Goal: Task Accomplishment & Management: Manage account settings

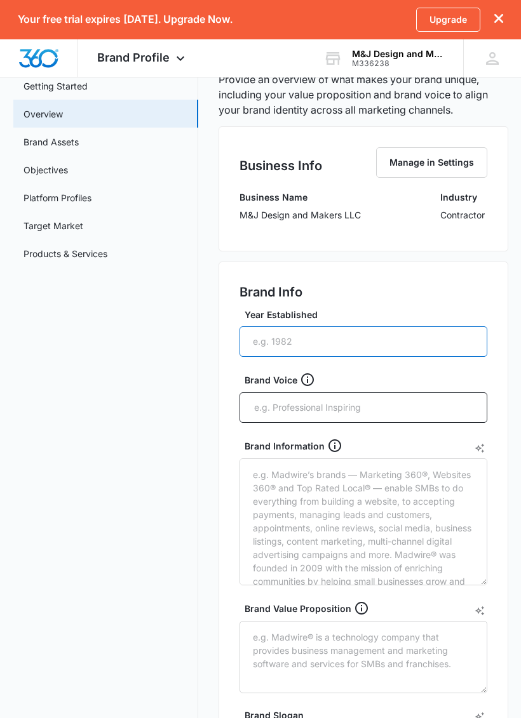
click at [417, 341] on input "Year Established" at bounding box center [363, 341] width 248 height 30
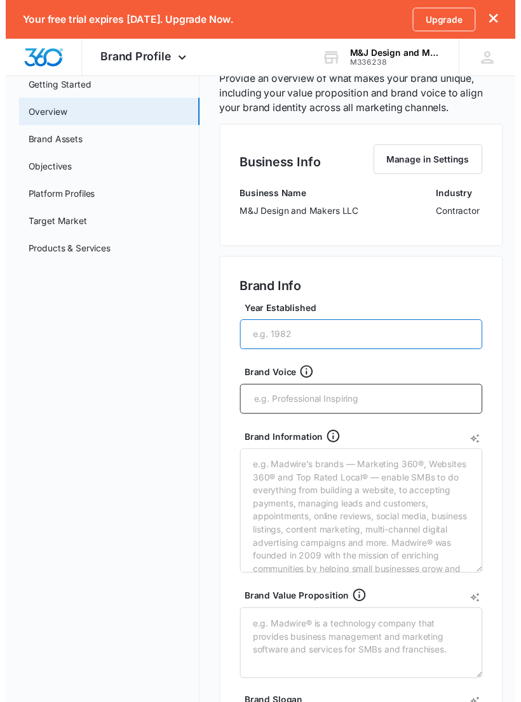
scroll to position [74, 0]
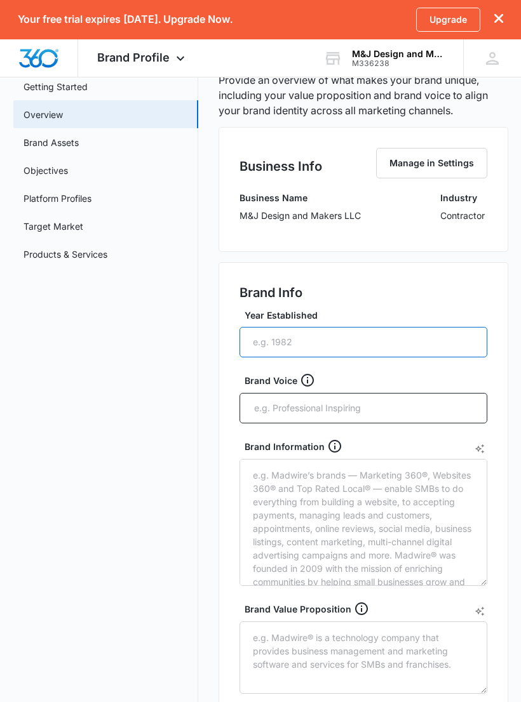
type input "1"
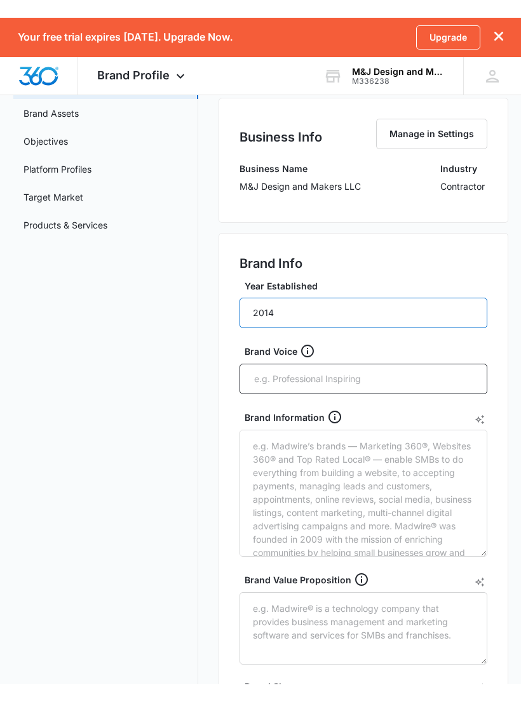
scroll to position [0, 0]
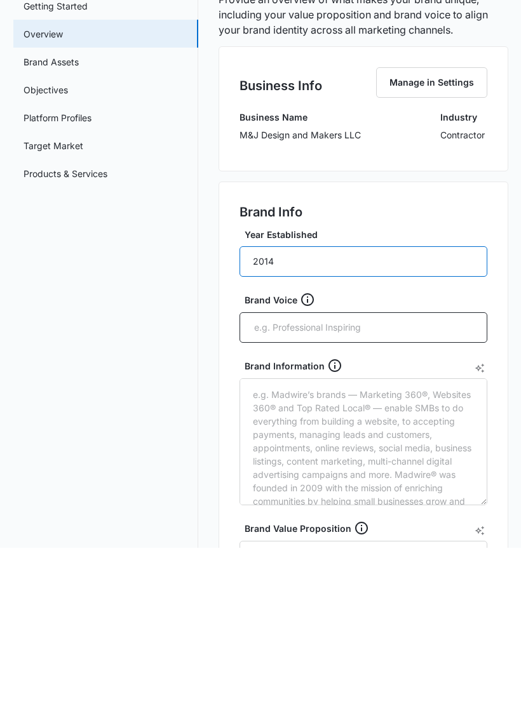
type input "2014"
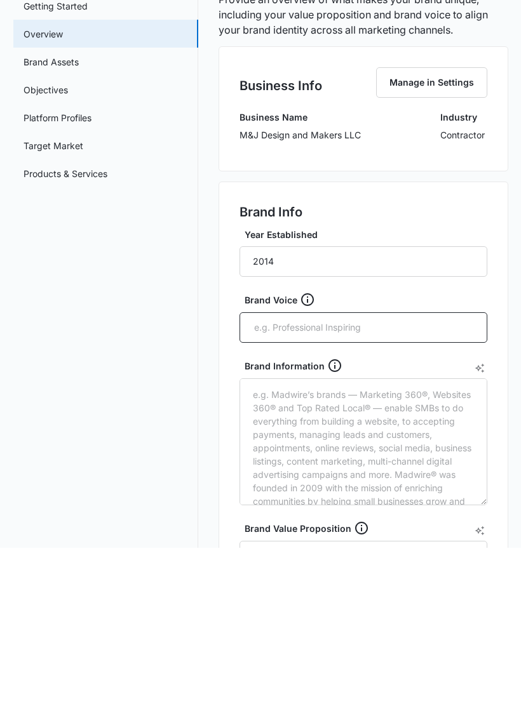
click at [309, 446] on div "Brand Voice" at bounding box center [363, 471] width 248 height 51
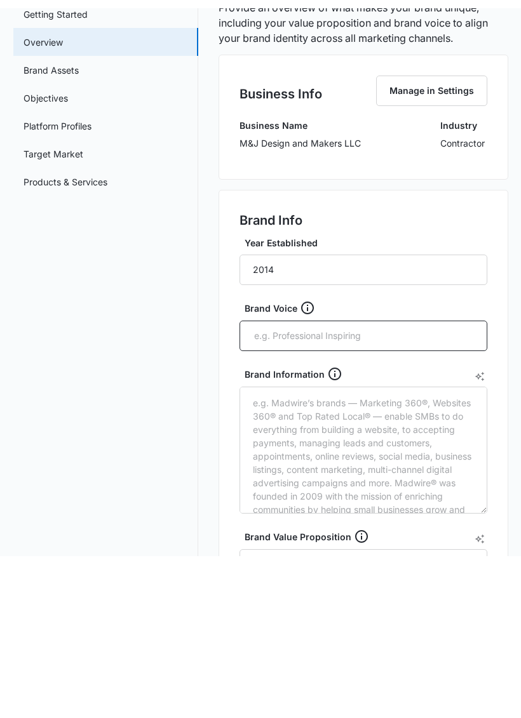
scroll to position [154, 0]
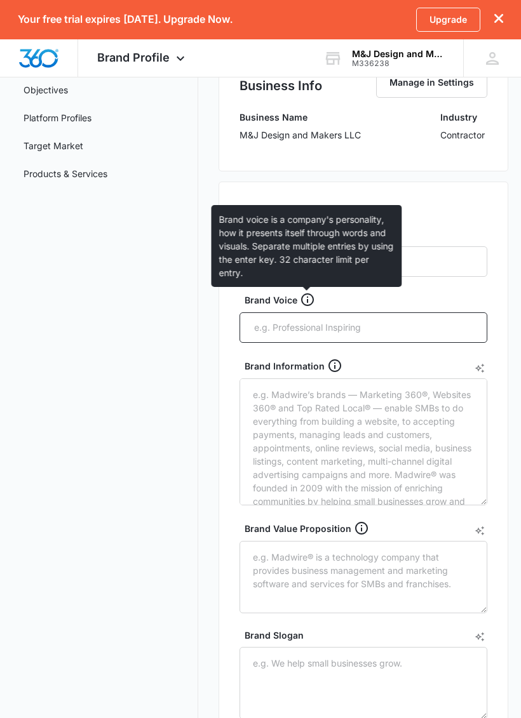
click at [307, 293] on icon at bounding box center [307, 299] width 15 height 15
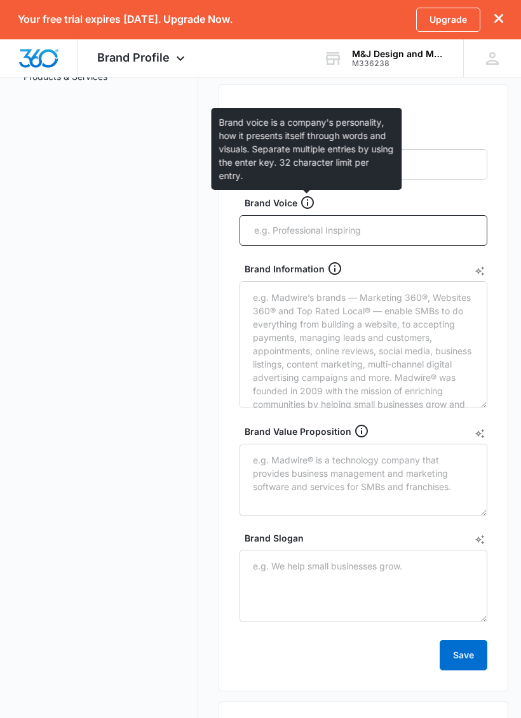
scroll to position [256, 0]
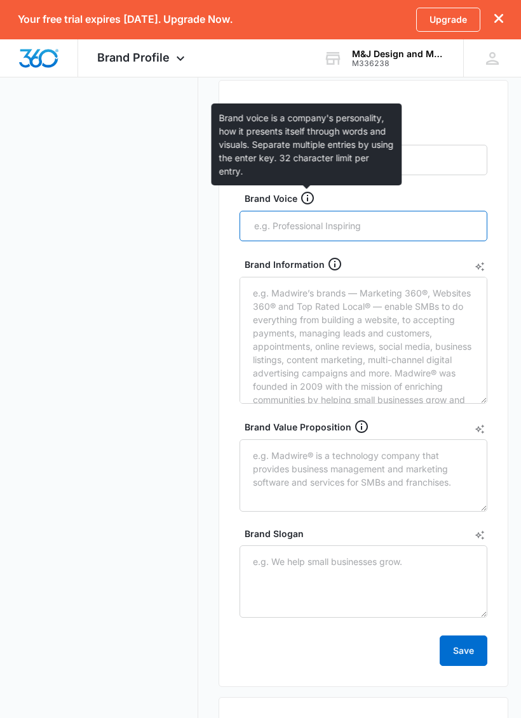
click at [408, 223] on input "text" at bounding box center [364, 225] width 223 height 19
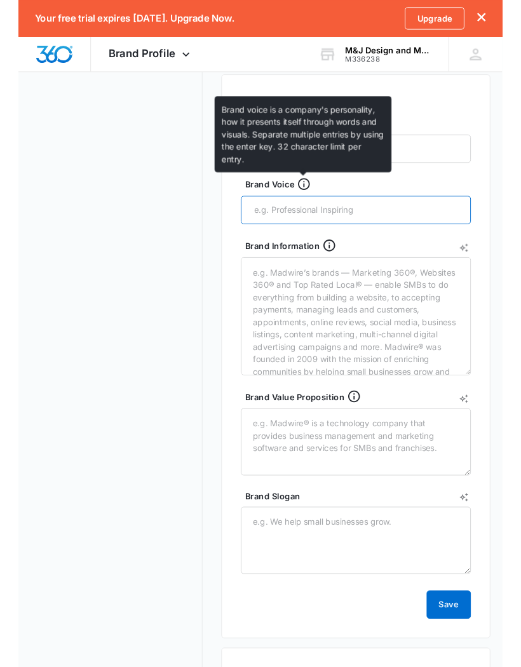
scroll to position [255, 0]
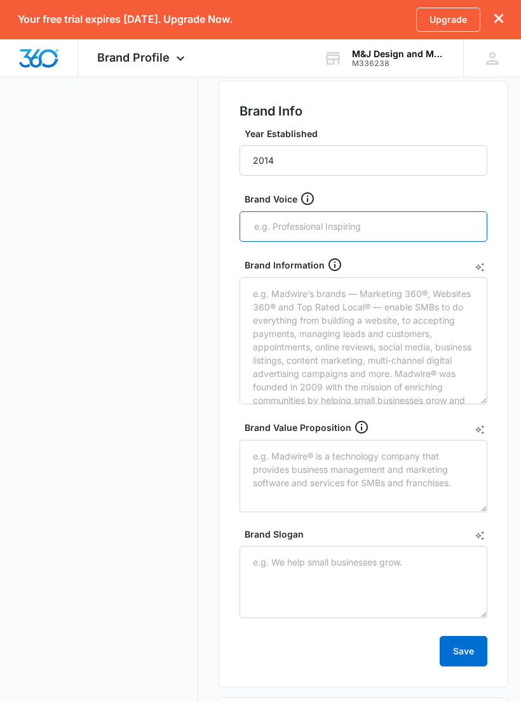
click at [380, 223] on input "text" at bounding box center [364, 226] width 223 height 19
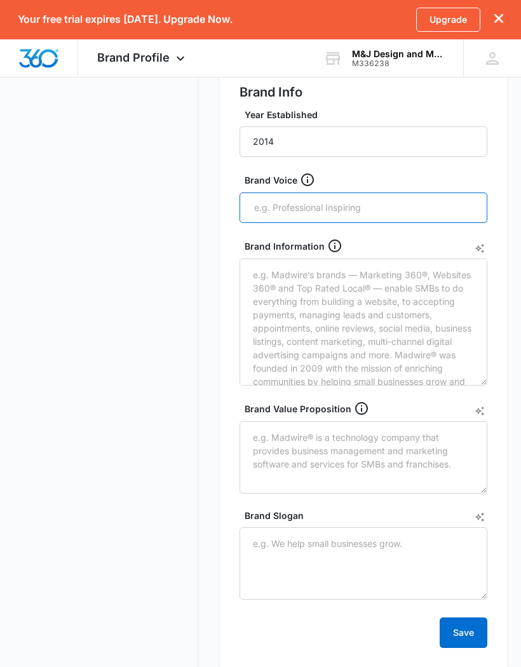
scroll to position [273, 0]
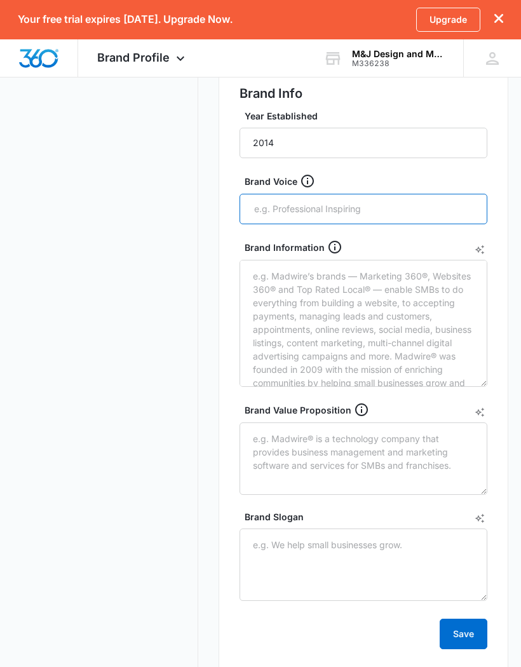
click at [383, 204] on input "text" at bounding box center [364, 208] width 223 height 19
click at [351, 203] on input "text" at bounding box center [364, 208] width 223 height 19
click at [373, 214] on input "text" at bounding box center [364, 208] width 223 height 19
click at [330, 216] on input "text" at bounding box center [364, 208] width 223 height 19
click at [404, 206] on input "“ We make it happen, start to finish “" at bounding box center [364, 208] width 223 height 19
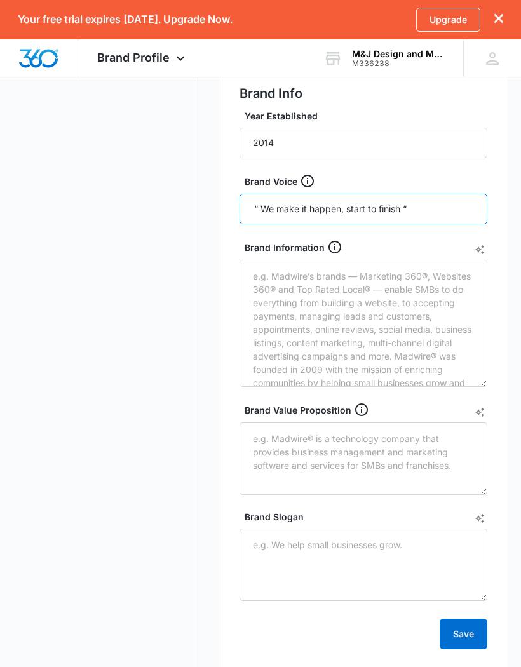
click at [380, 204] on input "“ We make it happen, start to finish “" at bounding box center [364, 208] width 223 height 19
click at [430, 207] on input "“ We make it happen, start to finish “" at bounding box center [364, 208] width 223 height 19
click at [425, 212] on input "“ We make it happen, start to finish “" at bounding box center [364, 208] width 223 height 19
type input "“ We make it happen, start to finish.”"
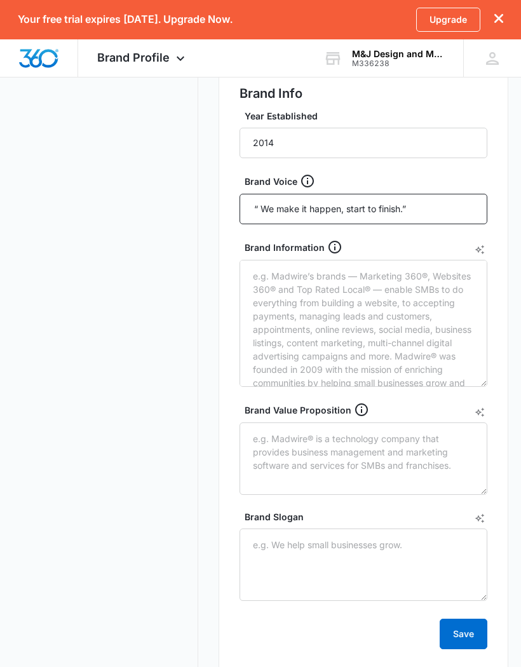
click at [386, 291] on textarea "Brand Information" at bounding box center [363, 323] width 248 height 127
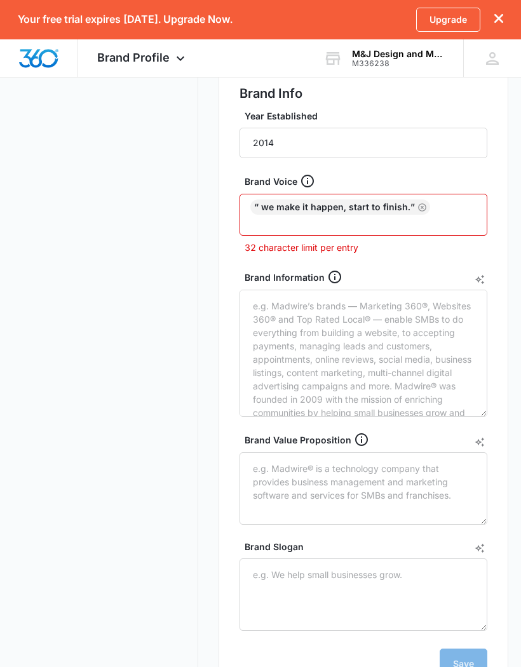
click at [438, 211] on div "“ We make it happen, start to finish.”" at bounding box center [363, 215] width 248 height 42
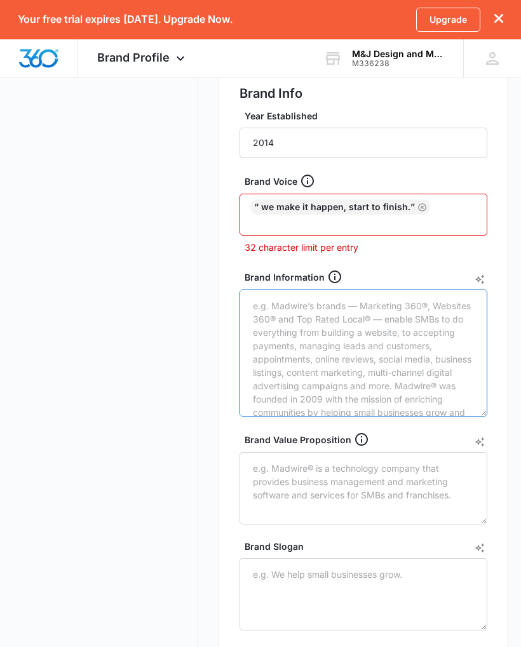
click at [355, 336] on textarea "Brand Information" at bounding box center [363, 352] width 248 height 127
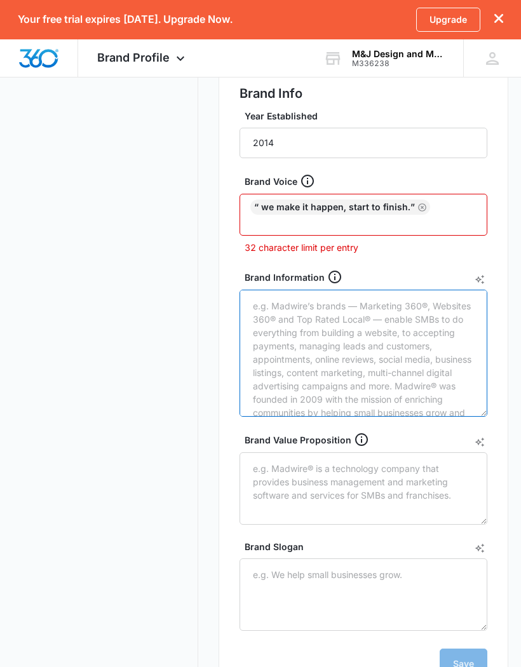
type textarea "G"
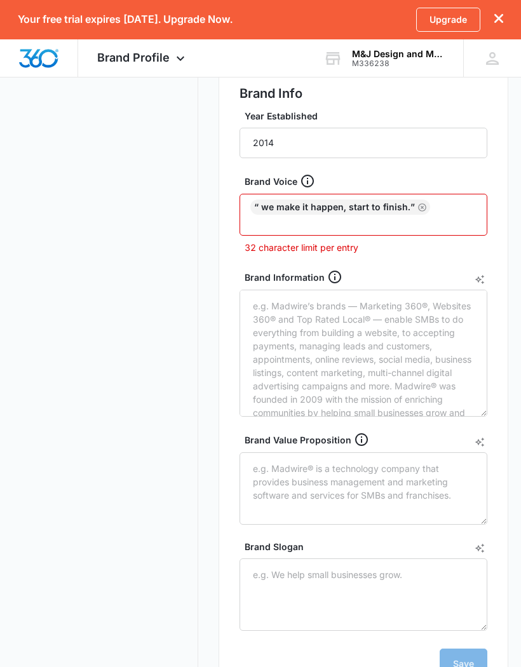
click at [454, 202] on div "“ We make it happen, start to finish.”" at bounding box center [363, 215] width 248 height 42
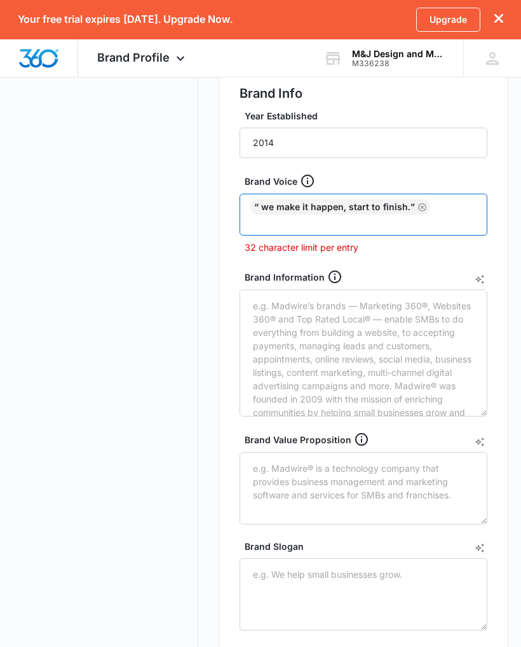
click at [430, 217] on input "text" at bounding box center [364, 222] width 223 height 15
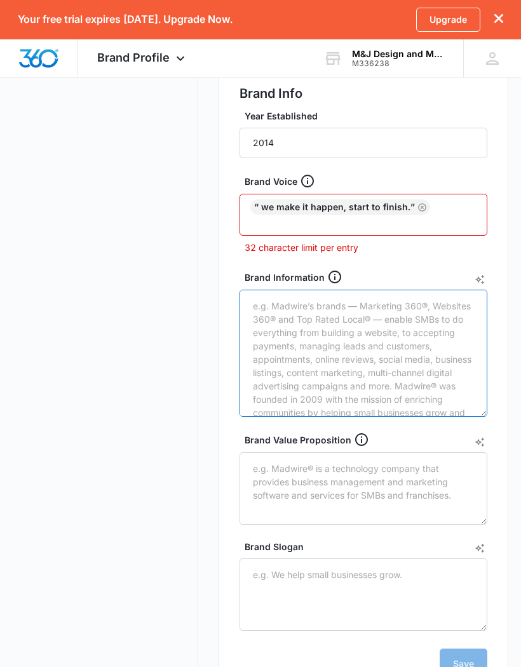
click at [342, 334] on textarea "Brand Information" at bounding box center [363, 352] width 248 height 127
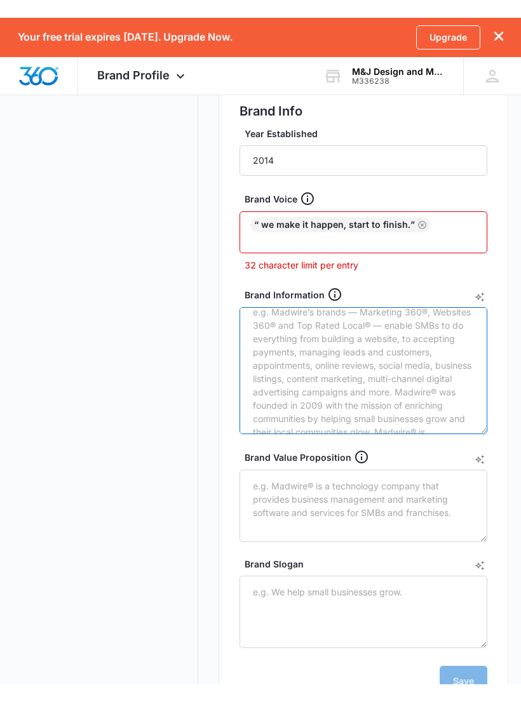
scroll to position [11, 0]
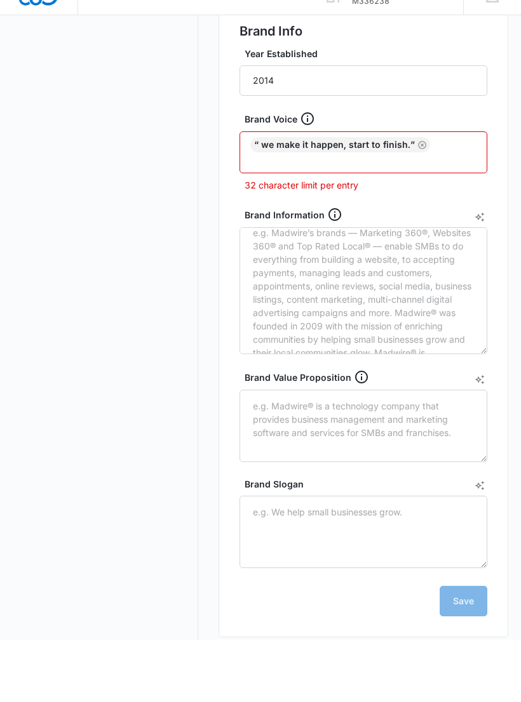
click at [328, 270] on icon at bounding box center [334, 276] width 13 height 13
click at [328, 289] on textarea "Brand Information" at bounding box center [363, 352] width 248 height 127
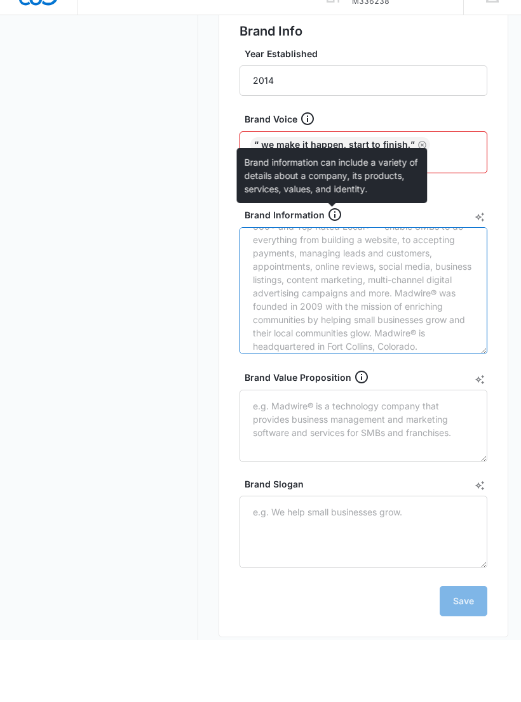
scroll to position [30, 0]
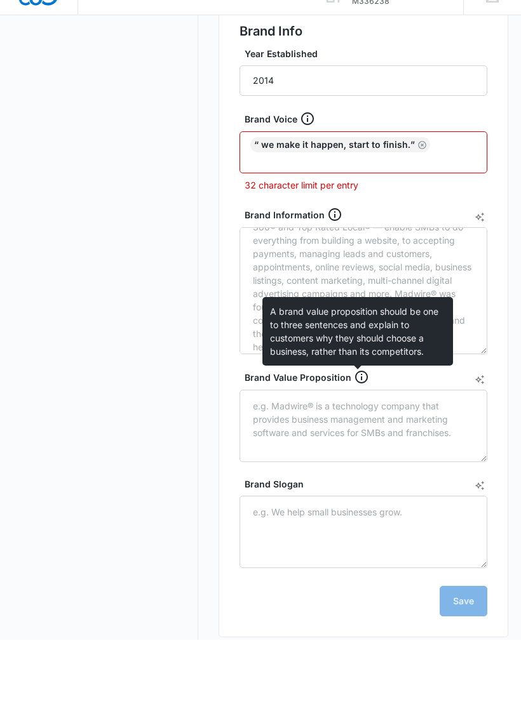
click at [355, 433] on icon at bounding box center [361, 439] width 13 height 13
click at [354, 452] on textarea "Brand Value Proposition" at bounding box center [363, 488] width 248 height 72
click at [444, 289] on textarea "Brand Information" at bounding box center [363, 352] width 248 height 127
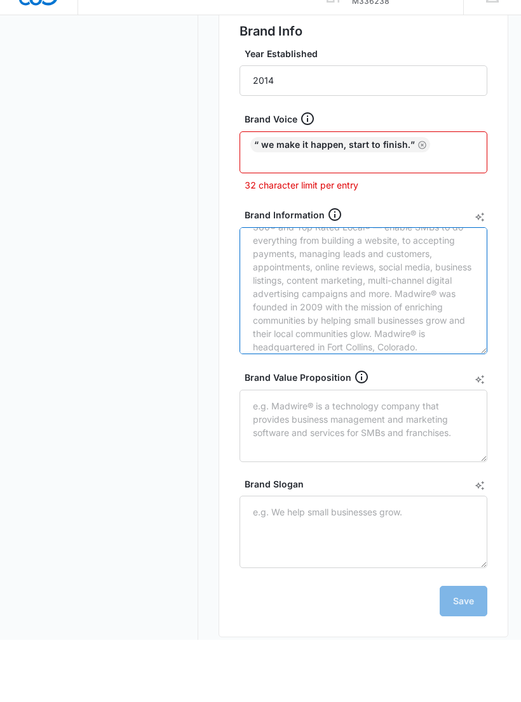
click at [428, 289] on textarea "Brand Information" at bounding box center [363, 352] width 248 height 127
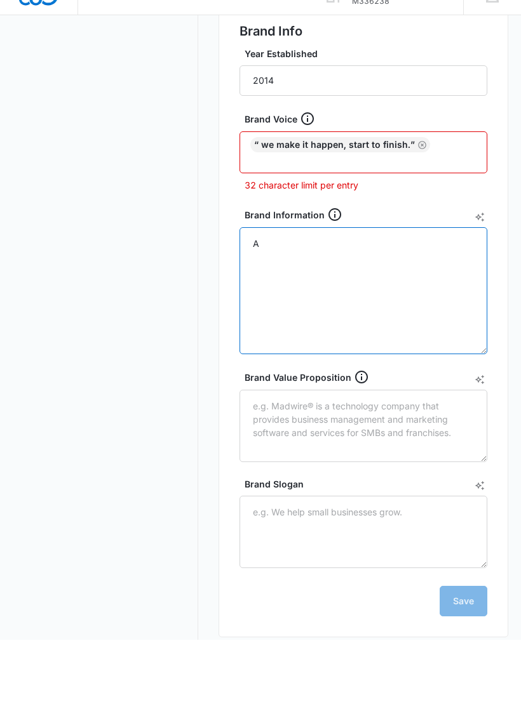
scroll to position [0, 0]
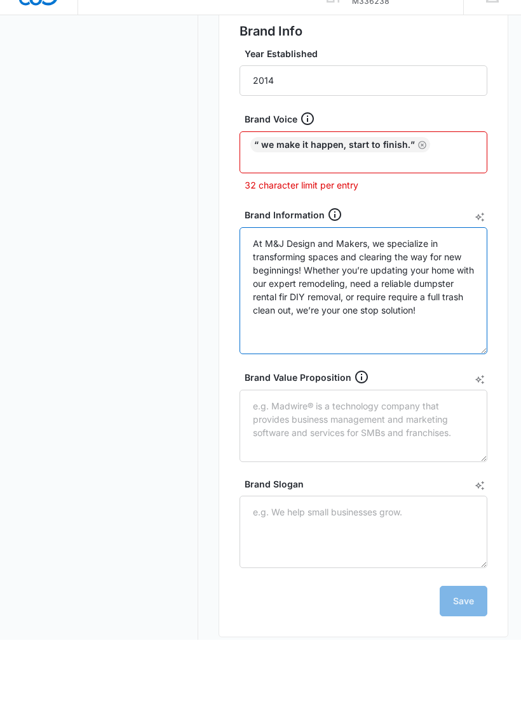
click at [415, 298] on textarea "At M&J Design and Makers, we specialize in transforming spaces and clearing the…" at bounding box center [363, 352] width 248 height 127
click at [451, 299] on textarea "At M&J Design and Makers, we specialize in transforming spaces and clearing the…" at bounding box center [363, 352] width 248 height 127
click at [423, 295] on textarea "At M&J Design and Makers, we specialize in transforming spaces and clearing the…" at bounding box center [363, 352] width 248 height 127
click at [465, 329] on textarea "At M&J Design and Makers, we specialize in transforming spaces and clearing the…" at bounding box center [363, 352] width 248 height 127
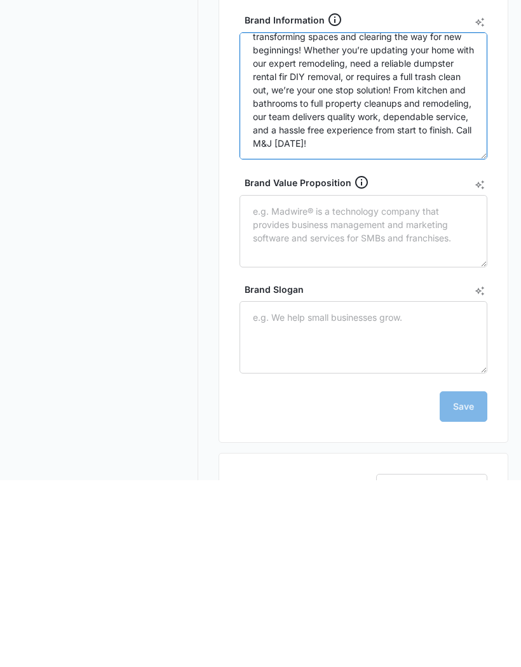
scroll to position [348, 0]
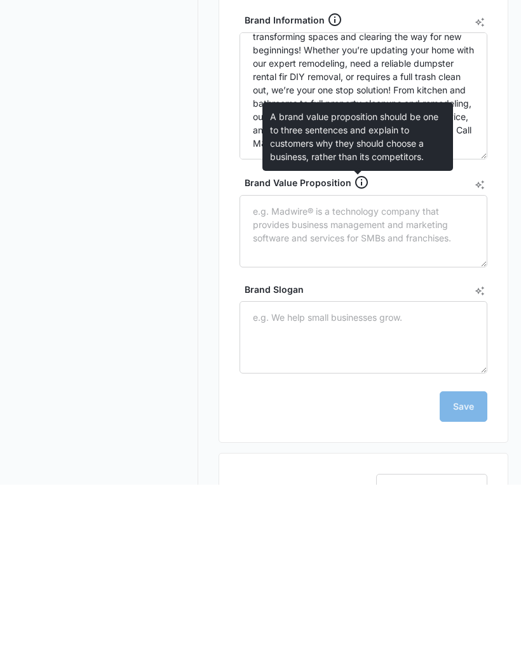
click at [358, 358] on icon at bounding box center [361, 364] width 13 height 13
click at [358, 377] on textarea "Brand Value Proposition" at bounding box center [363, 413] width 248 height 72
click at [357, 377] on textarea "Brand Value Proposition" at bounding box center [363, 413] width 248 height 72
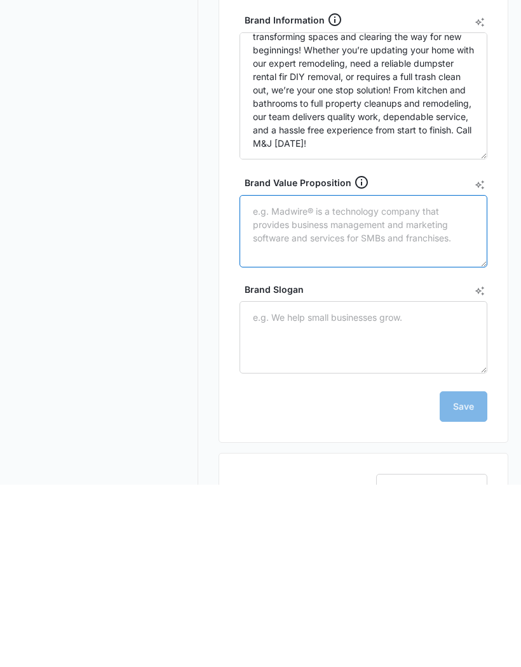
click at [439, 377] on textarea "Brand Value Proposition" at bounding box center [363, 413] width 248 height 72
click at [319, 194] on div "Brand Information" at bounding box center [368, 201] width 248 height 15
click at [319, 215] on textarea "At M&J Design and Makers, we specialize in transforming spaces and clearing the…" at bounding box center [363, 278] width 248 height 127
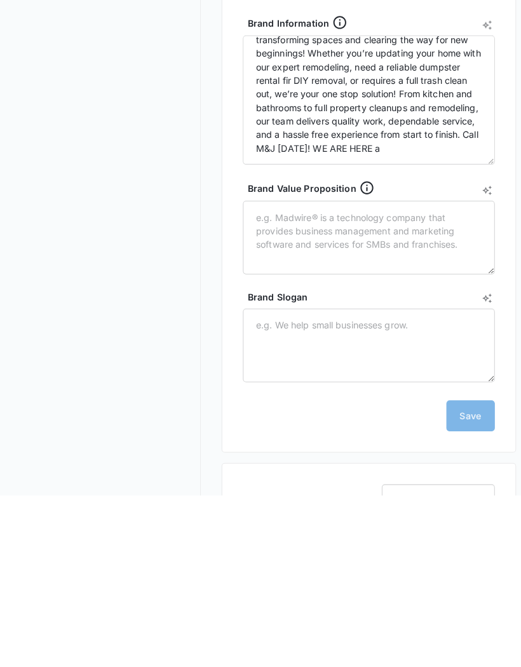
click at [128, 427] on nav "Brand Profile Getting Started Overview Brand Assets Objectives Platform Profile…" at bounding box center [105, 265] width 185 height 993
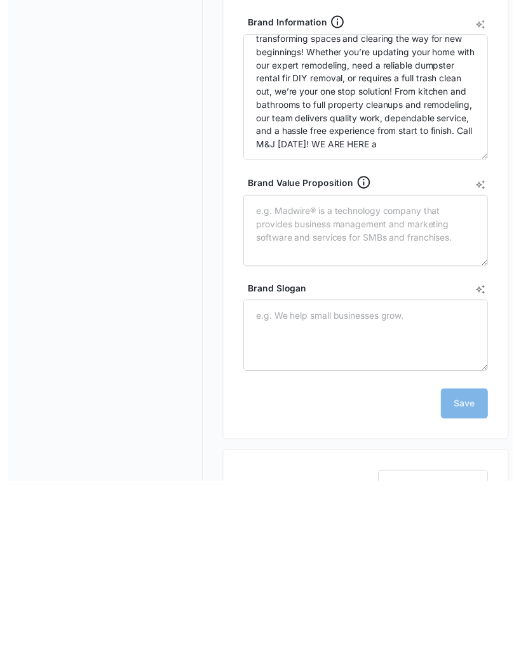
scroll to position [480, 0]
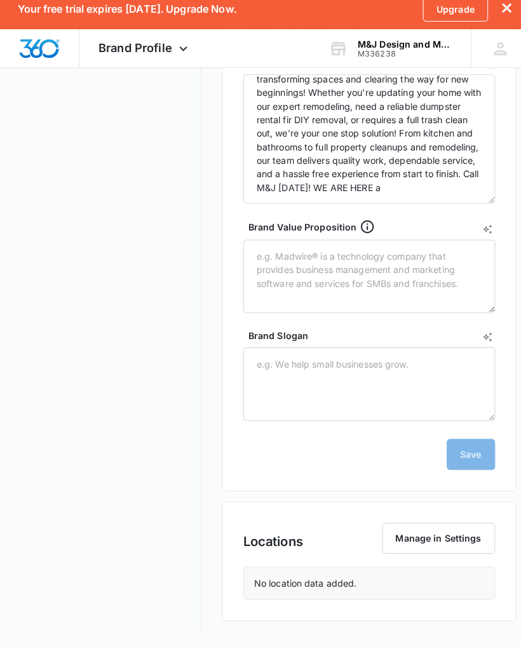
click at [80, 583] on nav "Brand Profile Getting Started Overview Brand Assets Objectives Platform Profile…" at bounding box center [105, 134] width 185 height 993
click at [84, 583] on nav "Brand Profile Getting Started Overview Brand Assets Objectives Platform Profile…" at bounding box center [105, 134] width 185 height 993
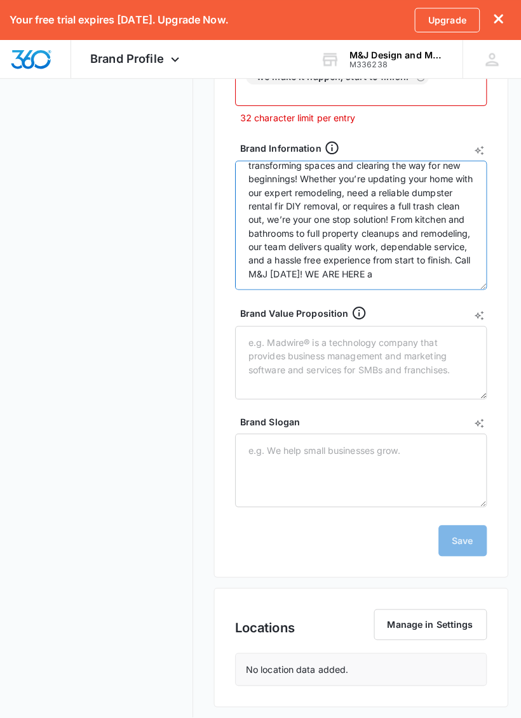
click at [313, 204] on textarea "At M&J Design and Makers, we specialize in transforming spaces and clearing the…" at bounding box center [363, 221] width 248 height 127
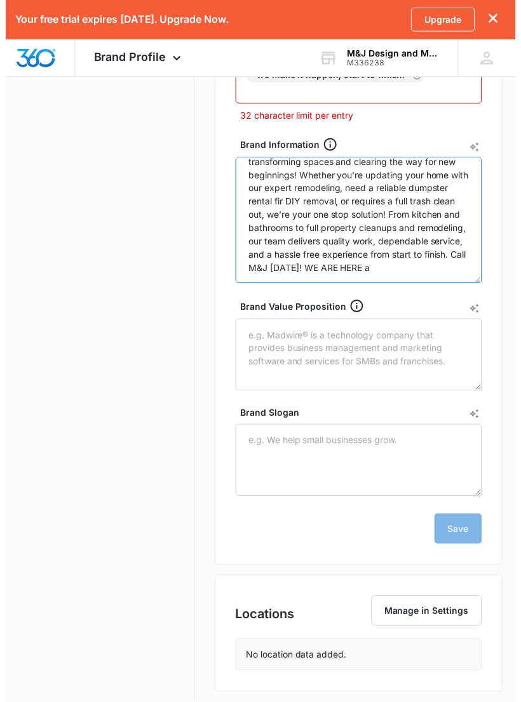
scroll to position [404, 0]
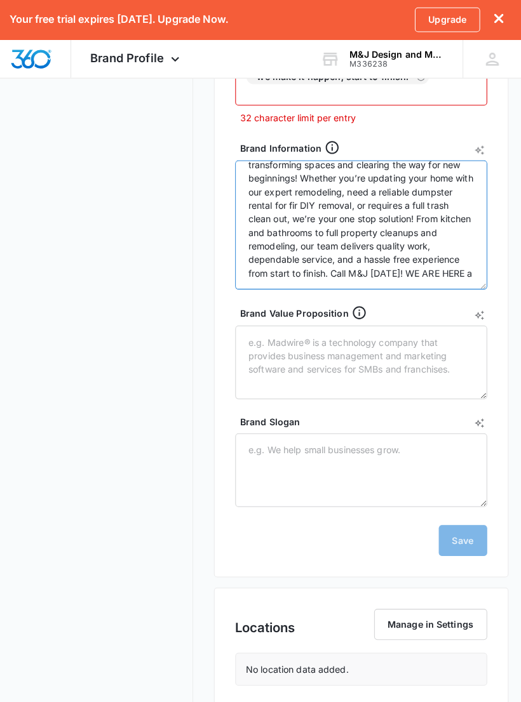
click at [336, 203] on textarea "At M&J Design and Makers, we specialize in transforming spaces and clearing the…" at bounding box center [363, 221] width 248 height 127
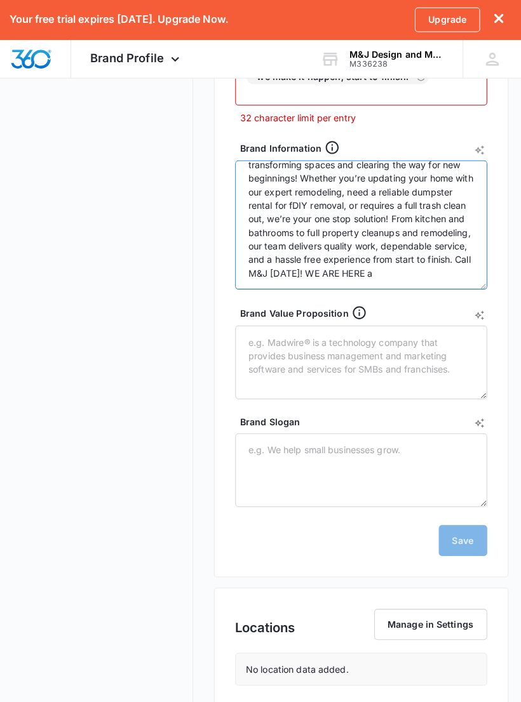
scroll to position [25, 0]
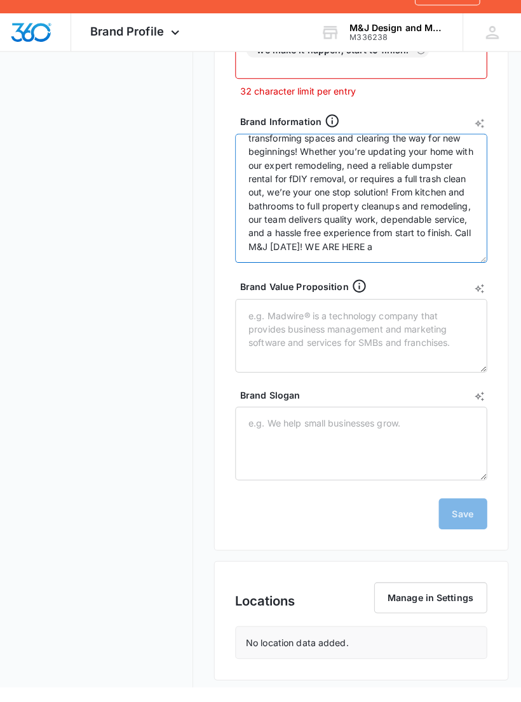
click at [449, 248] on textarea "At M&J Design and Makers, we specialize in transforming spaces and clearing the…" at bounding box center [363, 221] width 248 height 127
click at [421, 248] on textarea "At M&J Design and Makers, we specialize in transforming spaces and clearing the…" at bounding box center [363, 221] width 248 height 127
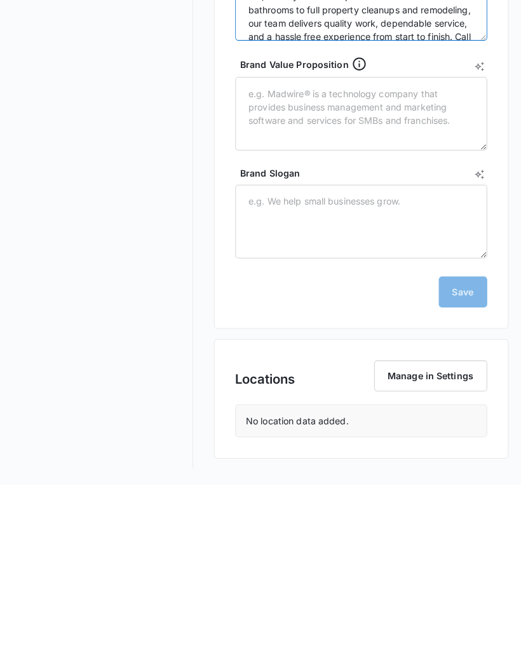
scroll to position [460, 0]
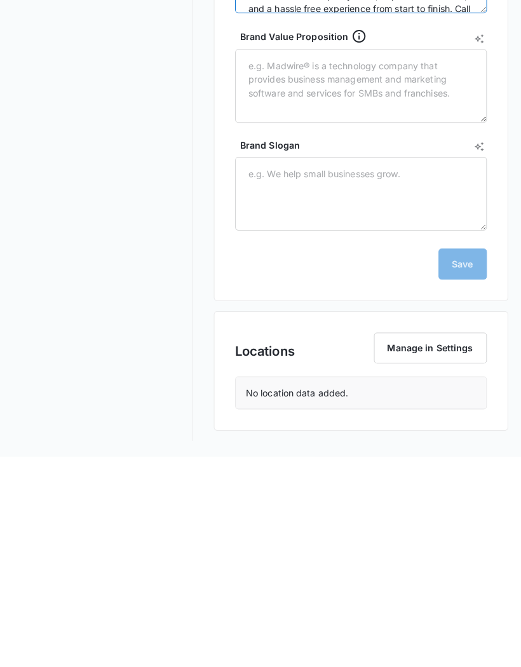
type textarea "At M&J Design and Makers, we specialize in transforming spaces and clearing the…"
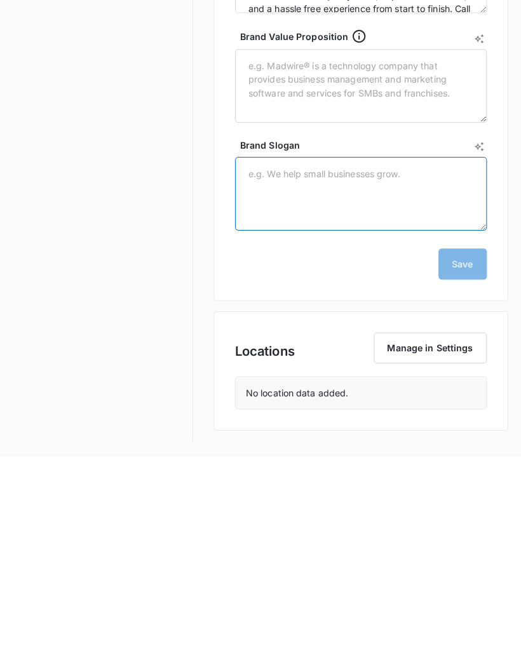
click at [364, 372] on textarea "Brand Slogan" at bounding box center [363, 408] width 248 height 72
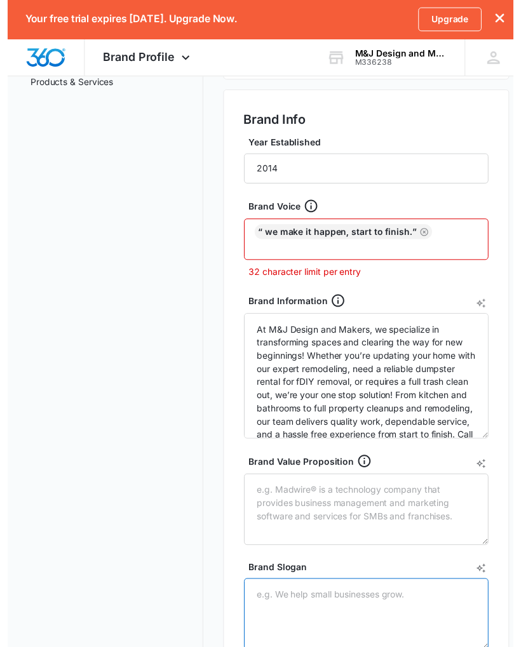
scroll to position [244, 0]
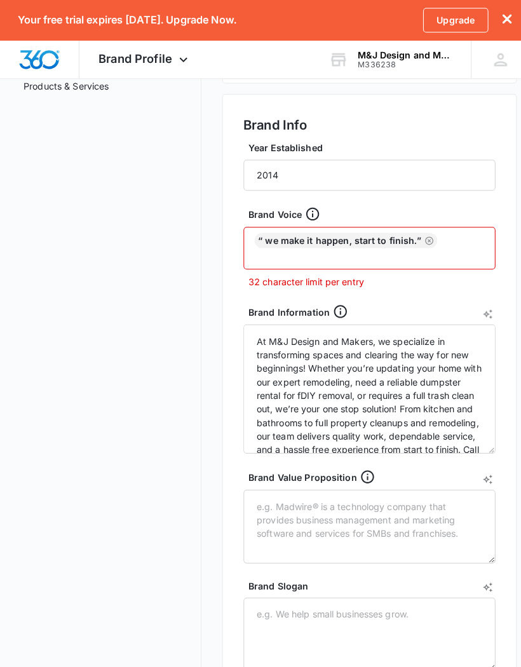
click at [377, 233] on div "“ We make it happen, start to finish.”" at bounding box center [340, 236] width 180 height 15
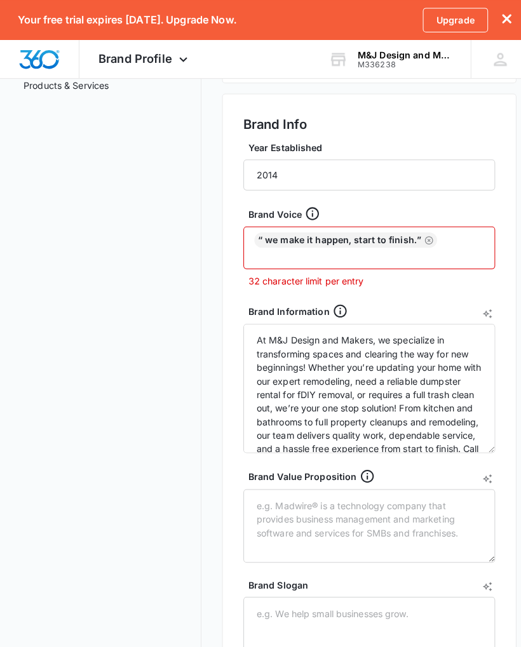
click at [375, 232] on div "“ We make it happen, start to finish.”" at bounding box center [340, 236] width 180 height 15
copy div
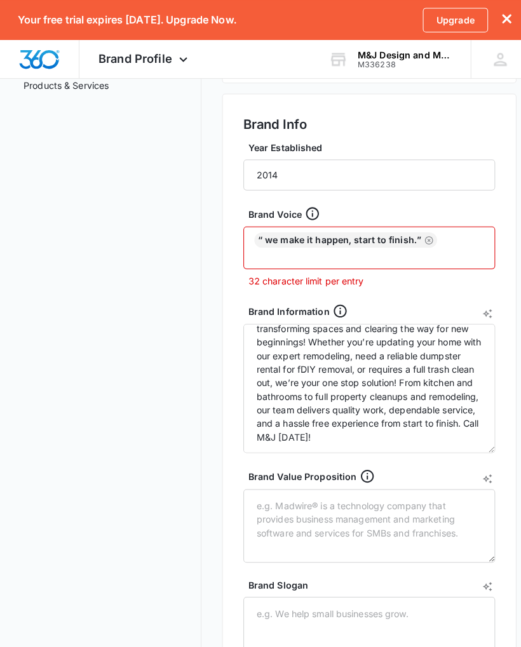
scroll to position [25, 0]
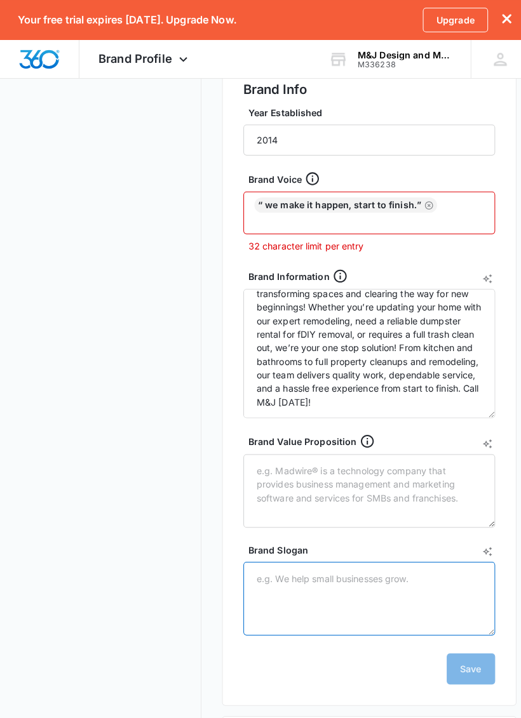
click at [354, 574] on textarea "Brand Slogan" at bounding box center [363, 589] width 248 height 72
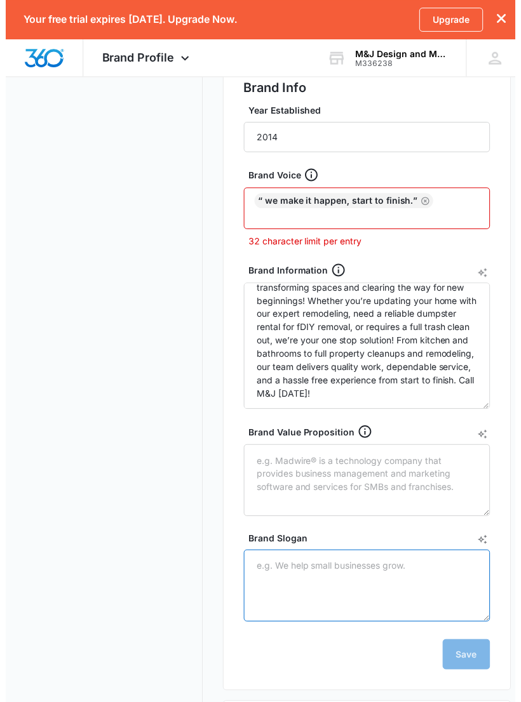
scroll to position [278, 0]
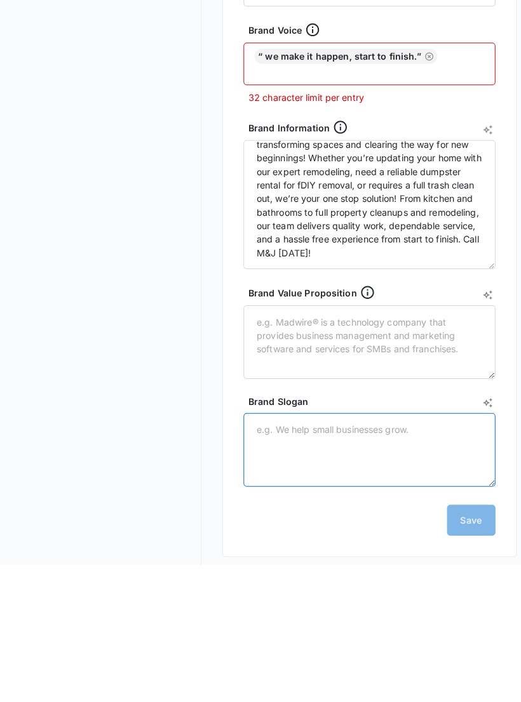
click at [305, 553] on textarea "Brand Slogan" at bounding box center [363, 589] width 248 height 72
click at [303, 553] on textarea "Brand Slogan" at bounding box center [363, 589] width 248 height 72
paste textarea "“ we make it happen, start to finish.”"
click at [269, 553] on textarea "“ we make it happen, start to finish.”" at bounding box center [363, 589] width 248 height 72
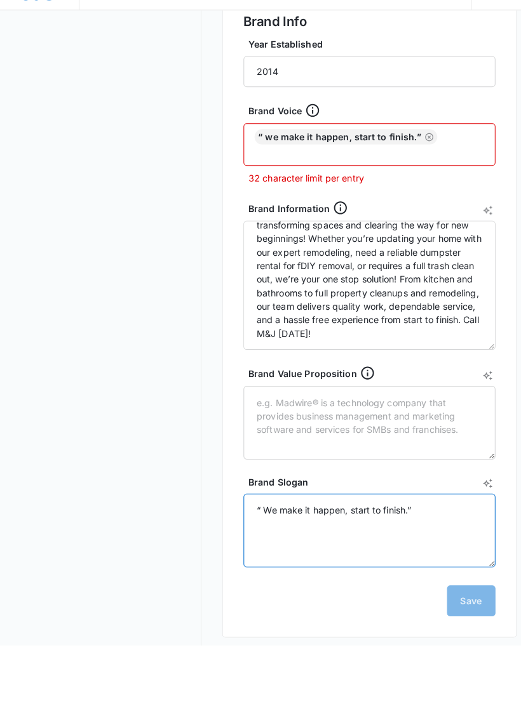
type textarea "“ We make it happen, start to finish.”"
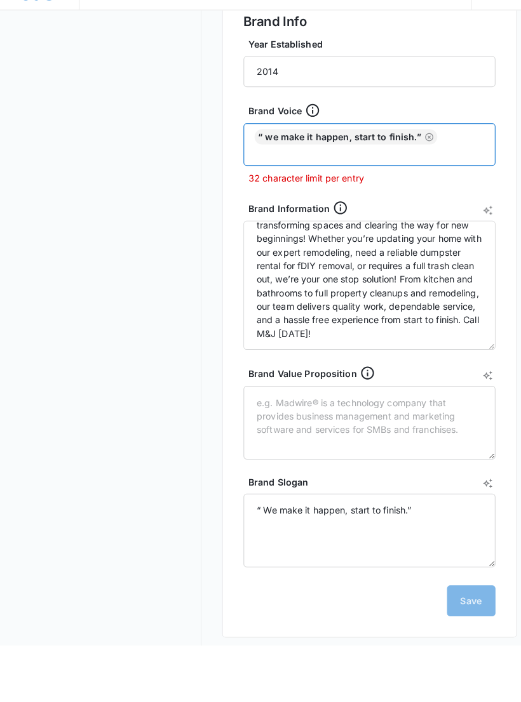
click at [453, 209] on input "text" at bounding box center [364, 216] width 223 height 15
click at [449, 189] on div "“ We make it happen, start to finish.”" at bounding box center [363, 210] width 248 height 42
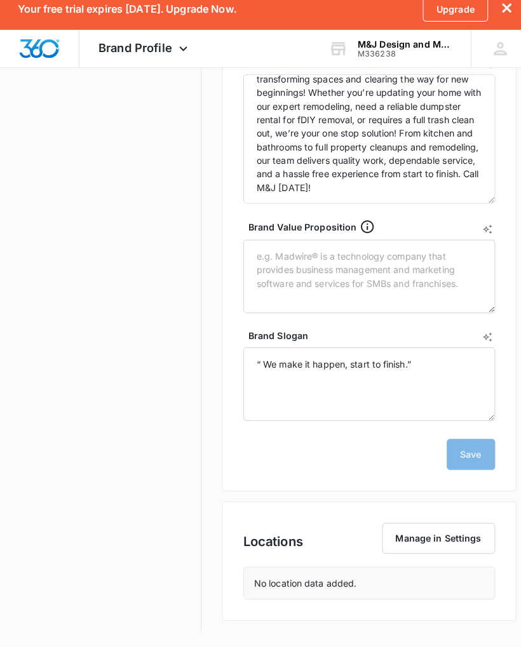
scroll to position [480, 0]
click at [349, 581] on div "No location data added." at bounding box center [363, 584] width 246 height 31
click at [326, 569] on div "No location data added." at bounding box center [363, 584] width 246 height 31
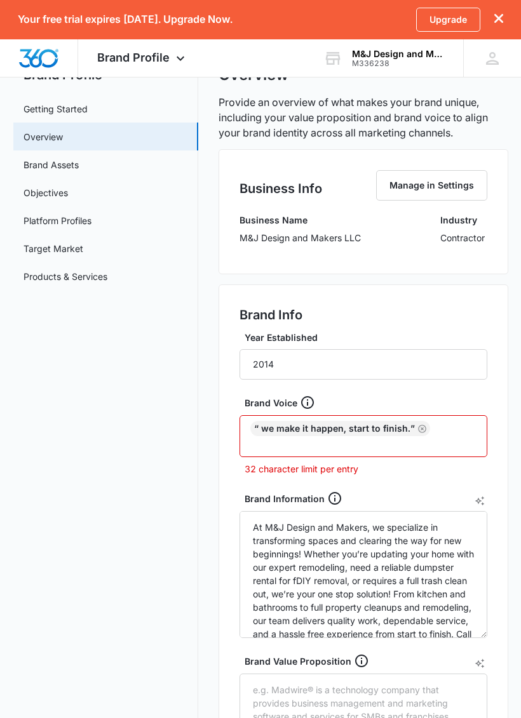
scroll to position [51, 0]
click at [304, 403] on icon at bounding box center [307, 402] width 15 height 15
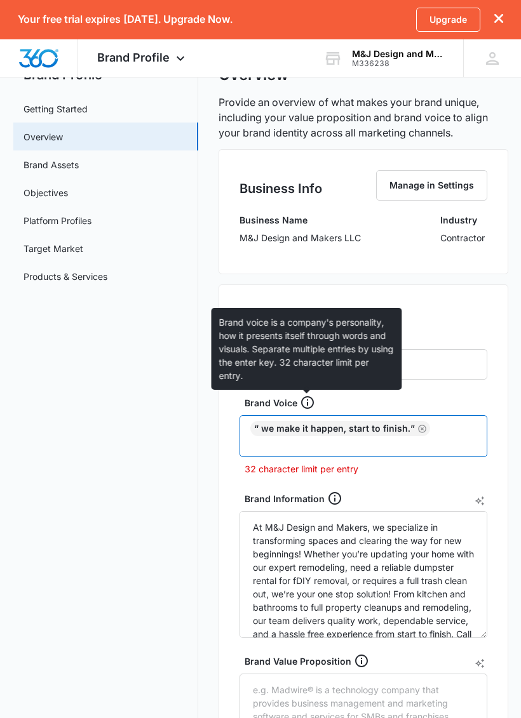
click at [383, 437] on input "text" at bounding box center [364, 443] width 223 height 15
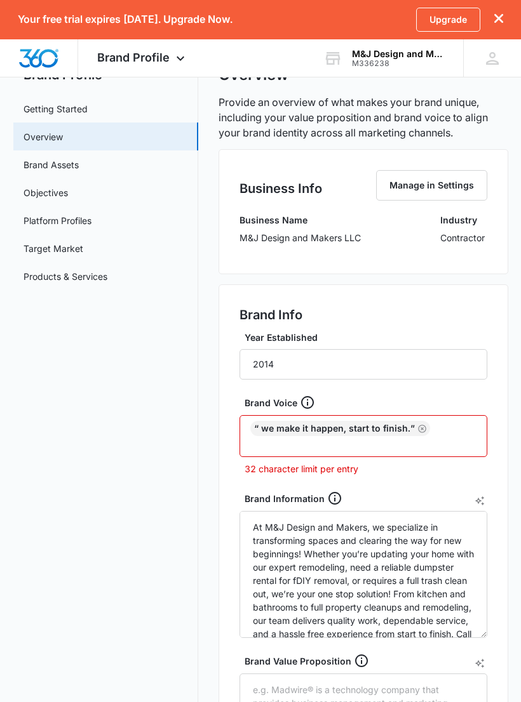
click at [408, 422] on div "“ We make it happen, start to finish.”" at bounding box center [340, 428] width 180 height 15
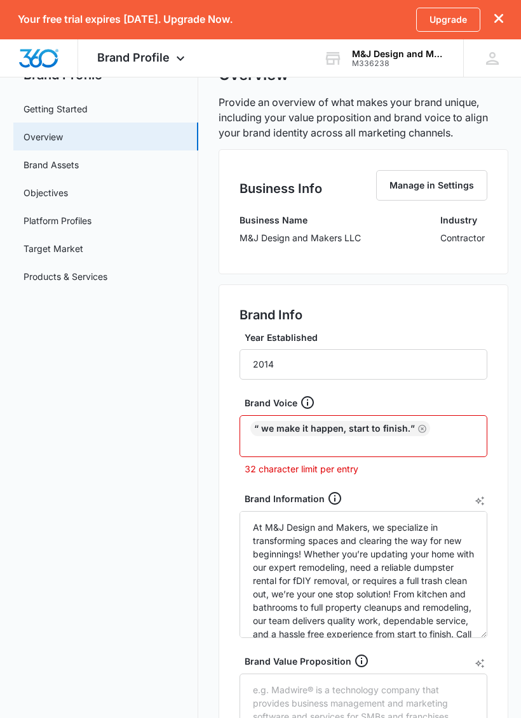
click at [402, 428] on div "“ We make it happen, start to finish.”" at bounding box center [340, 428] width 180 height 15
click at [384, 425] on div "“ We make it happen, start to finish.”" at bounding box center [340, 428] width 180 height 15
click at [420, 427] on icon "Remove" at bounding box center [422, 429] width 8 height 8
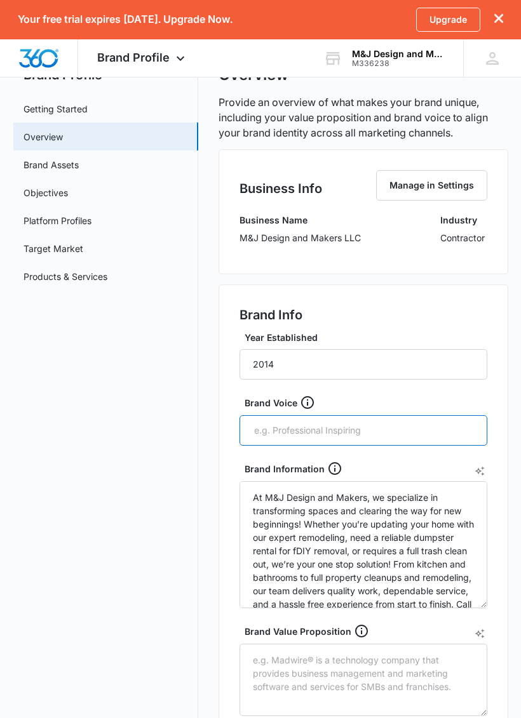
click at [409, 423] on input "text" at bounding box center [364, 430] width 223 height 19
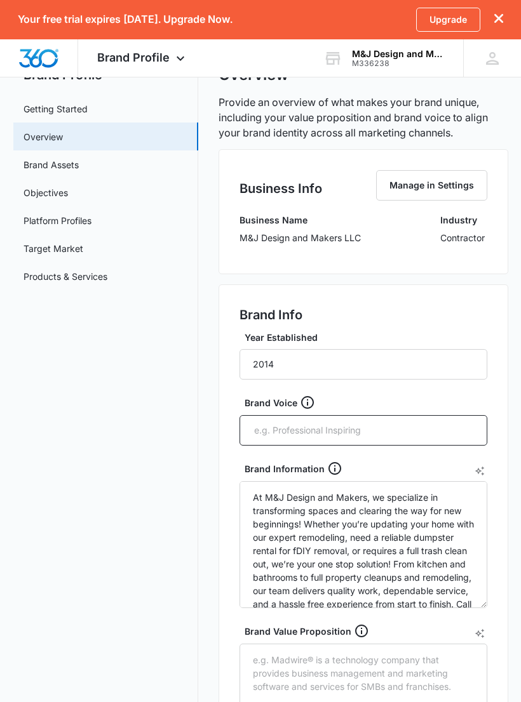
click at [404, 418] on div at bounding box center [363, 430] width 248 height 30
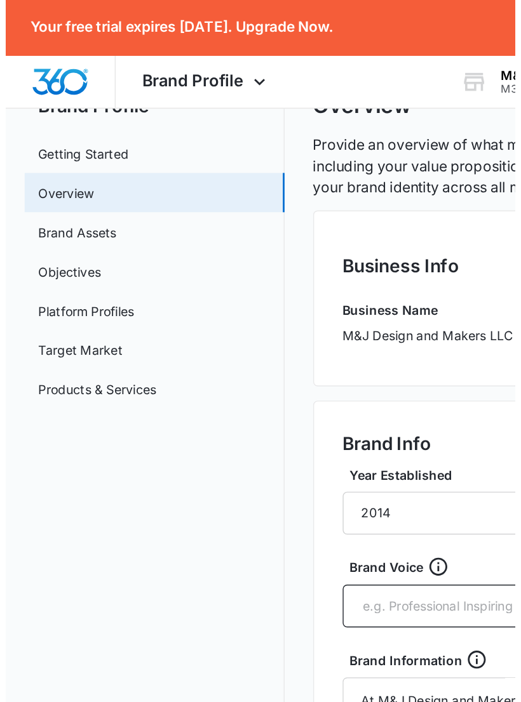
scroll to position [0, 0]
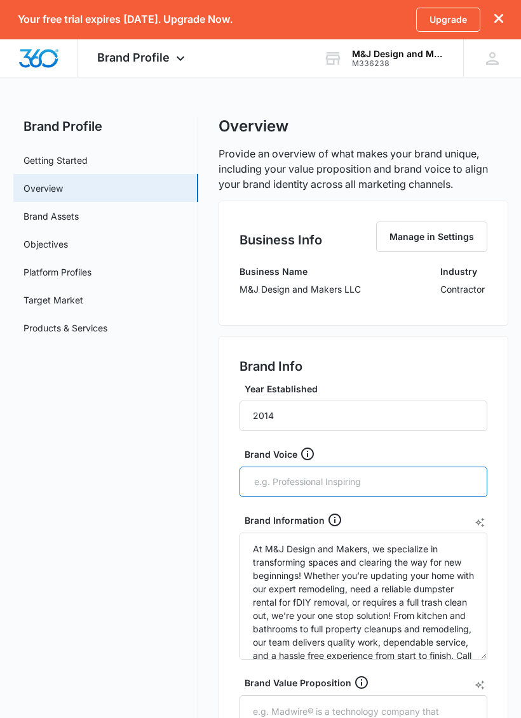
click at [358, 472] on input "text" at bounding box center [364, 481] width 223 height 19
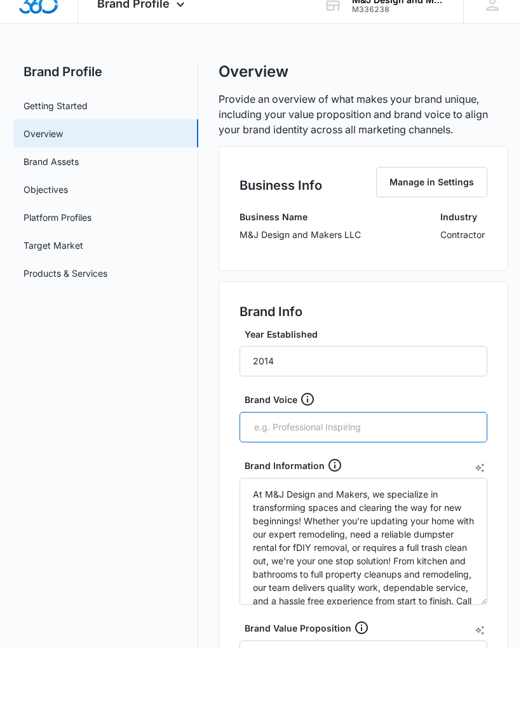
click at [322, 472] on input "text" at bounding box center [364, 481] width 223 height 19
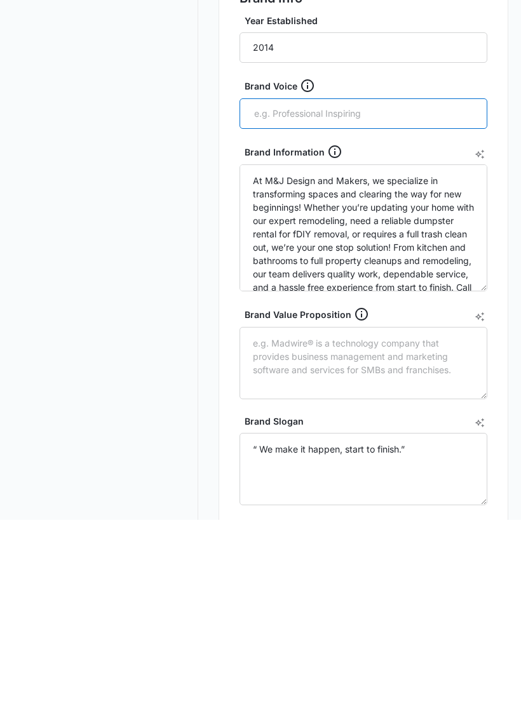
scroll to position [187, 0]
click at [393, 508] on textarea "Brand Value Proposition" at bounding box center [363, 544] width 248 height 72
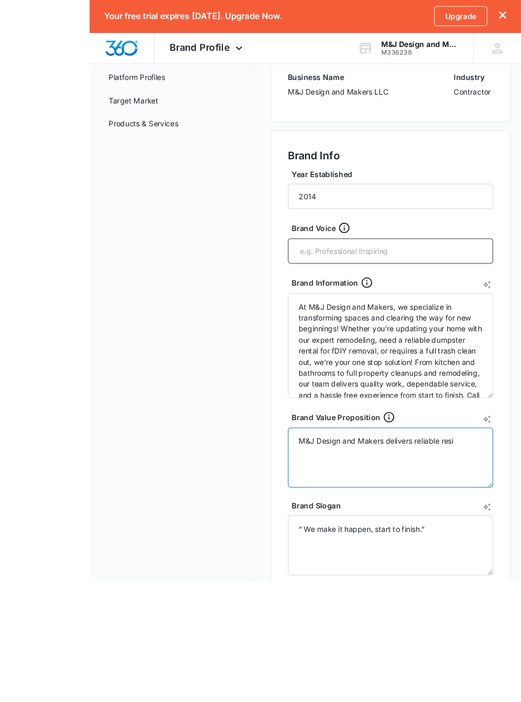
scroll to position [179, 0]
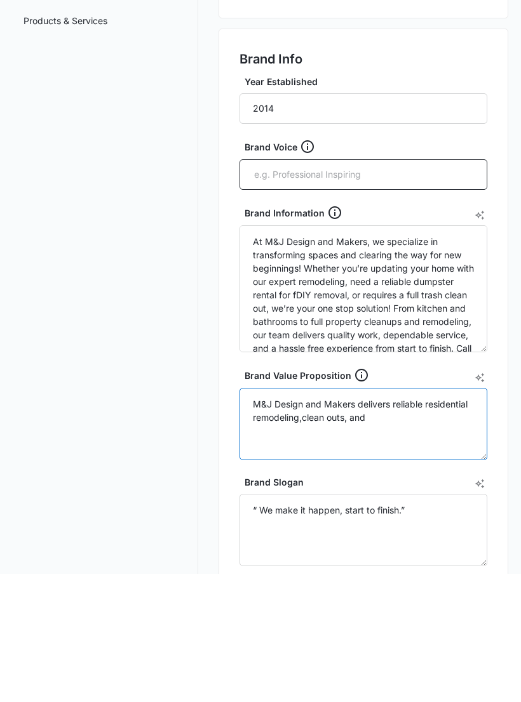
click at [305, 516] on textarea "M&J Design and Makers delivers reliable residential remodeling,clean outs, and" at bounding box center [363, 552] width 248 height 72
click at [278, 516] on textarea "M&J Design and Makers delivers reliable residential remodeling,clean outs, and" at bounding box center [363, 552] width 248 height 72
click at [290, 516] on textarea "M&J Design and Makers delivers reliable residential remodeling,clean outs, and" at bounding box center [363, 552] width 248 height 72
click at [398, 516] on textarea "M&J Design and Makers delivers reliable residential remodeling,clean outs, and" at bounding box center [363, 552] width 248 height 72
click at [319, 516] on textarea "M&J Design and Makers delivers reliable residential remodeling,clean outs, and" at bounding box center [363, 552] width 248 height 72
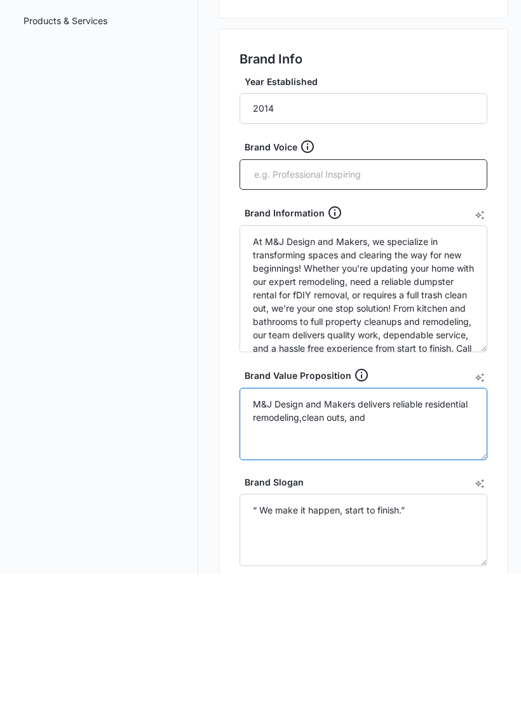
click at [306, 516] on textarea "M&J Design and Makers delivers reliable residential remodeling,clean outs, and" at bounding box center [363, 552] width 248 height 72
click at [396, 516] on textarea "M&J Design and Makers delivers reliable residential remodeling, clean outs, and" at bounding box center [363, 552] width 248 height 72
click at [296, 516] on textarea "M&J Design and Makers delivers reliable residential remodeling, clean outs, and" at bounding box center [363, 552] width 248 height 72
click at [324, 516] on textarea "M&J Design and Makers delivers reliable residential remodeling , clean outs, and" at bounding box center [363, 552] width 248 height 72
click at [358, 516] on textarea "M&J Design and Makers delivers reliable residential remodeling, clean outs outs…" at bounding box center [363, 552] width 248 height 72
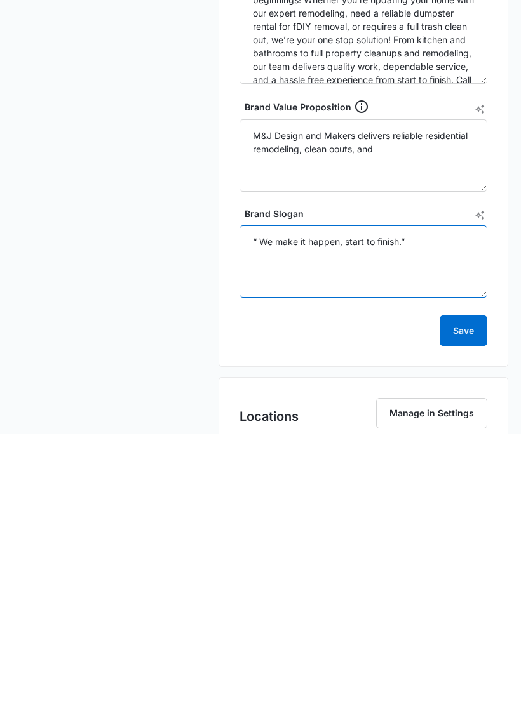
scroll to position [394, 0]
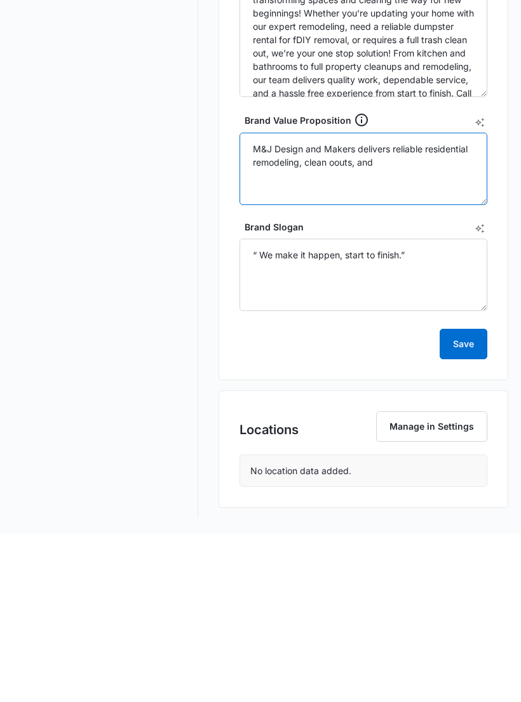
click at [340, 302] on textarea "M&J Design and Makers delivers reliable residential remodeling, clean oouts, and" at bounding box center [363, 338] width 248 height 72
click at [338, 302] on textarea "M&J Design and Makers delivers reliable residential remodeling, clean oouts, and" at bounding box center [363, 338] width 248 height 72
click at [388, 302] on textarea "M&J Design and Makers delivers reliable residential remodeling, clean outs, and" at bounding box center [363, 338] width 248 height 72
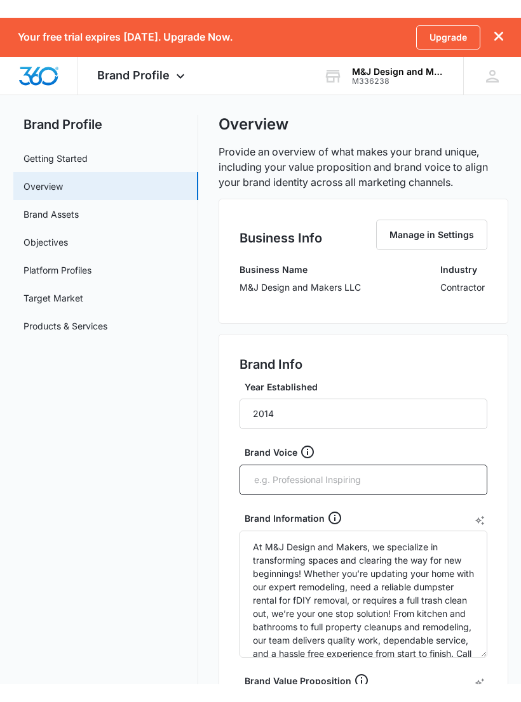
scroll to position [0, 0]
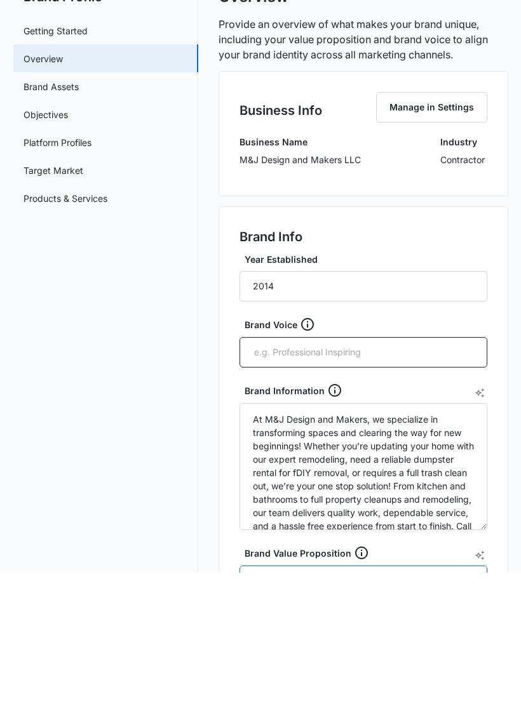
type textarea "M&J Design and Makers delivers reliable residential remodeling, clean outs, and…"
click at [363, 472] on input "text" at bounding box center [364, 481] width 223 height 19
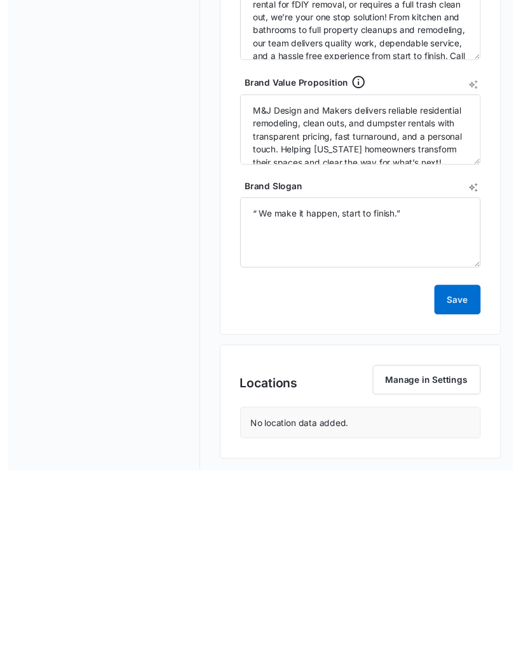
scroll to position [429, 0]
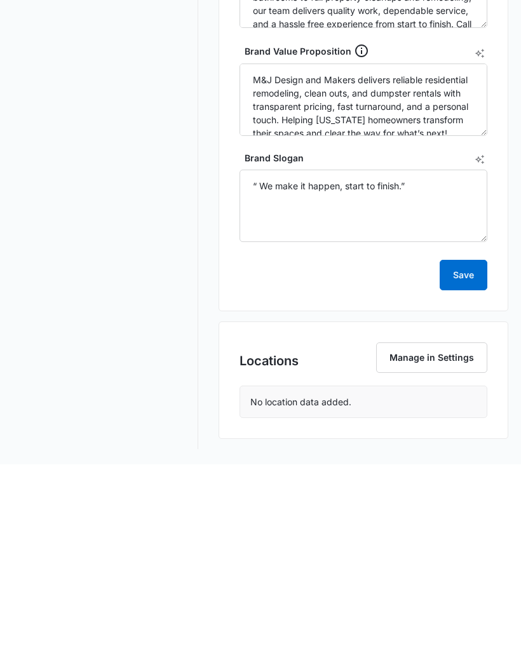
click at [455, 462] on button "Save" at bounding box center [463, 477] width 48 height 30
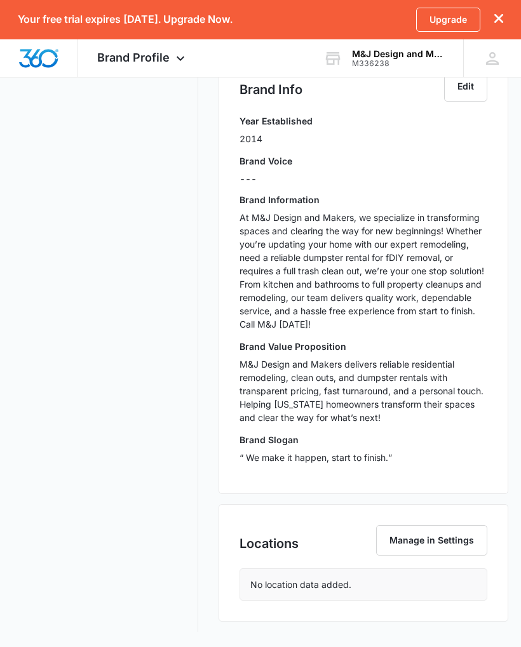
scroll to position [190, 0]
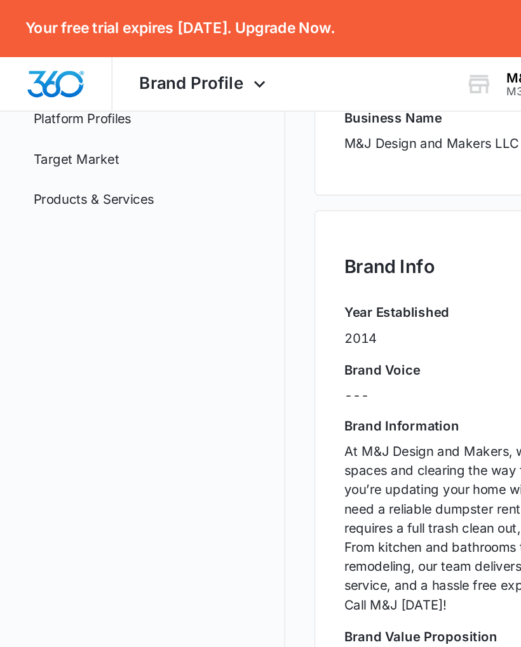
click at [107, 420] on nav "Brand Profile Getting Started Overview Brand Assets Objectives Platform Profile…" at bounding box center [105, 327] width 185 height 800
click at [12, 386] on main "Brand Profile Getting Started Overview Brand Assets Objectives Platform Profile…" at bounding box center [260, 335] width 521 height 816
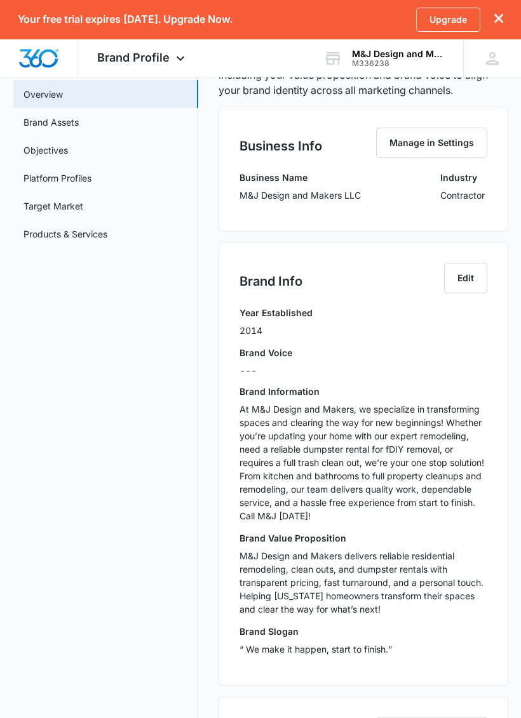
scroll to position [100, 0]
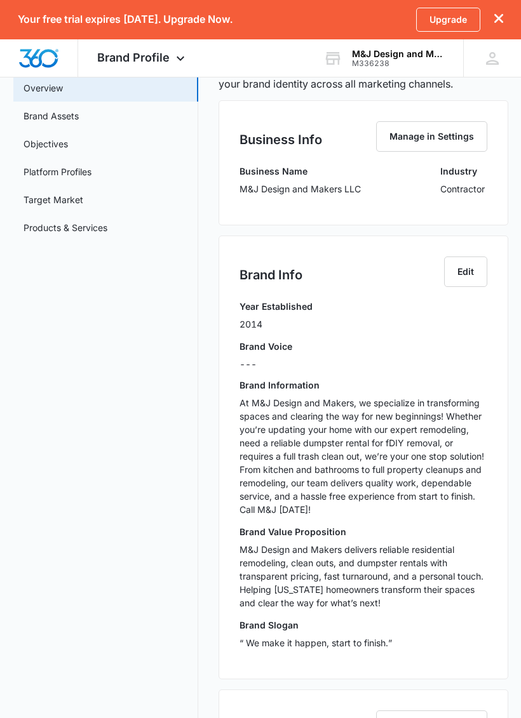
click at [53, 114] on link "Brand Assets" at bounding box center [50, 116] width 55 height 13
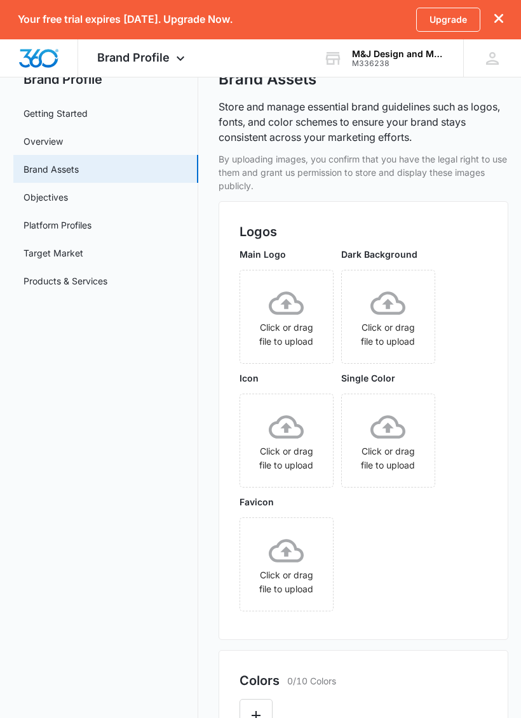
scroll to position [47, 0]
click at [49, 197] on link "Objectives" at bounding box center [45, 196] width 44 height 13
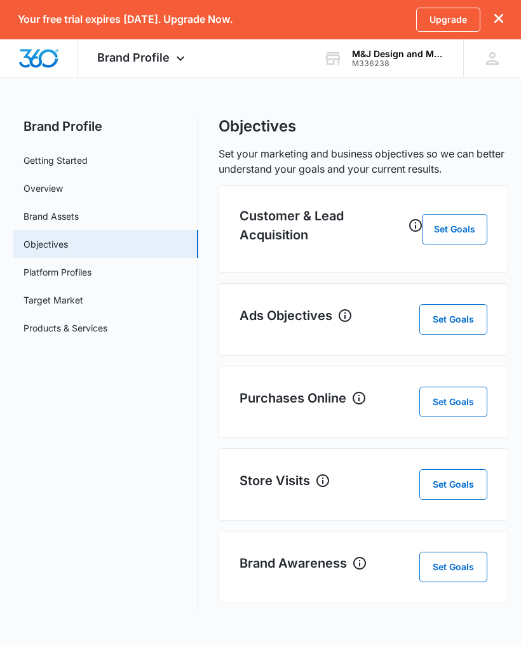
click at [81, 270] on link "Platform Profiles" at bounding box center [57, 271] width 68 height 13
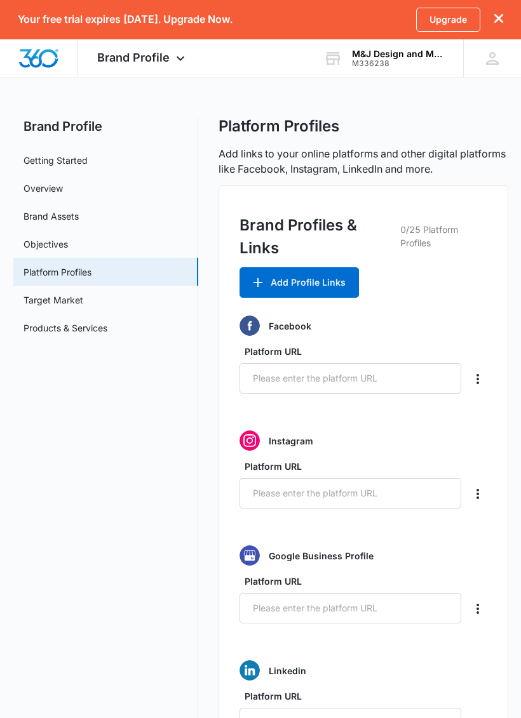
click at [71, 305] on link "Target Market" at bounding box center [53, 299] width 60 height 13
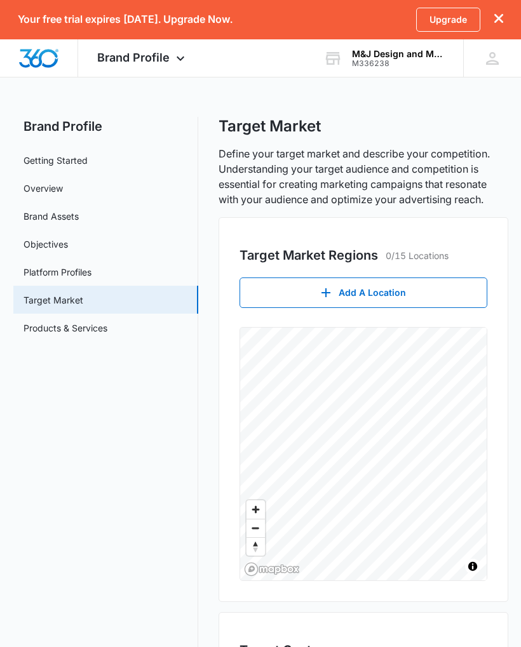
click at [65, 156] on link "Getting Started" at bounding box center [55, 160] width 64 height 13
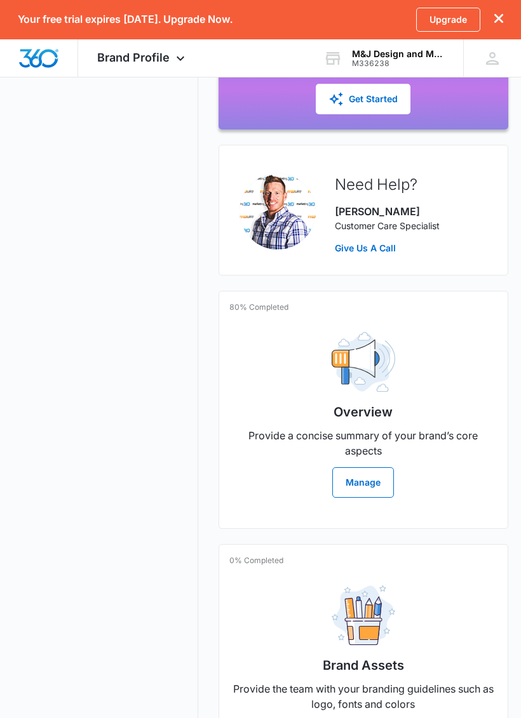
scroll to position [275, 0]
click at [369, 472] on button "Manage" at bounding box center [363, 482] width 62 height 30
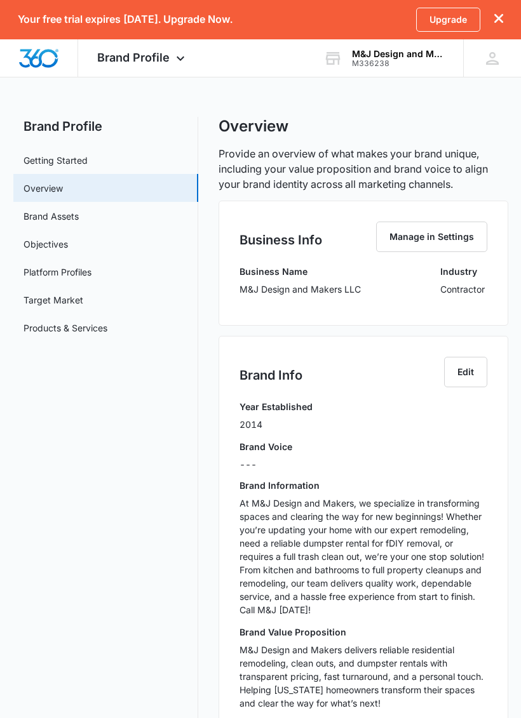
click at [437, 225] on button "Manage in Settings" at bounding box center [431, 237] width 111 height 30
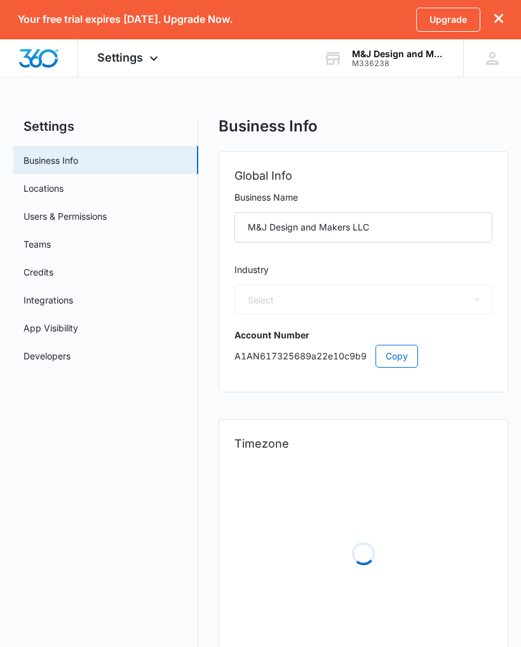
select select "4"
select select "US"
select select "America/Chicago"
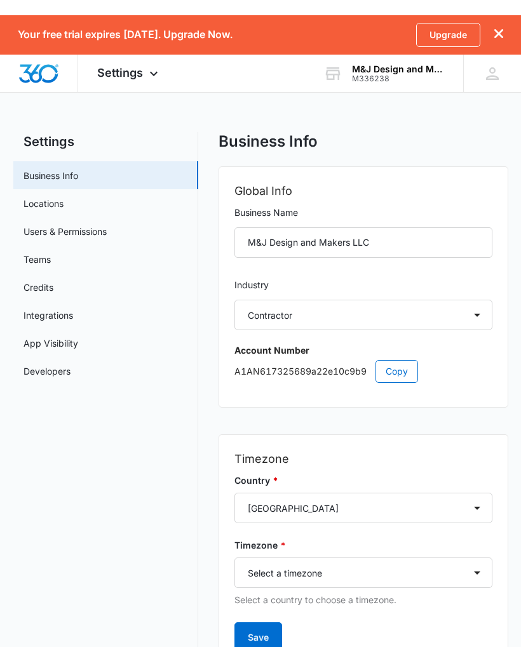
scroll to position [48, 0]
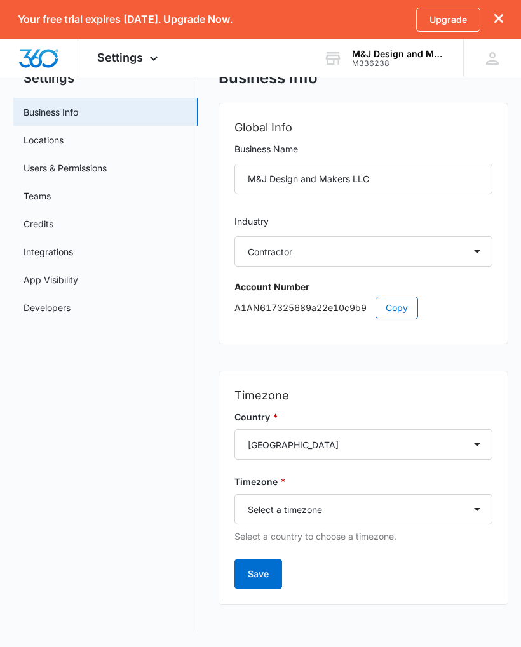
click at [39, 141] on link "Locations" at bounding box center [43, 139] width 40 height 13
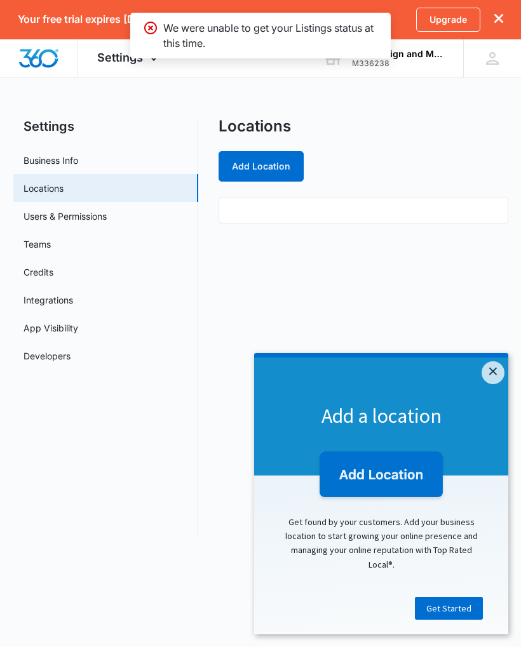
click at [265, 164] on button "Add Location" at bounding box center [260, 166] width 85 height 30
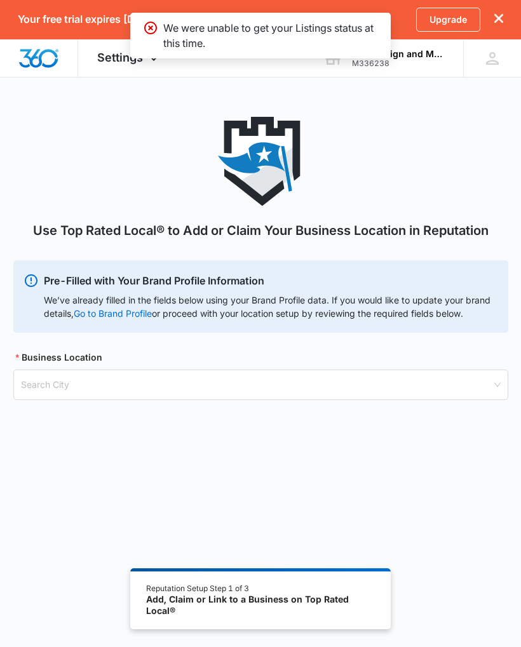
click at [107, 380] on input "search" at bounding box center [256, 384] width 470 height 29
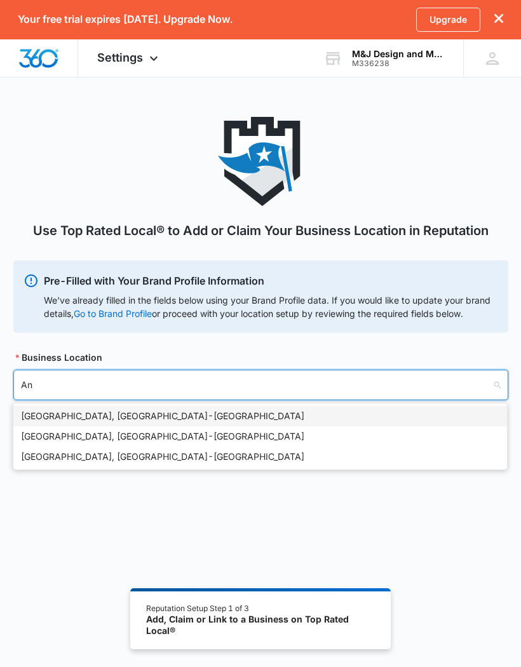
type input "[PERSON_NAME]"
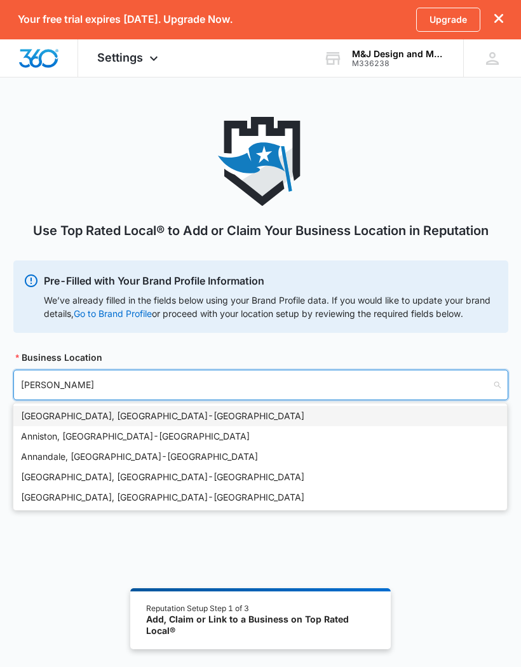
click at [95, 436] on div "Anniston, [GEOGRAPHIC_DATA] - [GEOGRAPHIC_DATA]" at bounding box center [260, 436] width 478 height 14
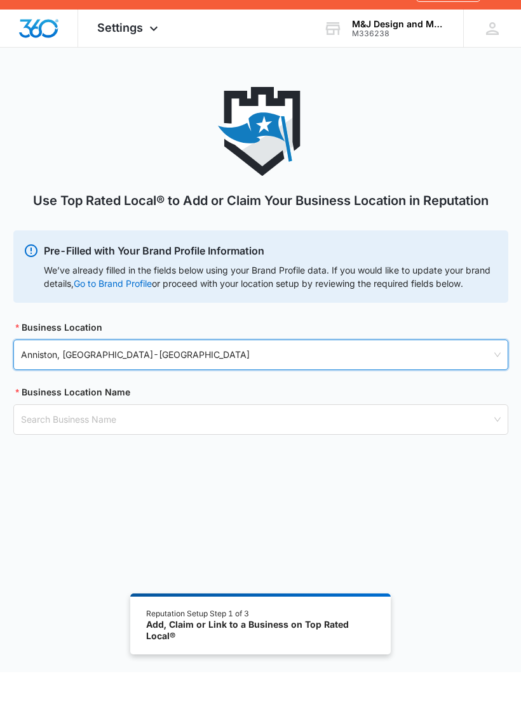
click at [143, 435] on input "search" at bounding box center [256, 449] width 470 height 29
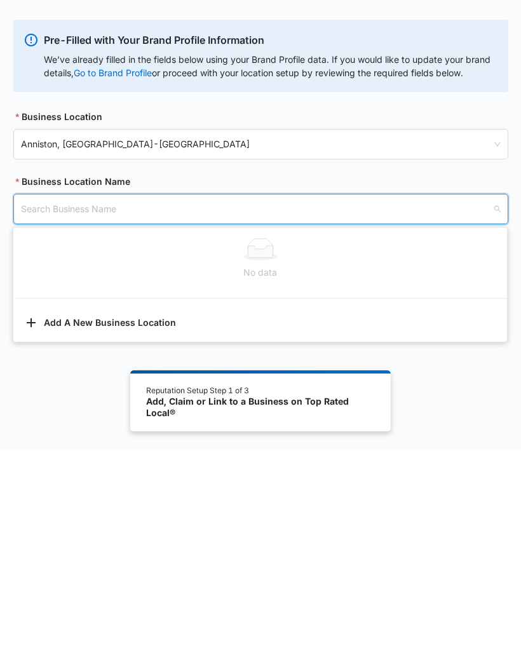
scroll to position [107, 0]
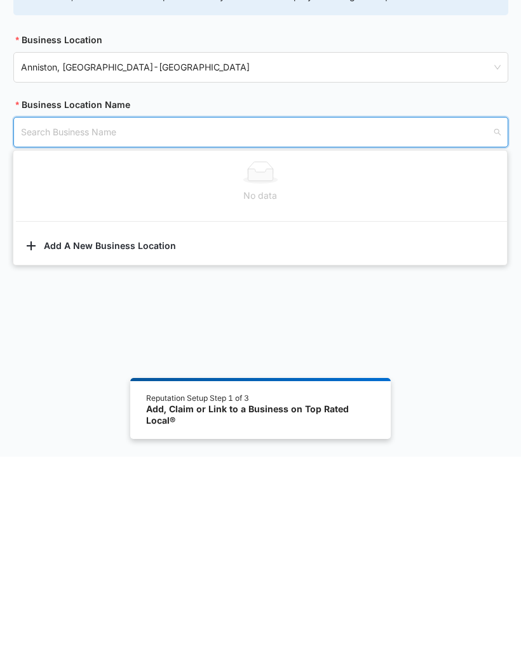
click at [201, 328] on input "search" at bounding box center [256, 342] width 470 height 29
type input "M&J"
click at [121, 328] on div "Use Top Rated Local® to Add or Claim Your Business Location in Reputation Pre-F…" at bounding box center [260, 306] width 521 height 592
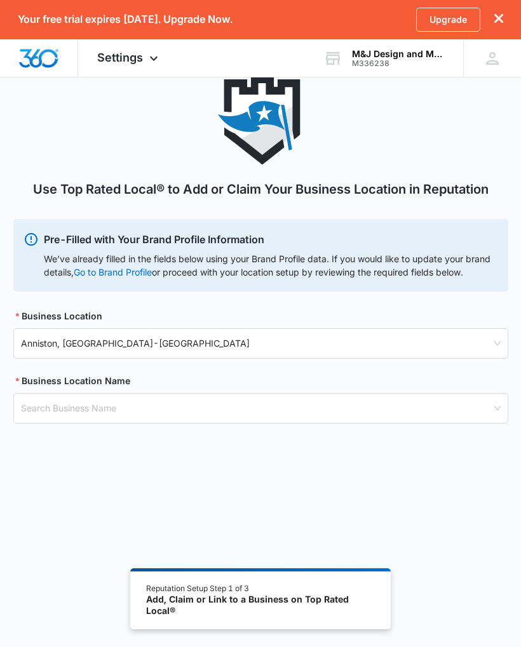
scroll to position [0, 0]
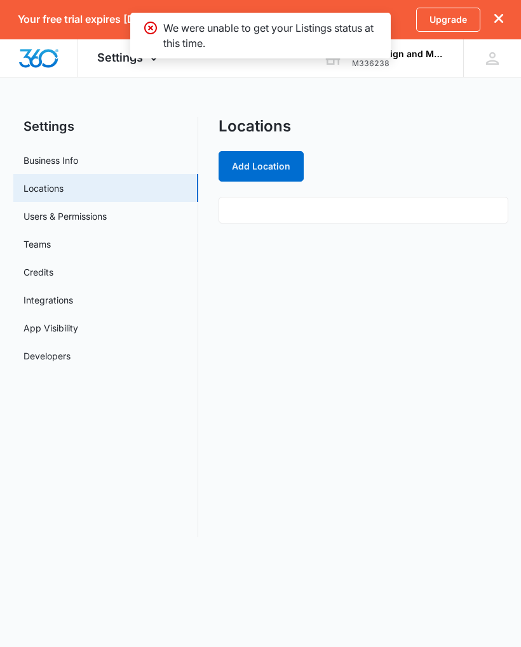
click at [73, 155] on link "Business Info" at bounding box center [50, 160] width 55 height 13
select select "4"
select select "US"
select select "America/Chicago"
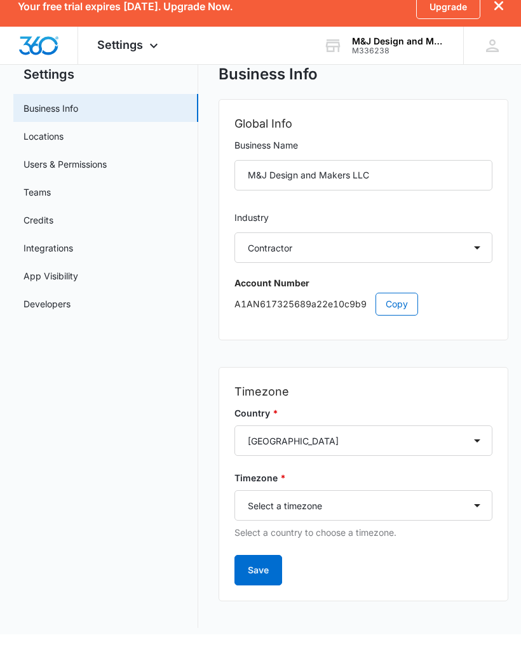
scroll to position [48, 0]
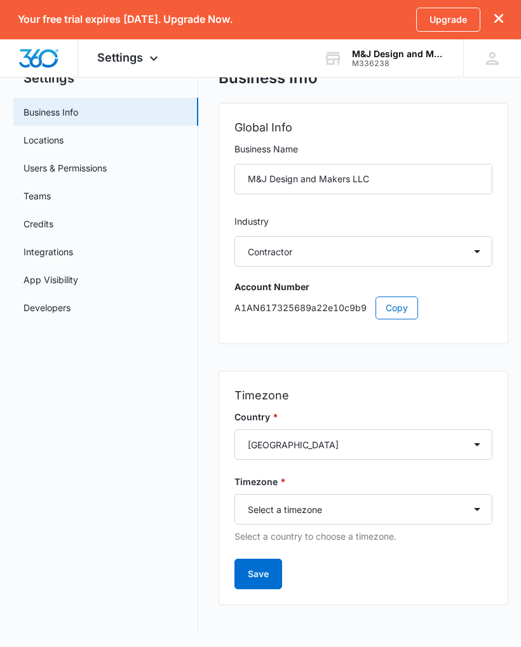
click at [271, 575] on button "Save" at bounding box center [258, 574] width 48 height 30
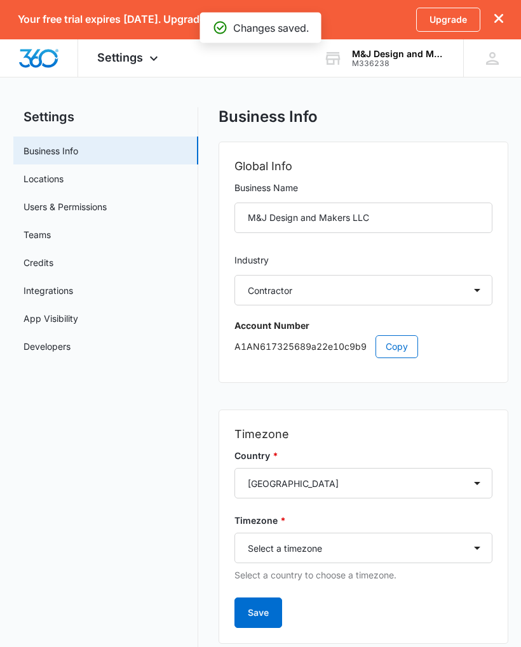
scroll to position [0, 0]
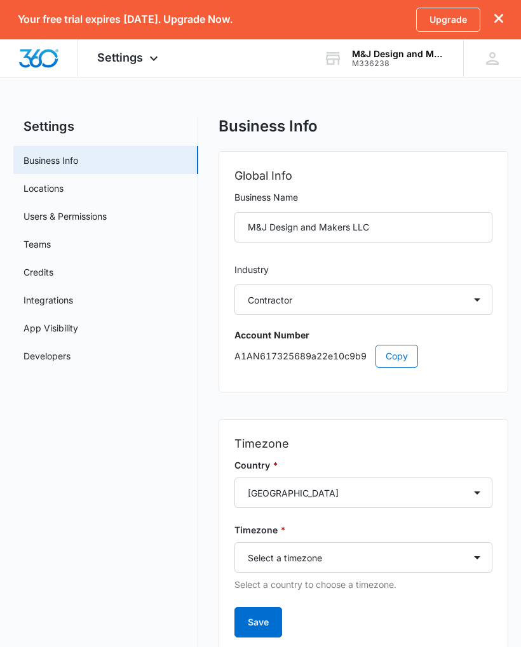
click at [485, 51] on div at bounding box center [491, 58] width 19 height 19
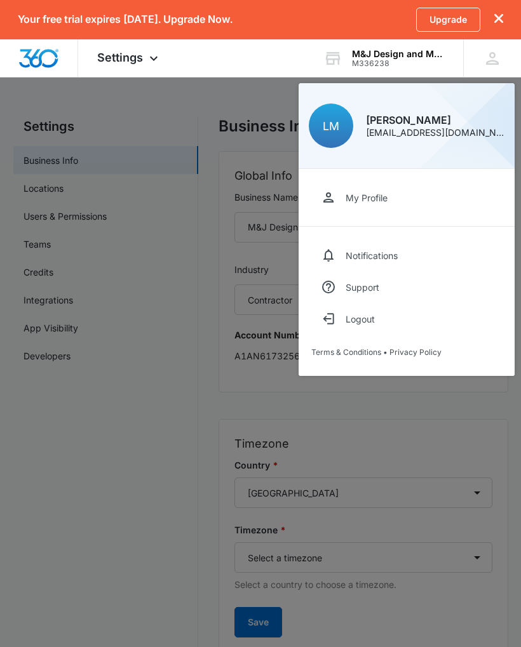
click at [355, 201] on div "My Profile" at bounding box center [366, 197] width 42 height 11
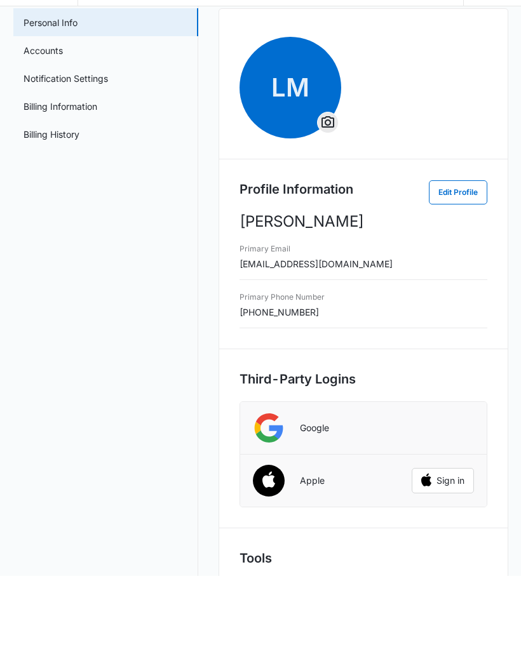
scroll to position [138, 0]
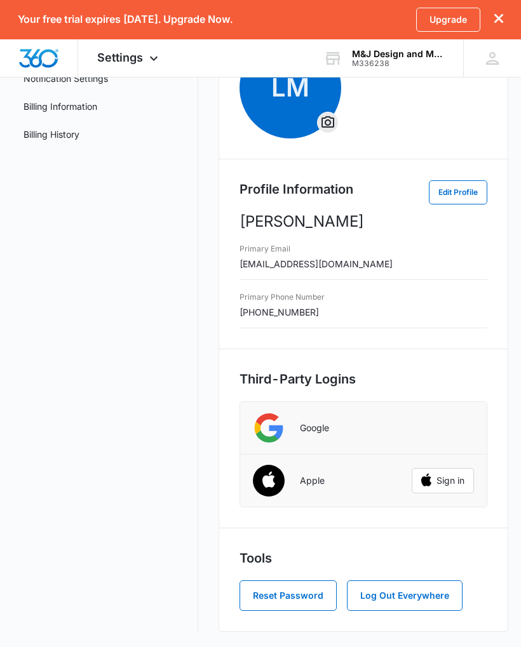
click at [457, 202] on button "Edit Profile" at bounding box center [457, 192] width 58 height 24
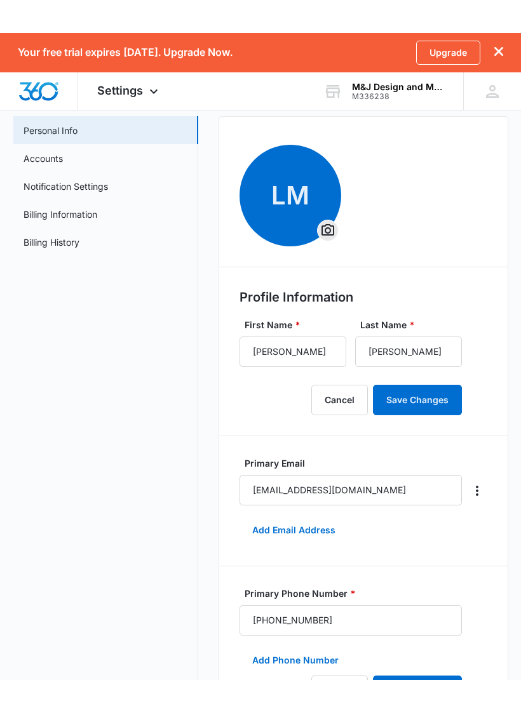
scroll to position [0, 0]
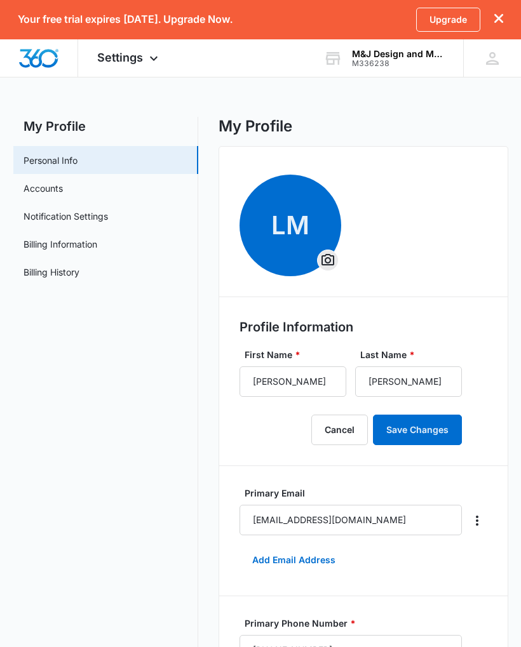
click at [77, 214] on link "Notification Settings" at bounding box center [65, 215] width 84 height 13
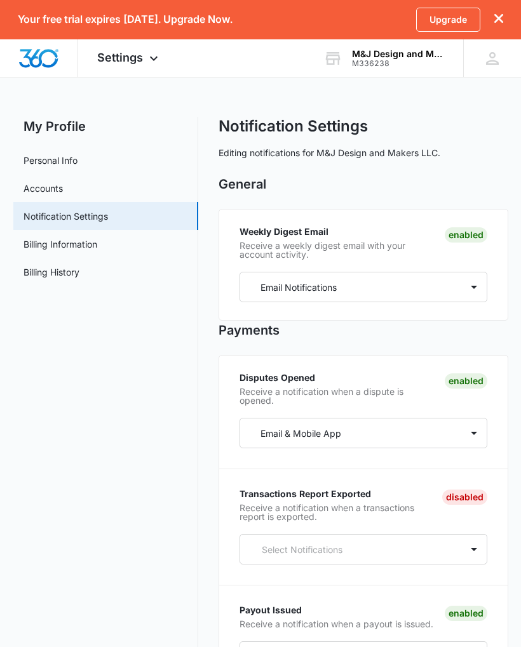
click at [138, 65] on div "Settings Apps Reputation Websites Forms CRM Email Shop Payments POS Ads Intelli…" at bounding box center [129, 57] width 102 height 37
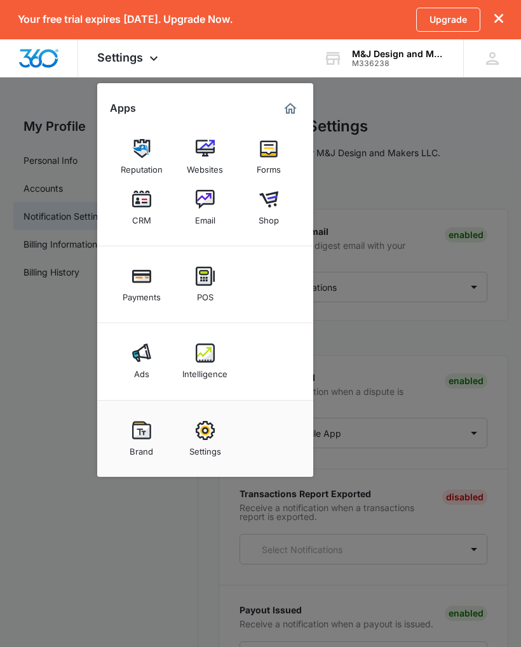
click at [147, 436] on img at bounding box center [141, 430] width 19 height 19
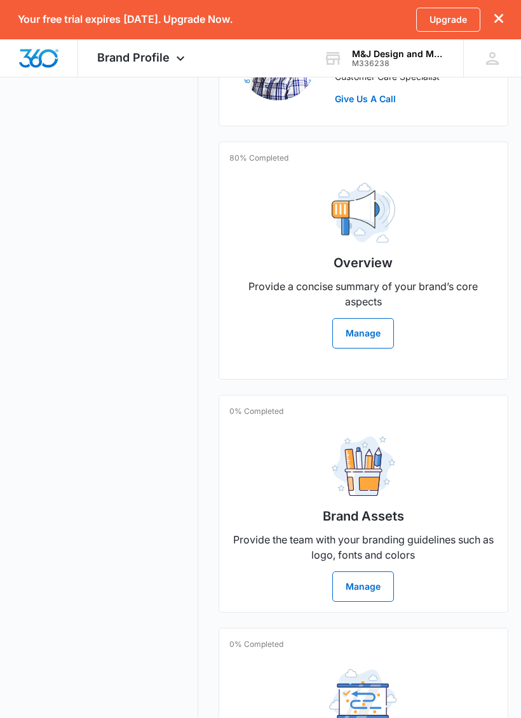
scroll to position [416, 0]
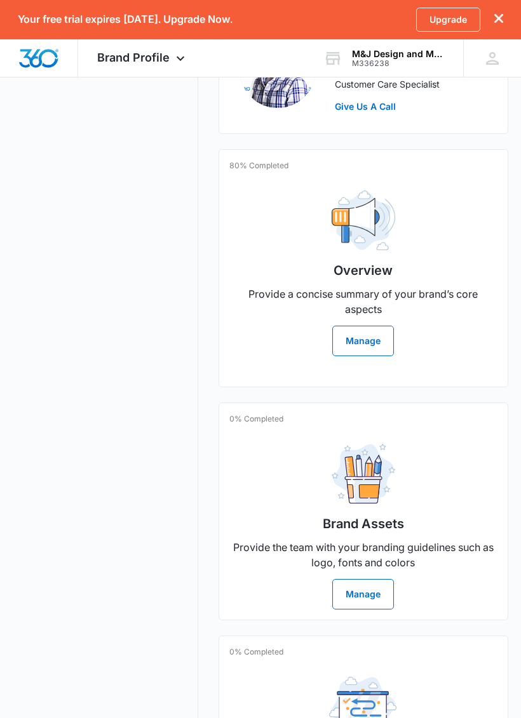
click at [366, 248] on img at bounding box center [362, 220] width 63 height 60
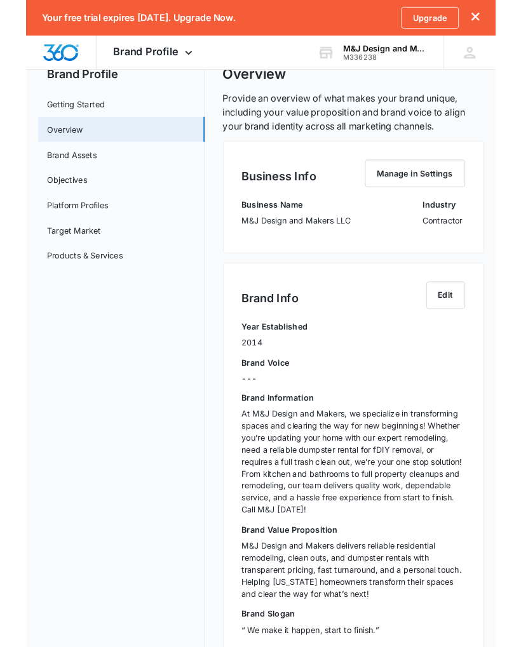
scroll to position [286, 0]
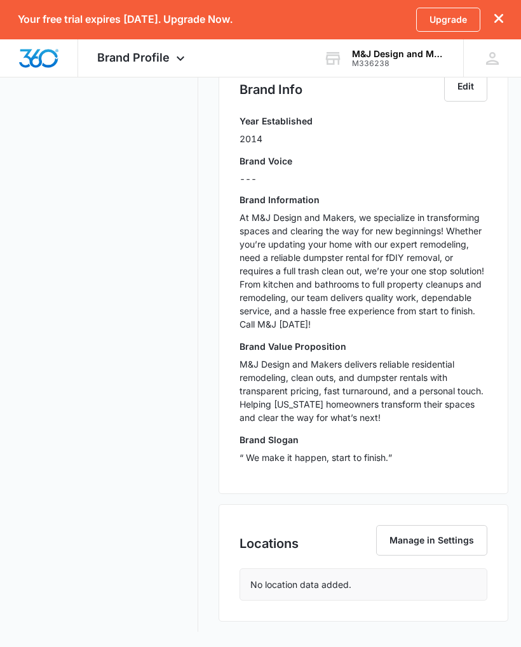
click at [403, 540] on button "Manage in Settings" at bounding box center [431, 540] width 111 height 30
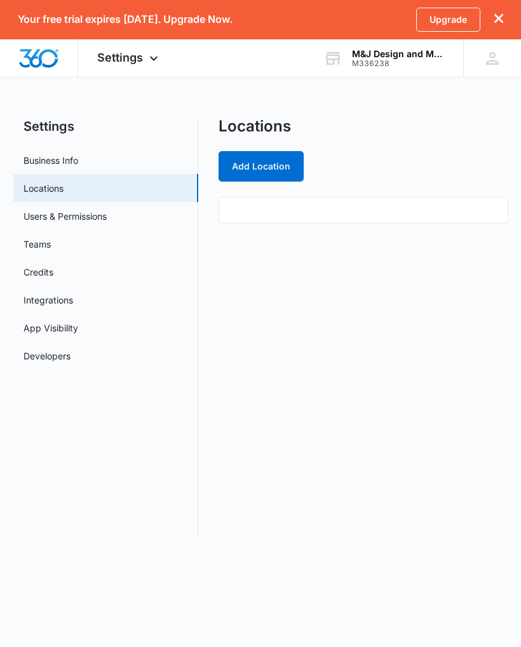
click at [277, 164] on button "Add Location" at bounding box center [260, 166] width 85 height 30
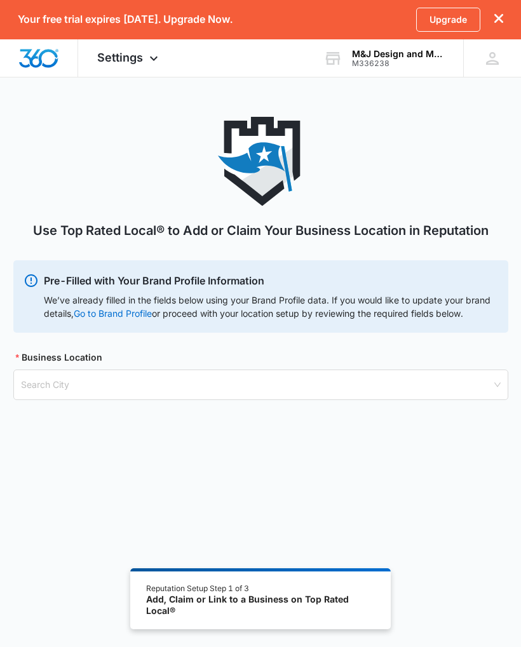
click at [186, 366] on div "Business Location" at bounding box center [260, 359] width 494 height 19
click at [184, 387] on input "search" at bounding box center [256, 384] width 470 height 29
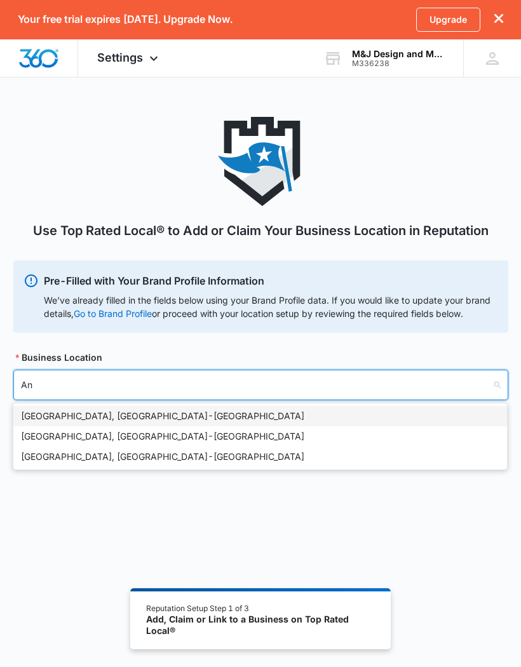
type input "[PERSON_NAME]"
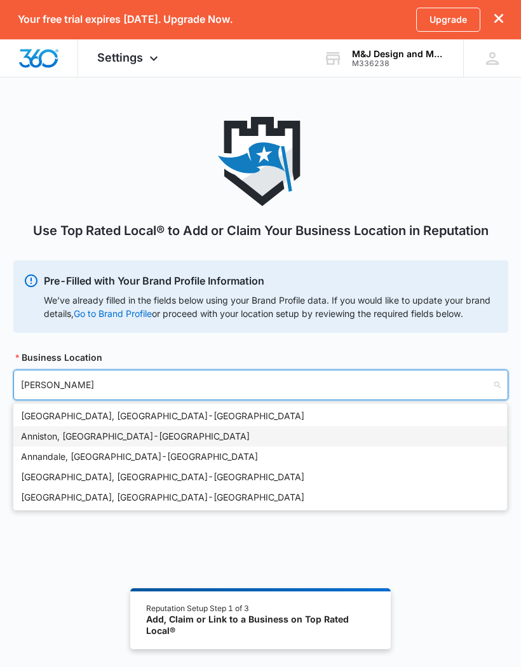
click at [74, 437] on div "Anniston, [GEOGRAPHIC_DATA] - [GEOGRAPHIC_DATA]" at bounding box center [260, 436] width 478 height 14
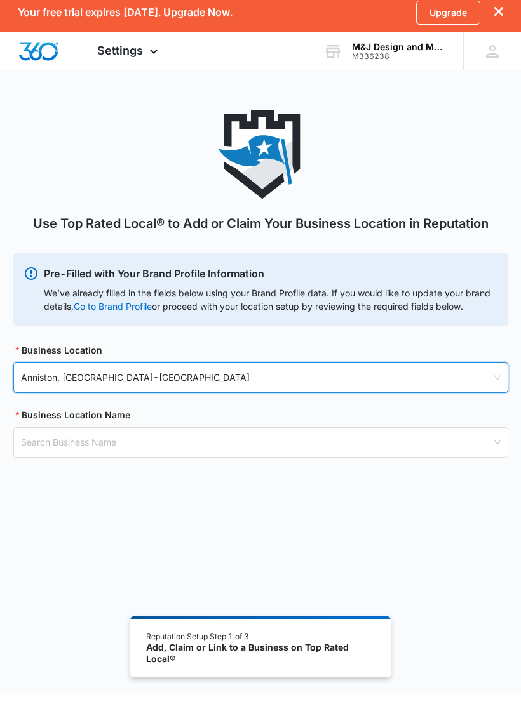
click at [134, 441] on input "search" at bounding box center [256, 449] width 470 height 29
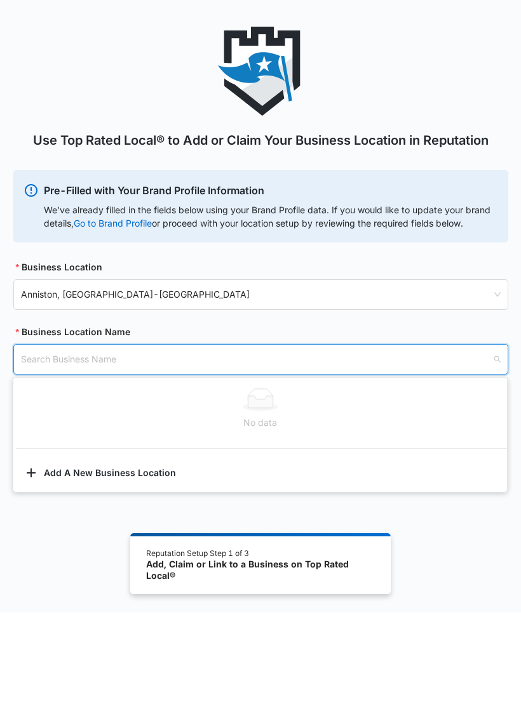
click at [170, 435] on input "search" at bounding box center [256, 449] width 470 height 29
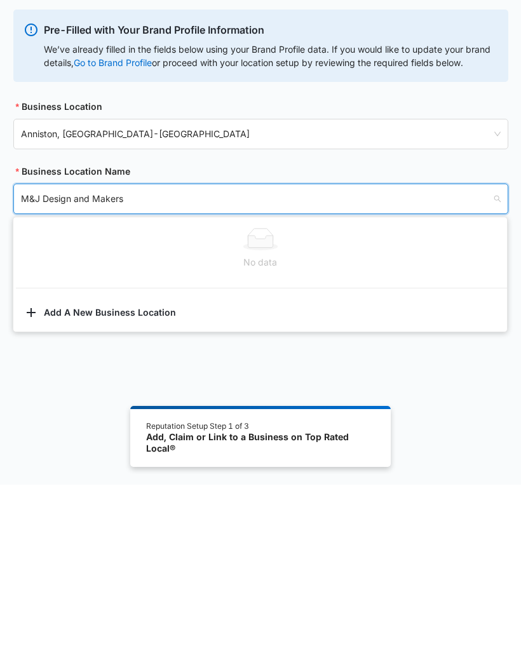
scroll to position [83, 0]
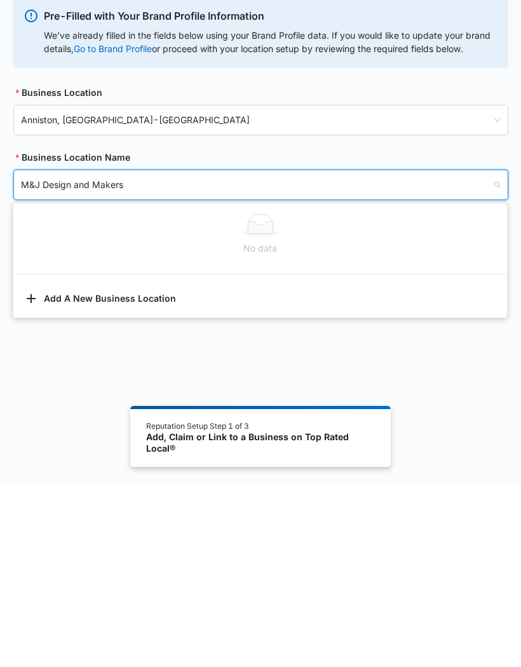
type input "M&J Design and Makers"
click at [253, 356] on div "Use Top Rated Local® to Add or Claim Your Business Location in Reputation Pre-F…" at bounding box center [260, 330] width 521 height 592
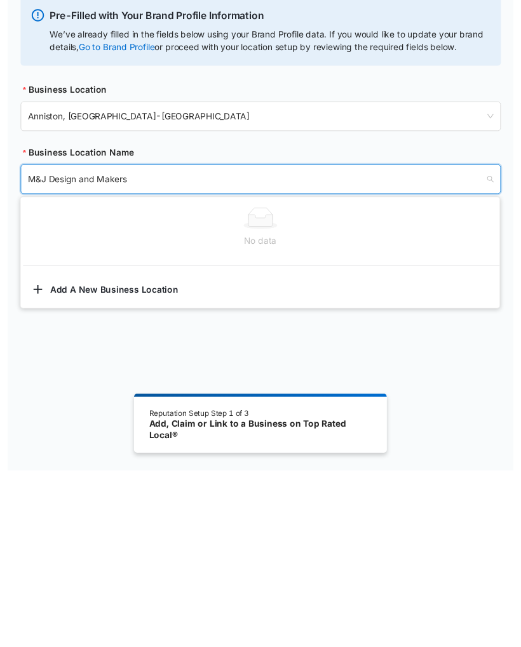
scroll to position [107, 0]
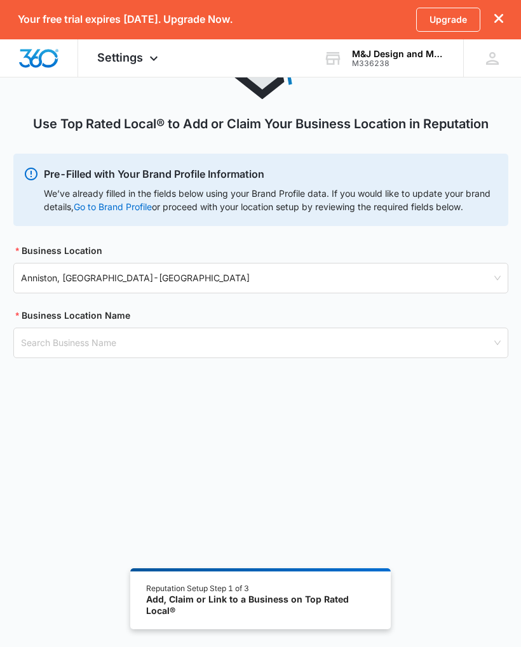
click at [218, 346] on input "search" at bounding box center [256, 342] width 470 height 29
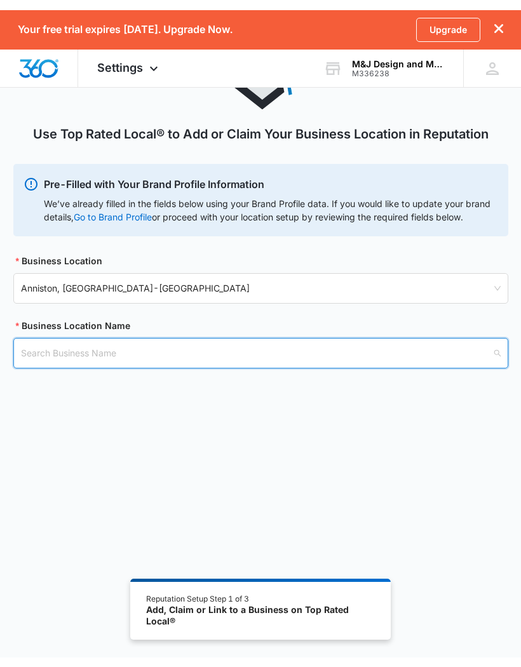
scroll to position [87, 0]
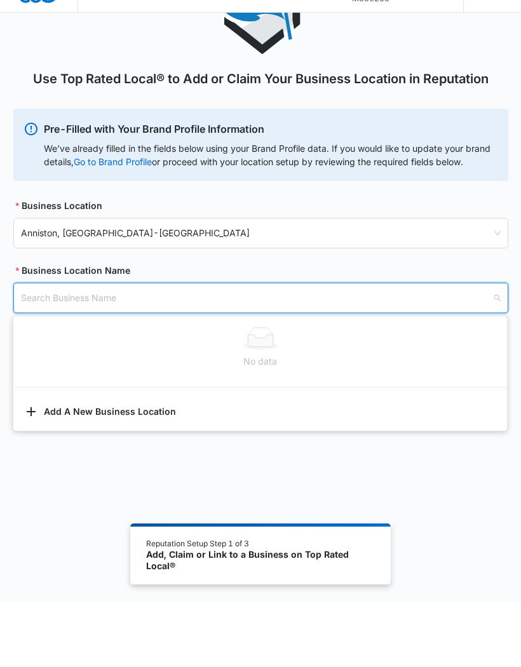
click at [128, 462] on button "Add A New Business Location" at bounding box center [259, 477] width 493 height 30
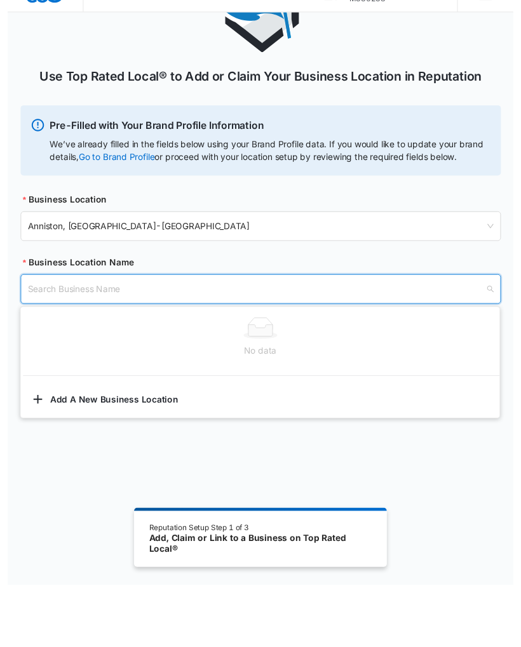
scroll to position [107, 0]
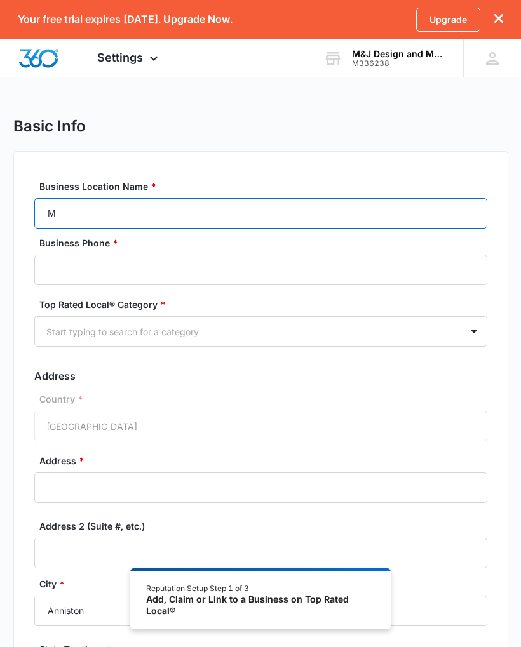
click at [105, 212] on input "M" at bounding box center [260, 213] width 453 height 30
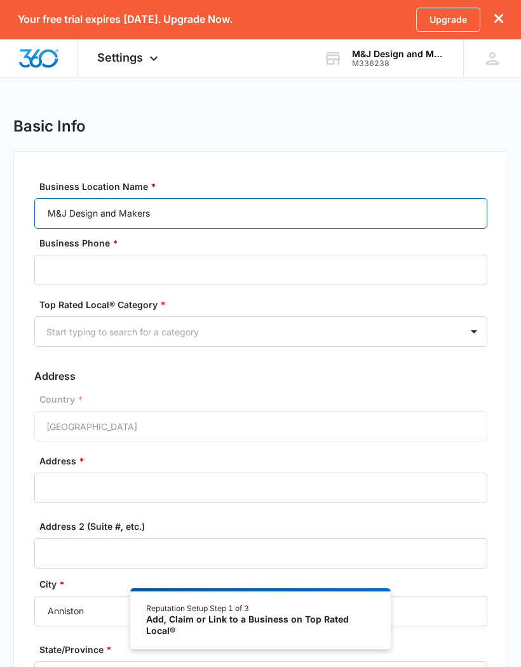
type input "M&J Design and Makers"
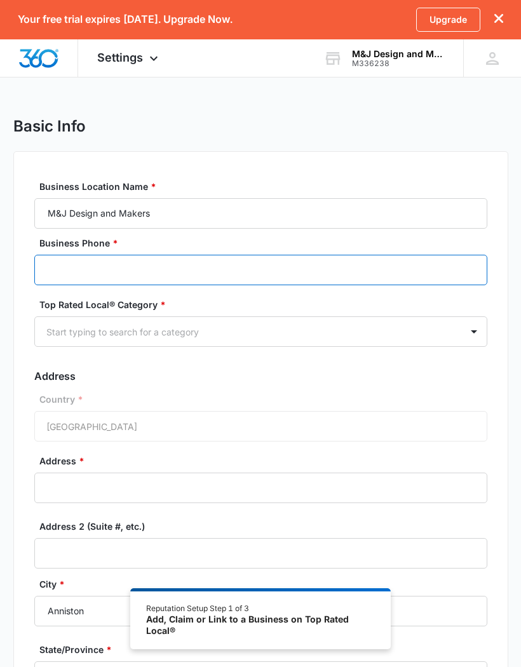
click at [136, 274] on input "Business Phone *" at bounding box center [260, 270] width 453 height 30
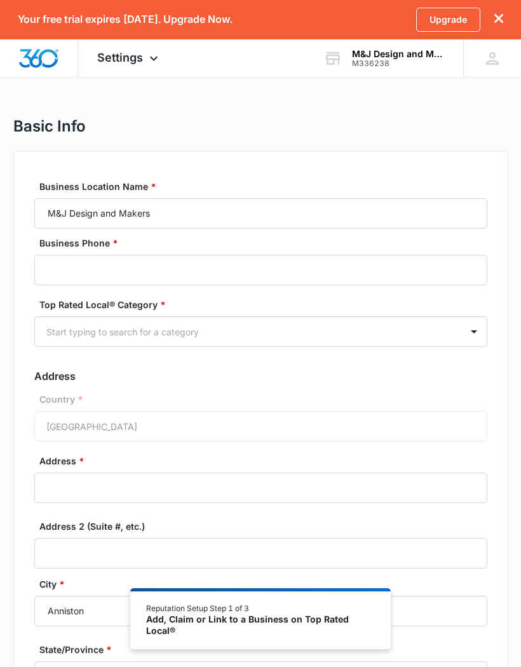
type input "2562824837"
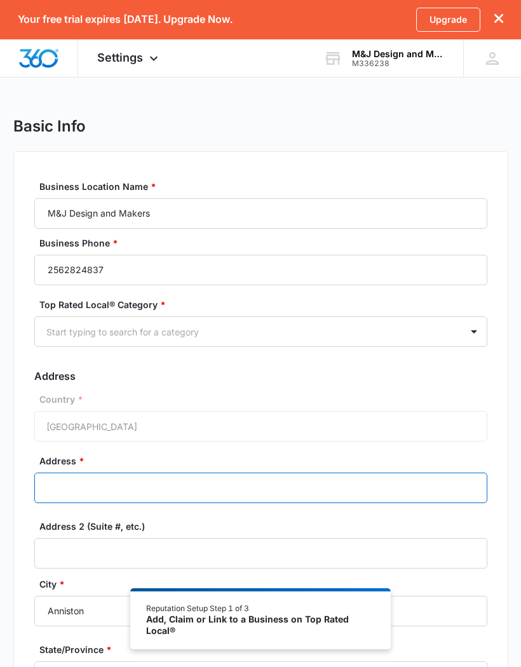
type input "[STREET_ADDRESS]"
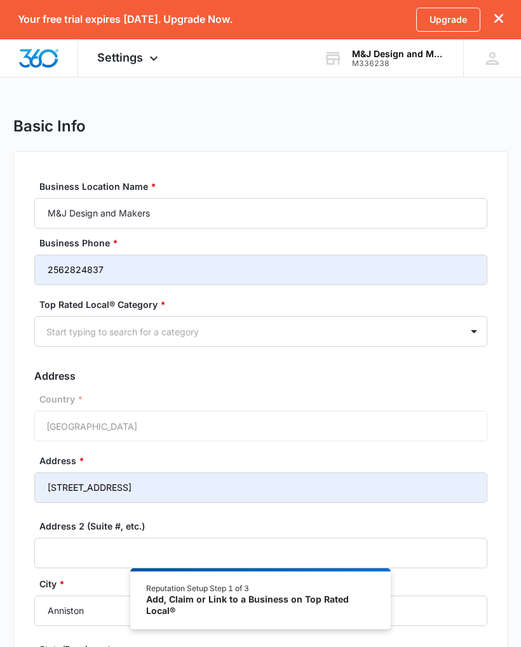
type input "36206"
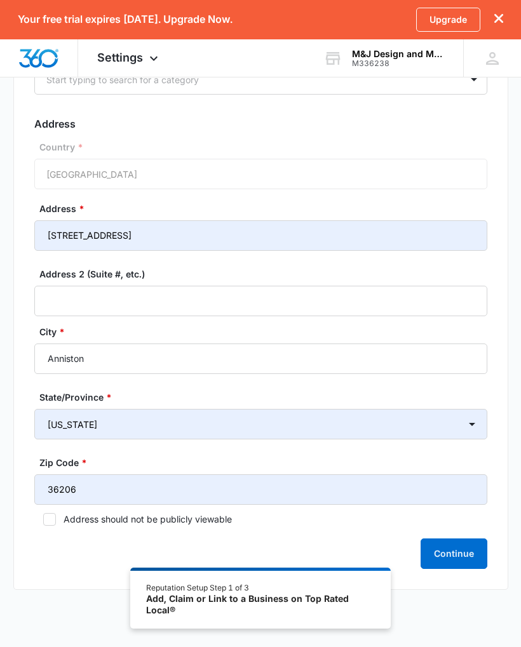
scroll to position [275, 0]
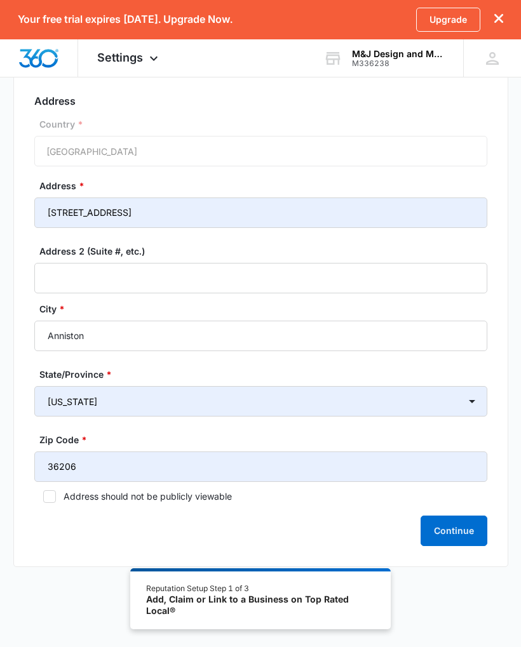
click at [53, 494] on icon at bounding box center [49, 496] width 11 height 11
click at [43, 494] on input "Address should not be publicly viewable" at bounding box center [38, 496] width 9 height 9
checkbox input "true"
click at [460, 541] on button "Continue" at bounding box center [453, 530] width 67 height 30
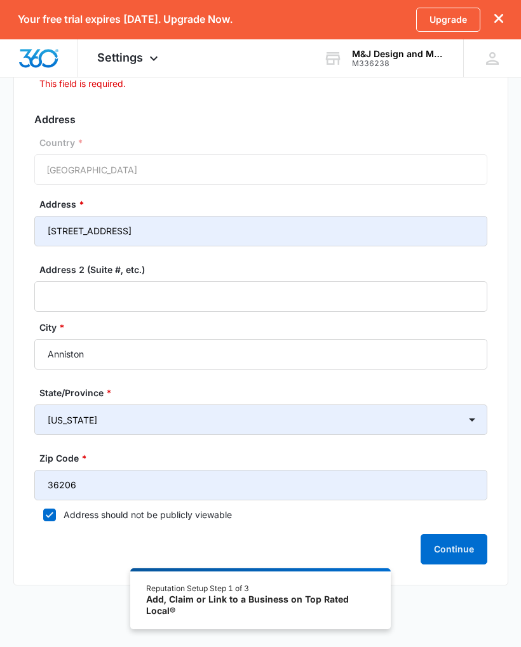
type input "[PHONE_NUMBER]"
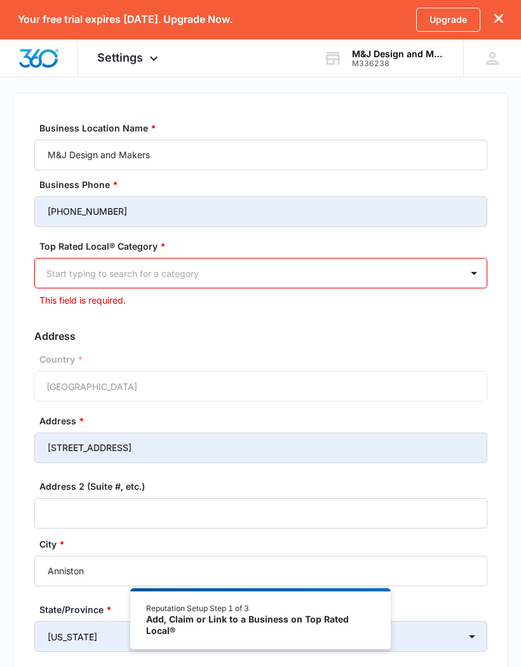
scroll to position [54, 0]
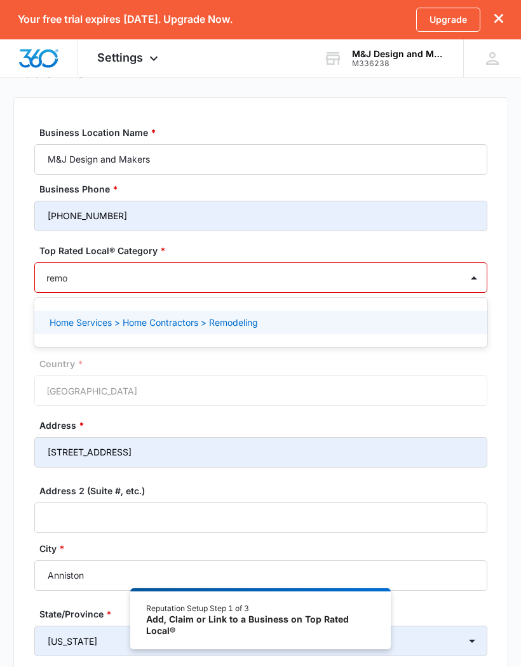
click at [240, 321] on p "Home Services > Home Contractors > Remodeling" at bounding box center [154, 321] width 208 height 13
type input "remo"
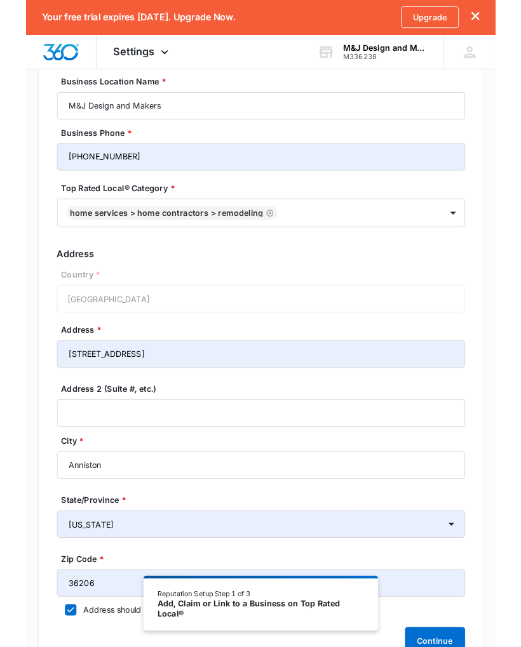
scroll to position [276, 0]
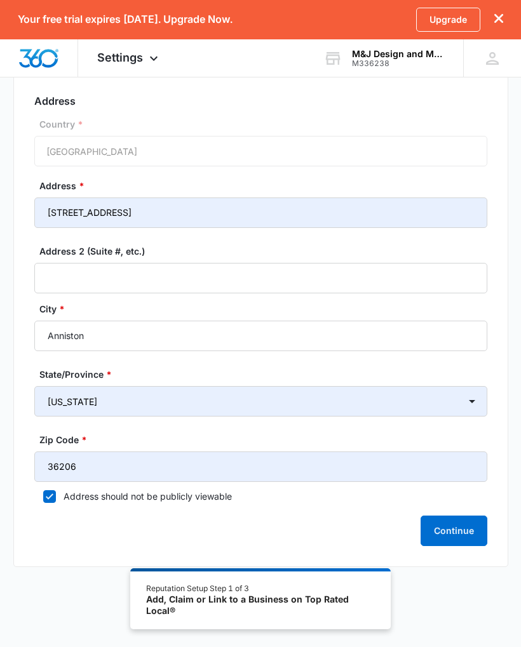
click at [446, 528] on button "Continue" at bounding box center [453, 530] width 67 height 30
click at [458, 531] on button "Continue" at bounding box center [453, 530] width 67 height 30
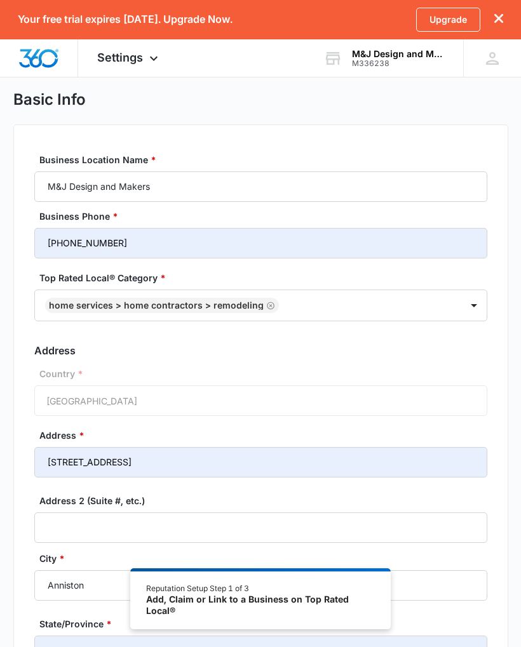
scroll to position [0, 0]
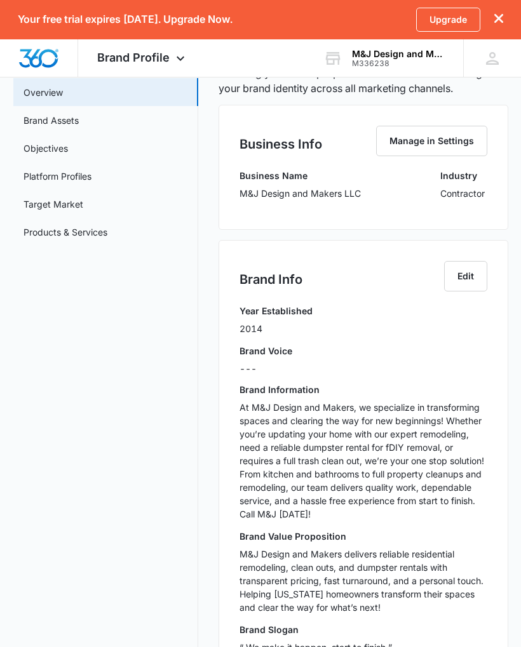
scroll to position [95, 0]
click at [91, 180] on link "Platform Profiles" at bounding box center [57, 177] width 68 height 13
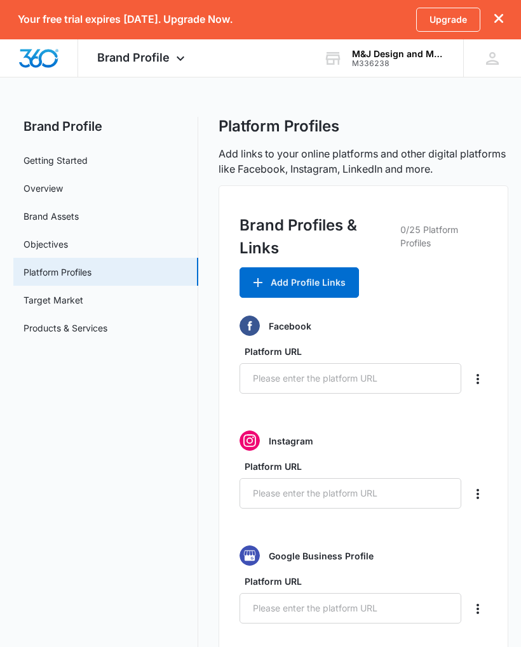
click at [46, 187] on link "Overview" at bounding box center [42, 188] width 39 height 13
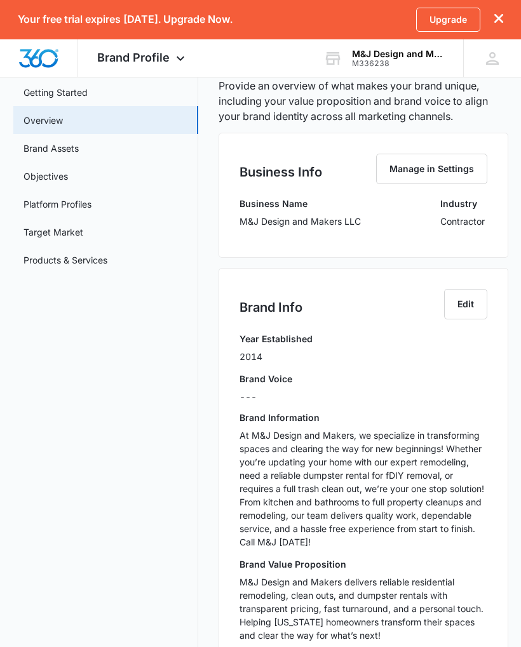
scroll to position [63, 0]
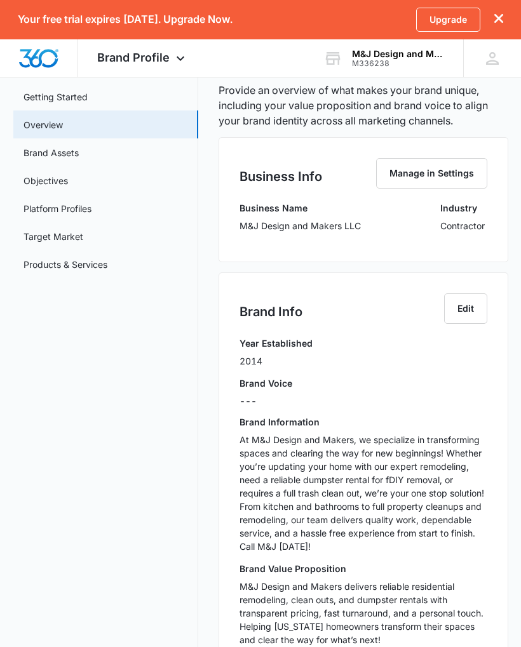
click at [67, 160] on link "Brand Assets" at bounding box center [50, 153] width 55 height 13
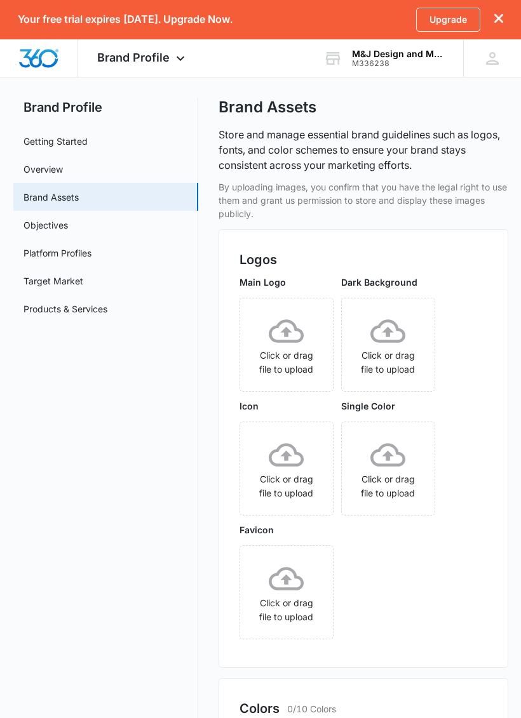
scroll to position [19, 0]
click at [298, 343] on icon at bounding box center [286, 331] width 35 height 35
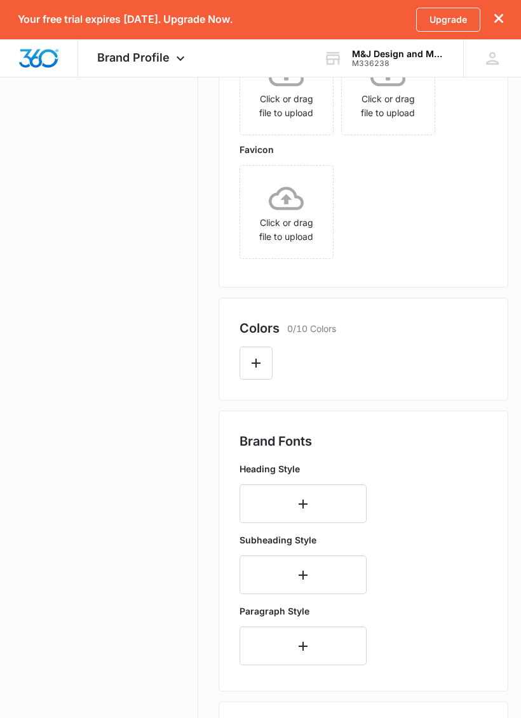
scroll to position [399, 0]
click at [260, 361] on icon "Edit Color" at bounding box center [255, 362] width 15 height 15
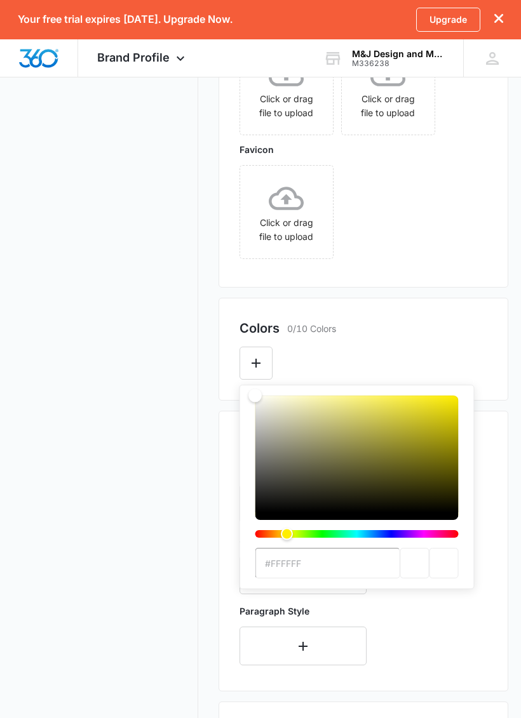
click at [262, 402] on div "Color" at bounding box center [254, 395] width 13 height 13
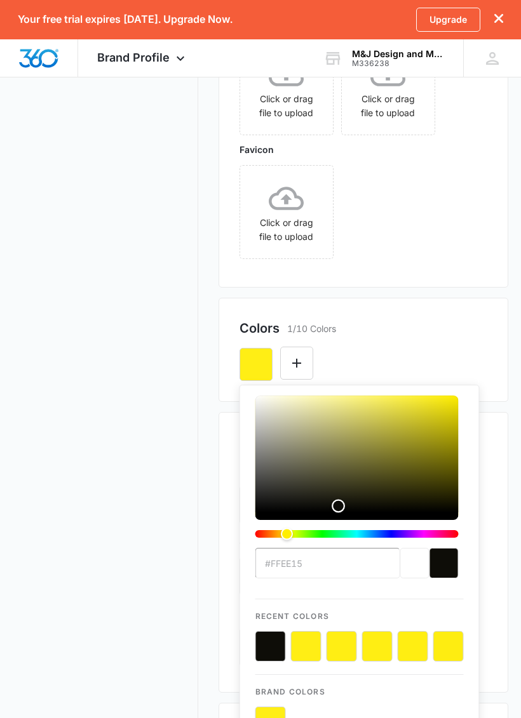
type input "#0e0d08"
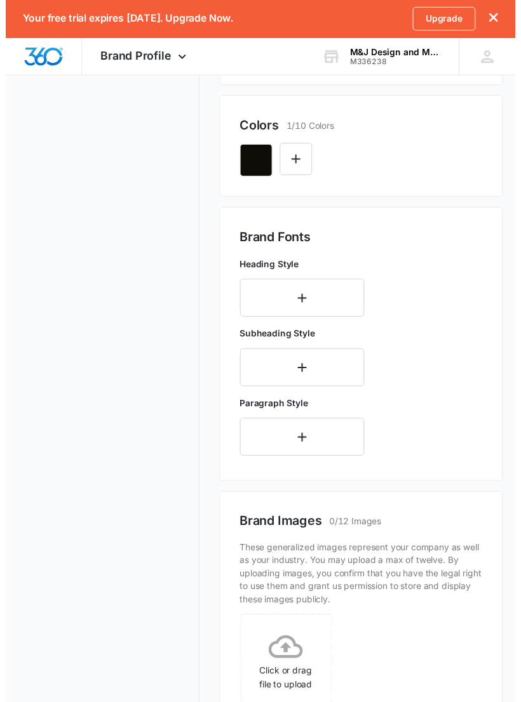
scroll to position [604, 0]
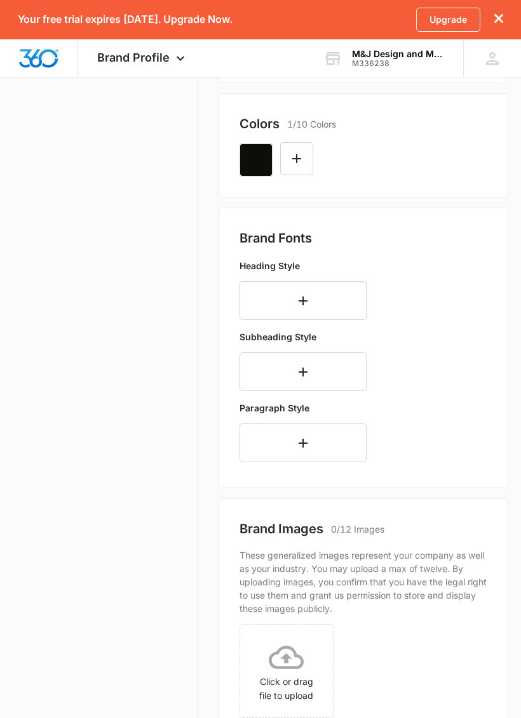
click at [297, 160] on icon "Edit Color" at bounding box center [296, 158] width 15 height 15
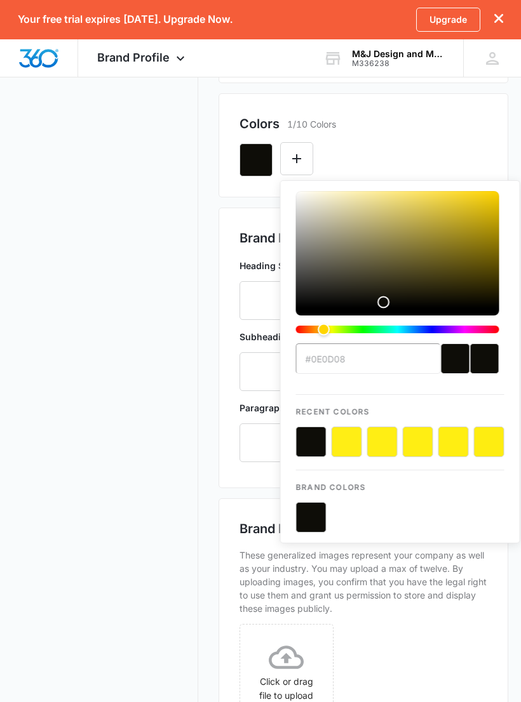
click at [355, 442] on button "color-picker-container" at bounding box center [346, 442] width 30 height 30
type input "#FFFFFF"
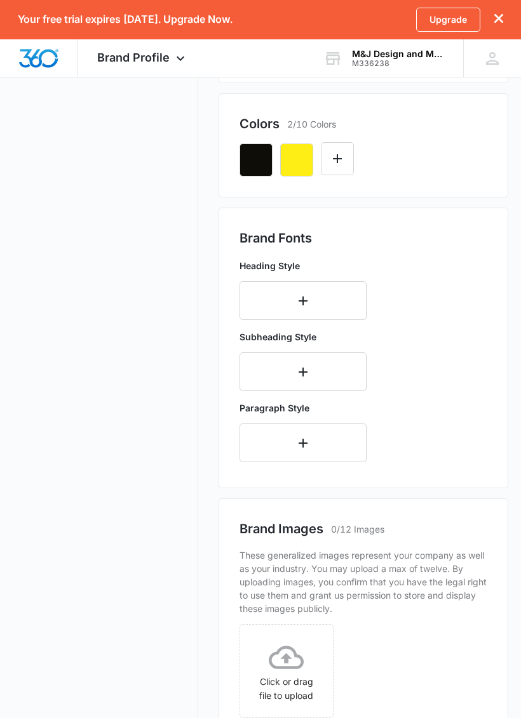
click at [493, 146] on div "Colors 2/10 Colors" at bounding box center [362, 145] width 289 height 104
click at [300, 182] on div "Colors 1/10 Colors" at bounding box center [362, 145] width 289 height 104
click at [305, 164] on button "Edit Color" at bounding box center [296, 158] width 33 height 33
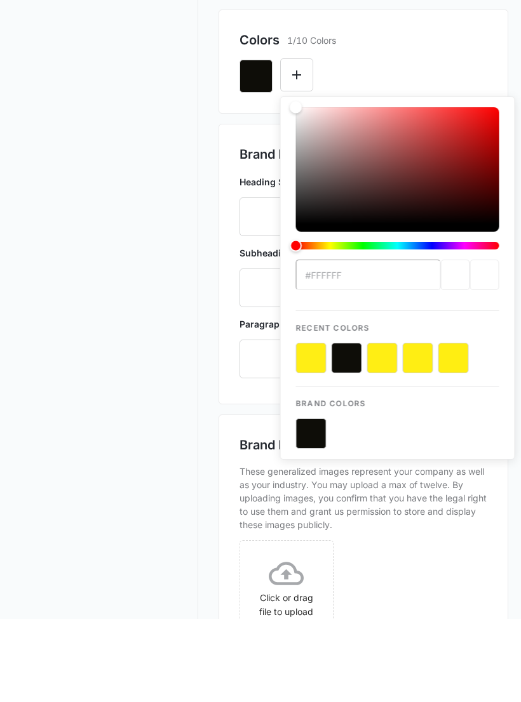
click at [357, 502] on div "color-picker-container" at bounding box center [397, 517] width 203 height 30
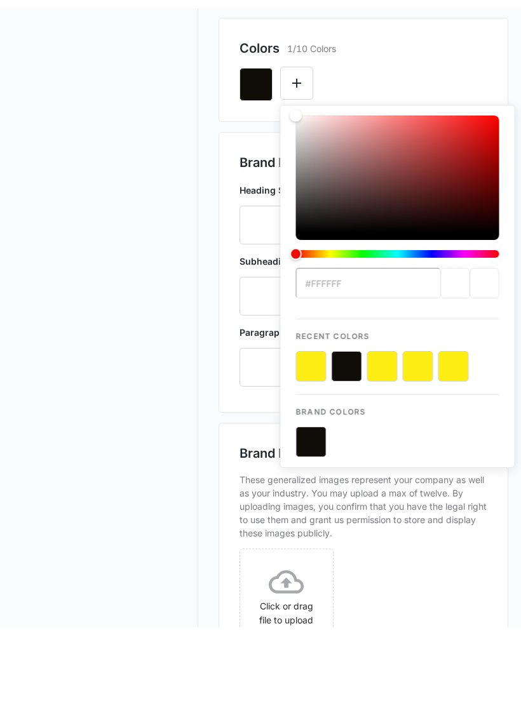
scroll to position [664, 0]
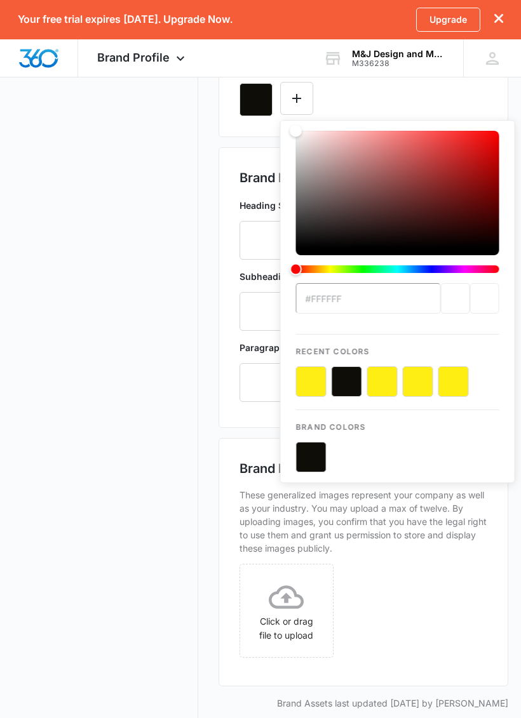
click at [331, 386] on button "color-picker-container" at bounding box center [346, 381] width 30 height 30
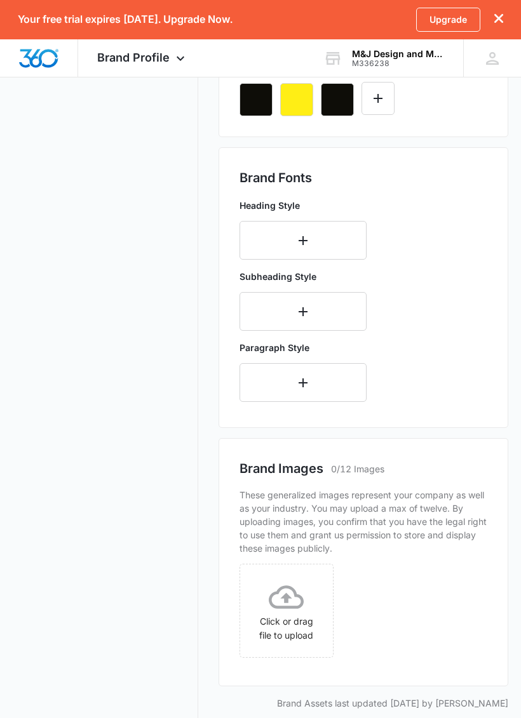
click at [185, 315] on nav "Brand Profile Getting Started Overview Brand Assets Objectives Platform Profile…" at bounding box center [105, 86] width 185 height 1266
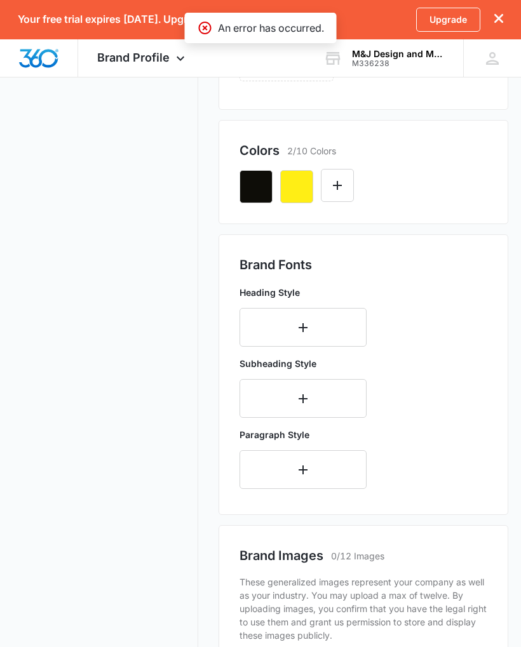
click at [350, 194] on button "Edit Color" at bounding box center [337, 185] width 33 height 33
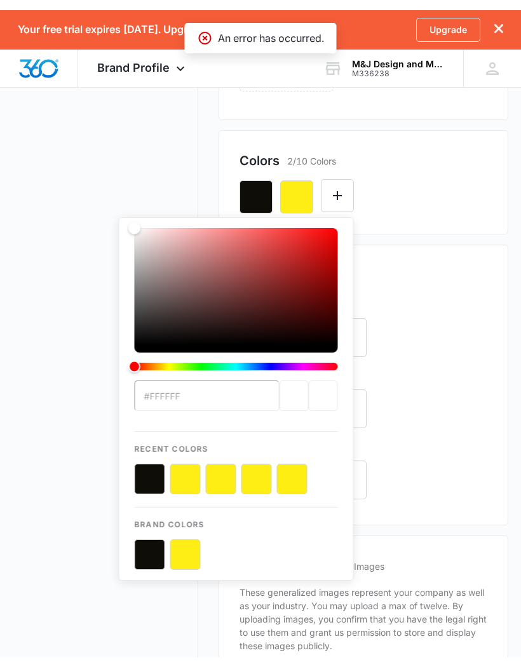
scroll to position [576, 0]
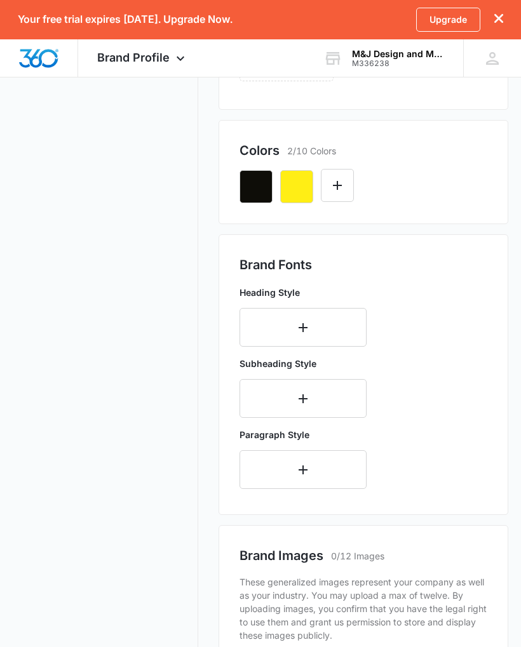
click at [478, 157] on div "Colors 2/10 Colors" at bounding box center [363, 150] width 248 height 19
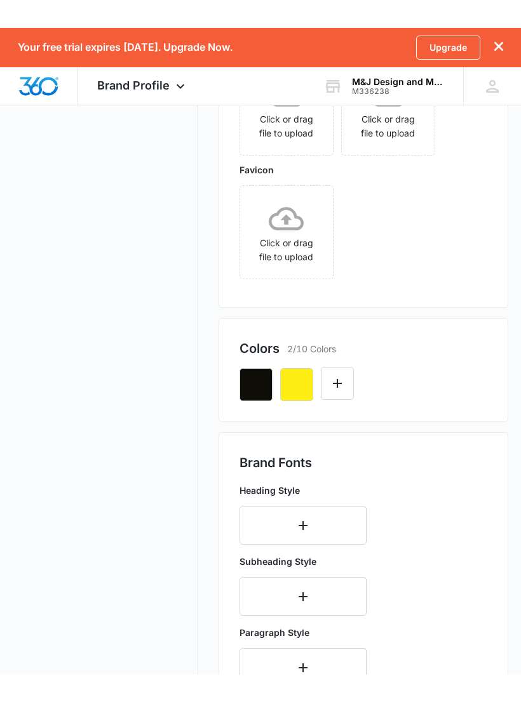
scroll to position [575, 0]
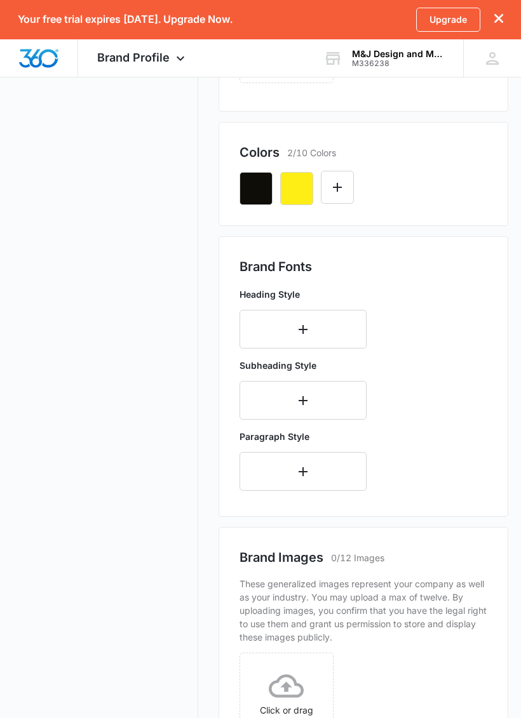
click at [342, 320] on button "button" at bounding box center [302, 329] width 127 height 39
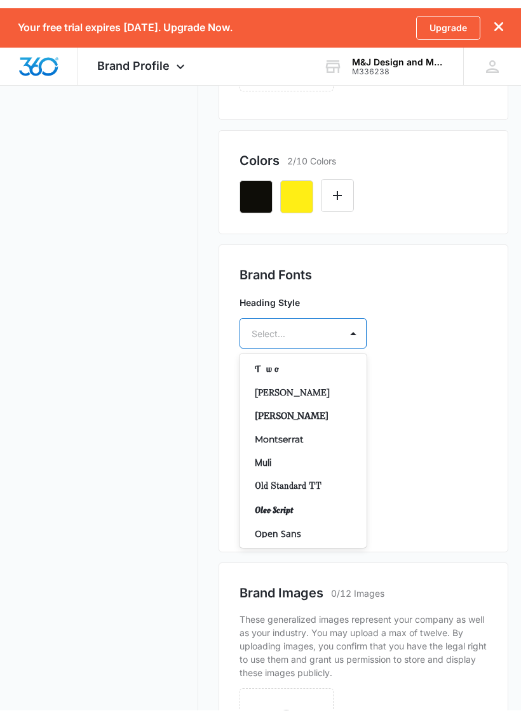
scroll to position [517, 0]
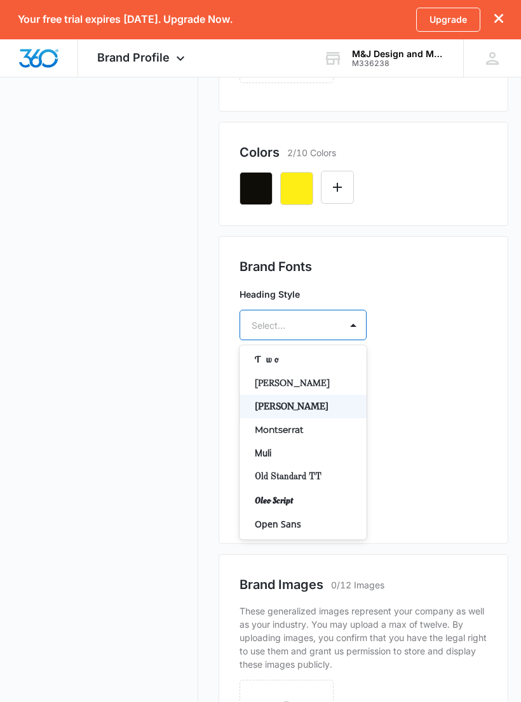
click at [281, 400] on p "Merriweather" at bounding box center [302, 406] width 94 height 13
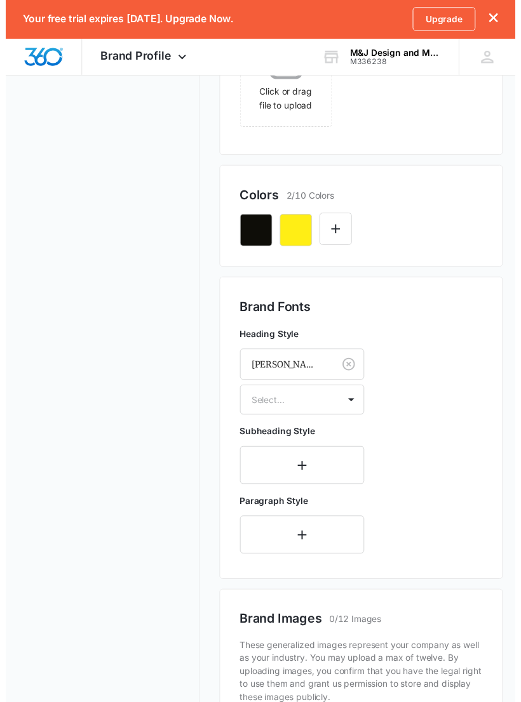
scroll to position [530, 0]
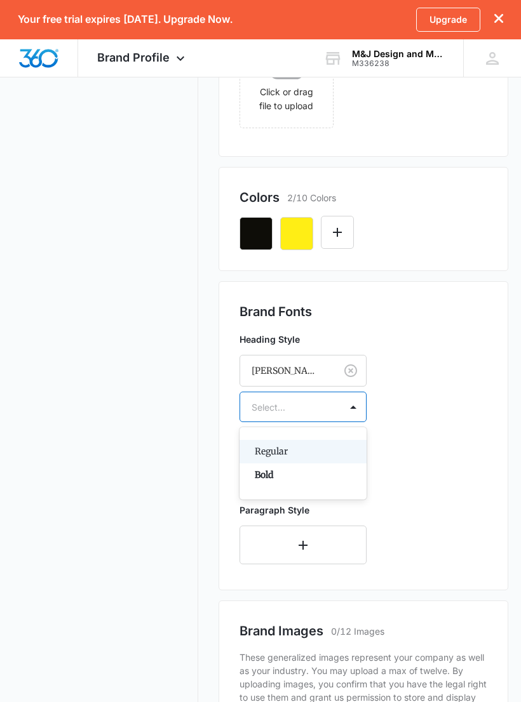
click at [263, 474] on p "Bold" at bounding box center [302, 474] width 94 height 13
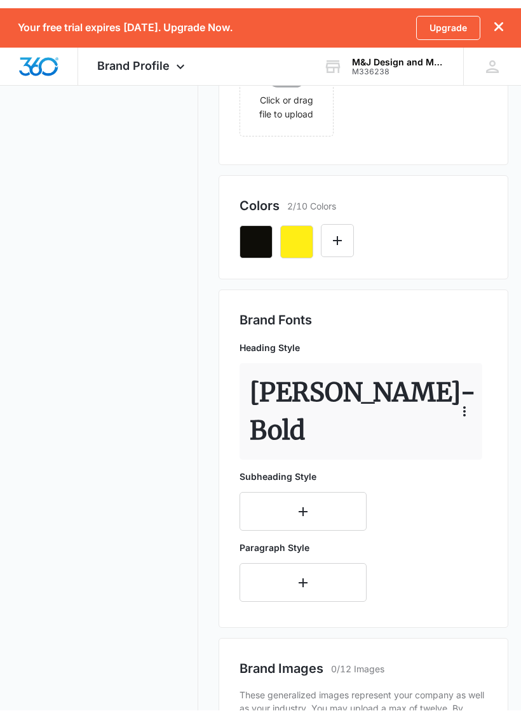
scroll to position [531, 0]
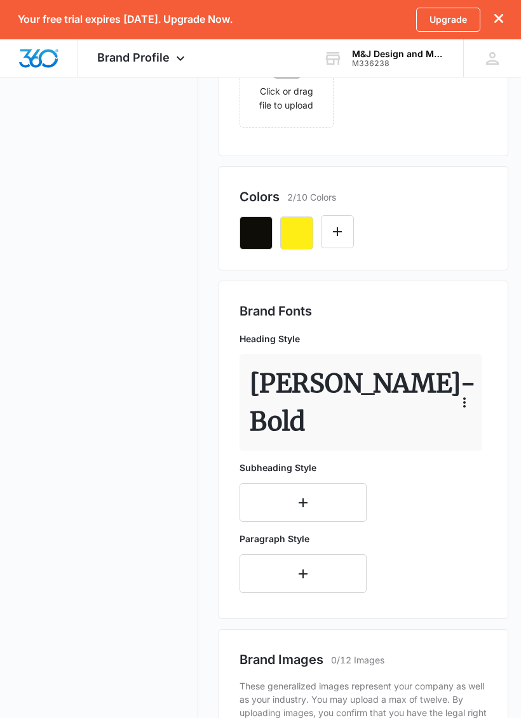
click at [332, 504] on button "button" at bounding box center [302, 502] width 127 height 39
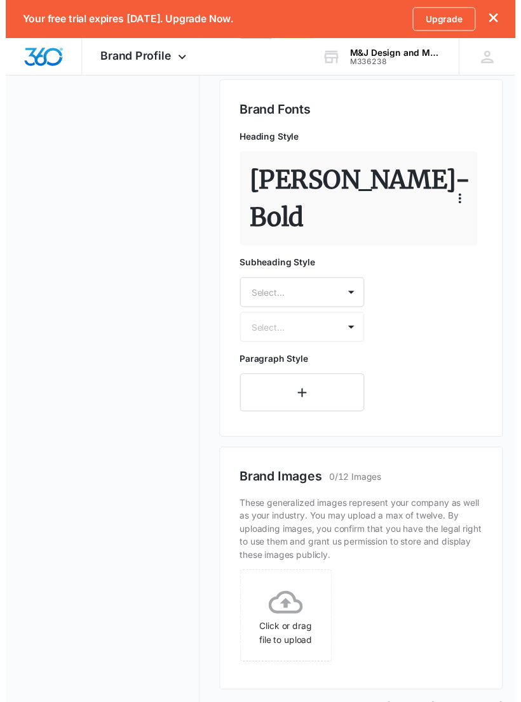
scroll to position [729, 0]
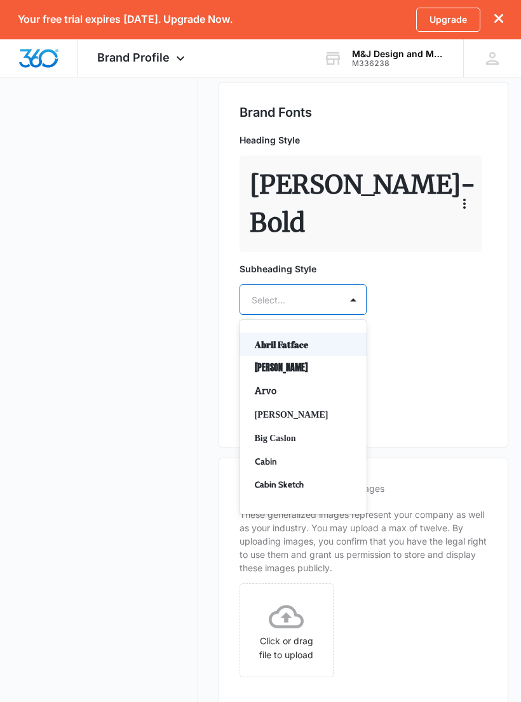
click at [291, 415] on p "Baskerville" at bounding box center [302, 414] width 94 height 13
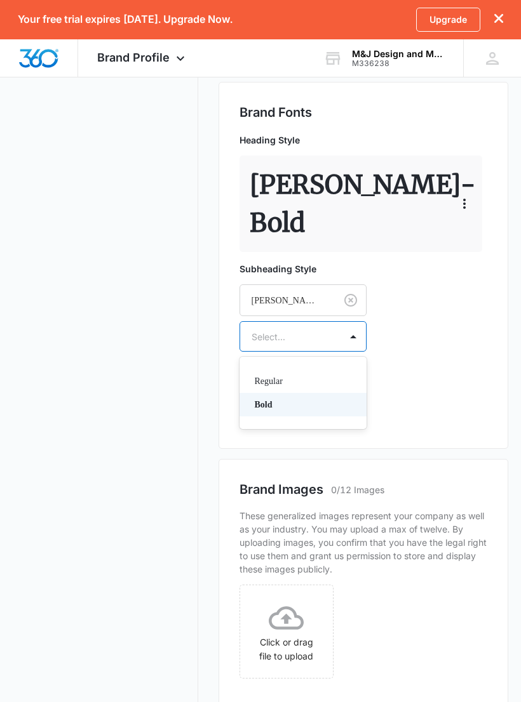
click at [325, 404] on p "Bold" at bounding box center [302, 404] width 94 height 13
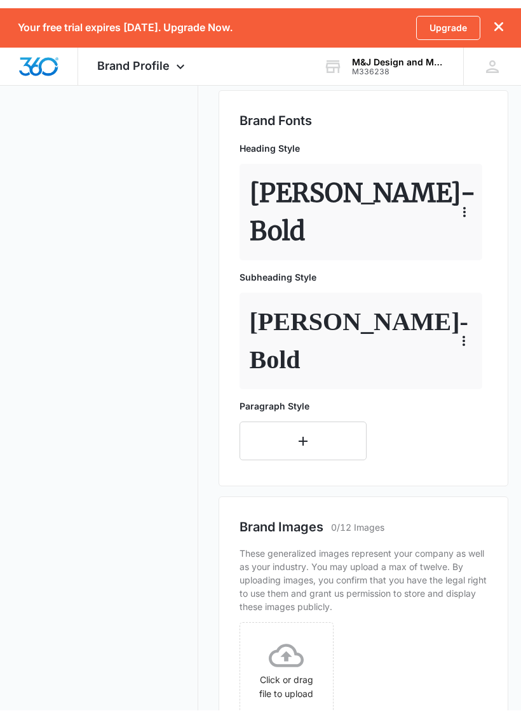
scroll to position [730, 0]
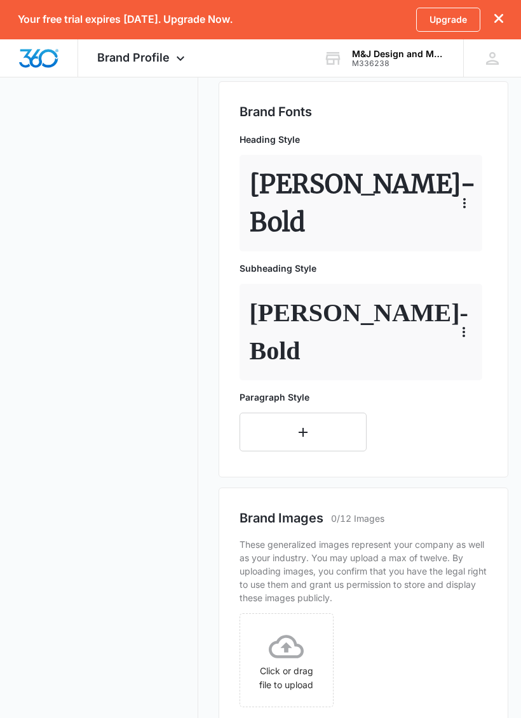
click at [369, 340] on p "Baskerville - Bold" at bounding box center [352, 332] width 206 height 76
click at [335, 357] on p "Baskerville - Bold" at bounding box center [352, 332] width 206 height 76
click at [308, 354] on p "Baskerville - Bold" at bounding box center [352, 332] width 206 height 76
click at [301, 352] on p "Baskerville - Bold" at bounding box center [352, 332] width 206 height 76
click at [467, 331] on icon "button" at bounding box center [463, 331] width 15 height 15
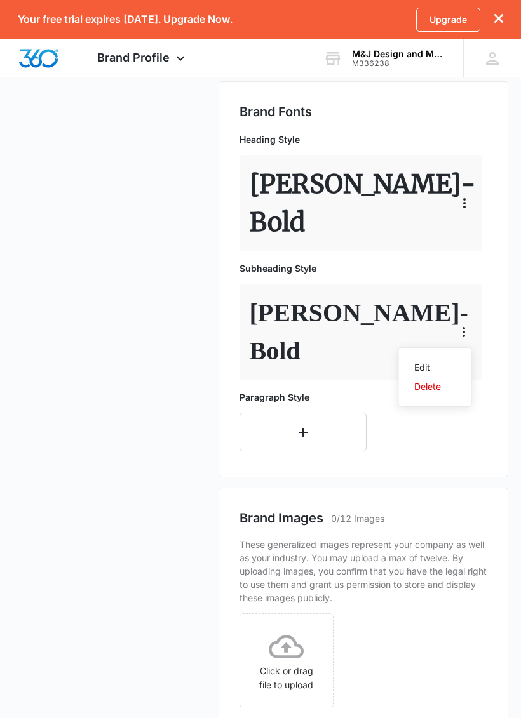
click at [428, 361] on button "Edit" at bounding box center [435, 367] width 72 height 19
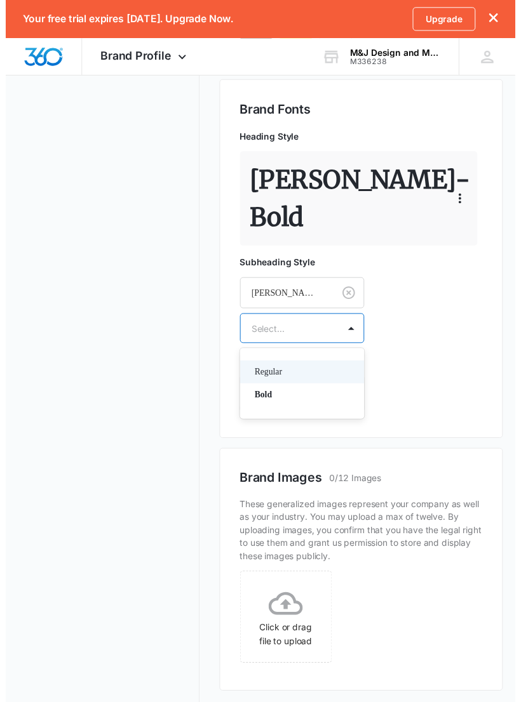
scroll to position [729, 0]
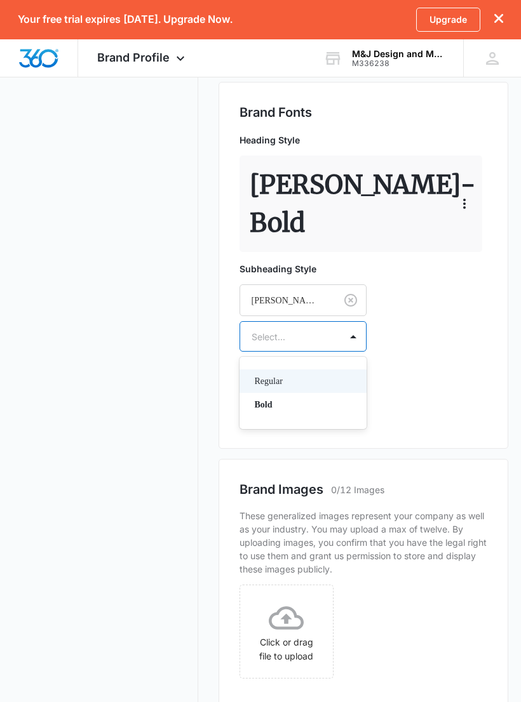
click at [337, 376] on p "Regular" at bounding box center [302, 381] width 94 height 13
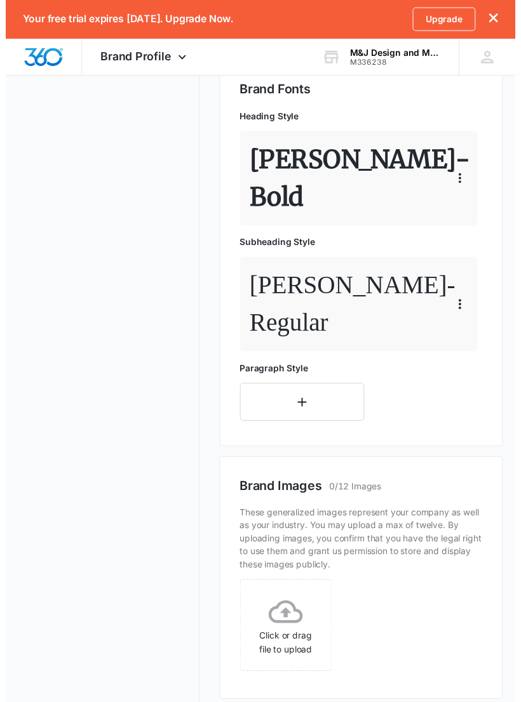
scroll to position [754, 0]
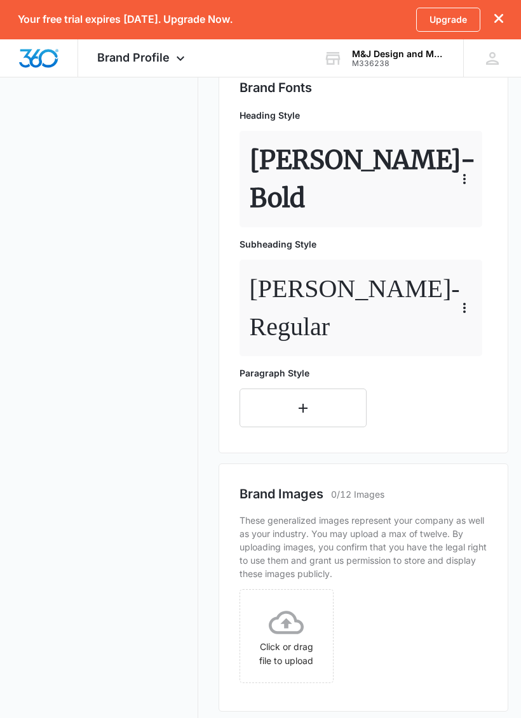
click at [357, 412] on button "button" at bounding box center [302, 407] width 127 height 39
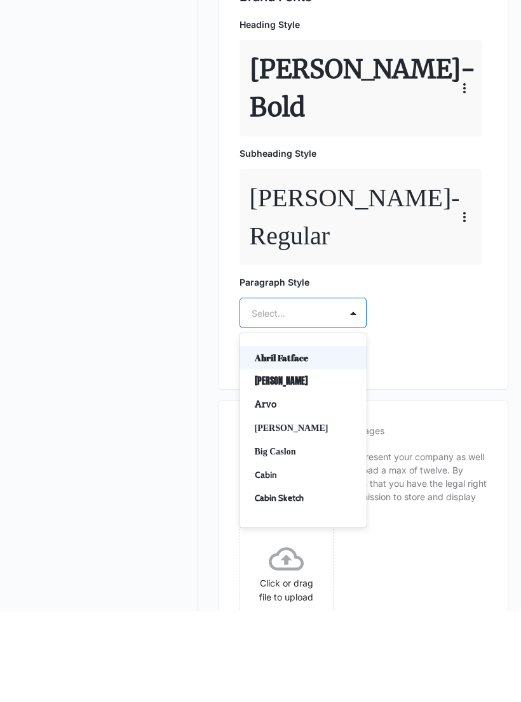
click at [302, 512] on p "Baskerville" at bounding box center [302, 518] width 94 height 13
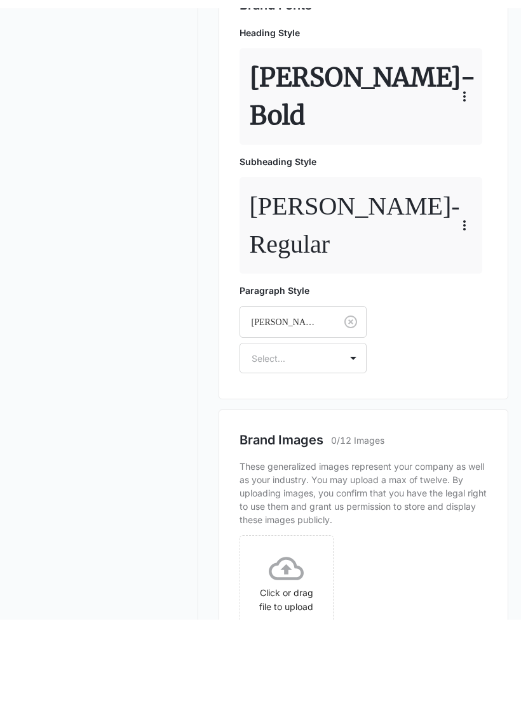
scroll to position [807, 0]
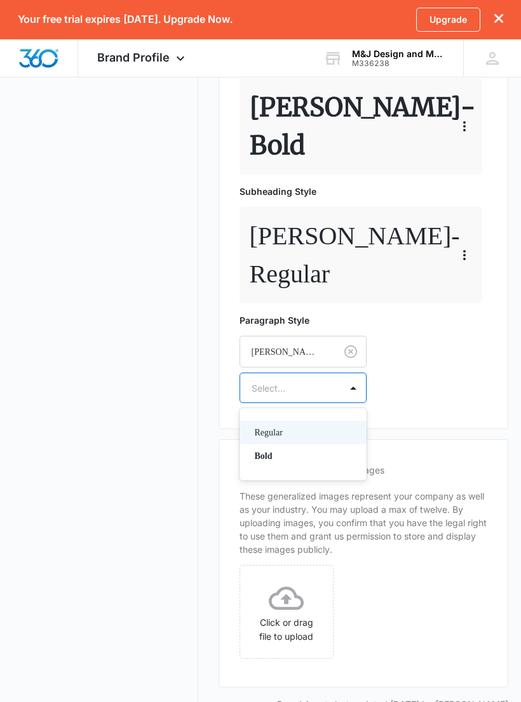
click at [303, 435] on p "Regular" at bounding box center [302, 432] width 94 height 13
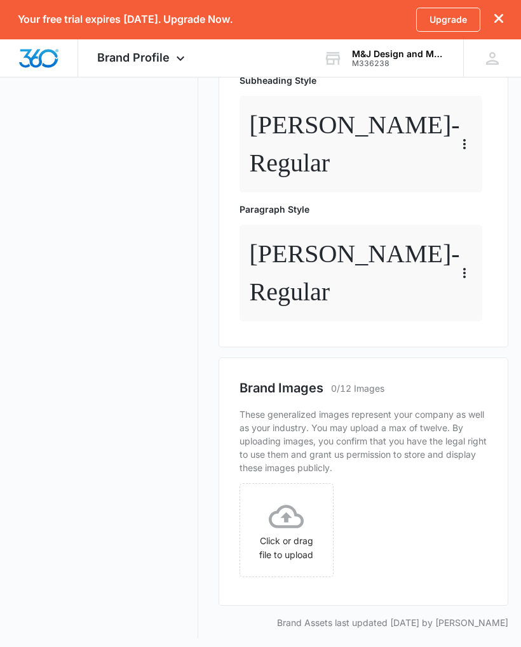
scroll to position [924, 0]
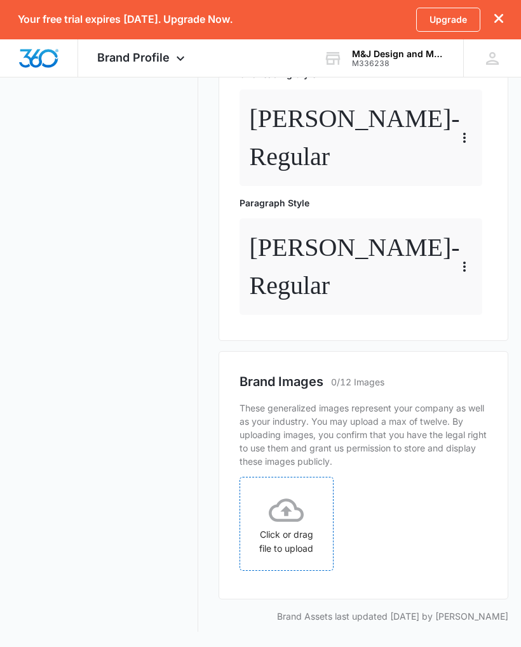
click at [317, 512] on div "Click or drag file to upload" at bounding box center [286, 524] width 93 height 63
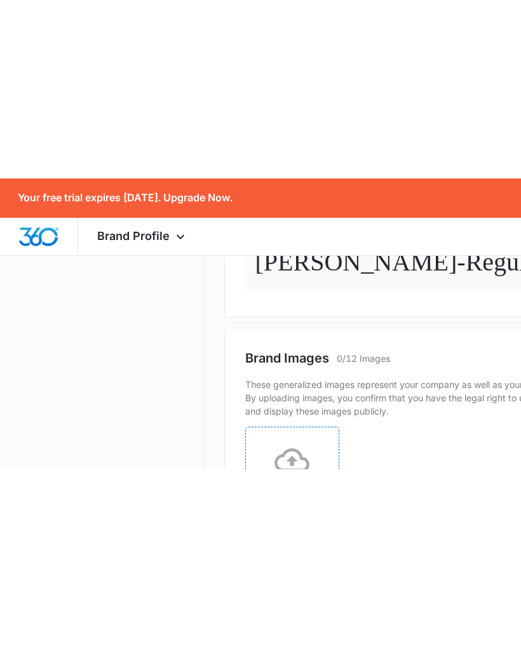
scroll to position [792, 0]
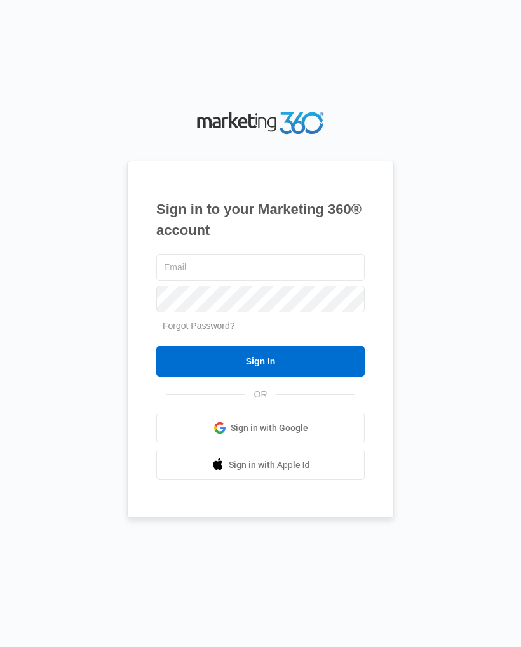
click at [158, 281] on input "text" at bounding box center [260, 267] width 208 height 27
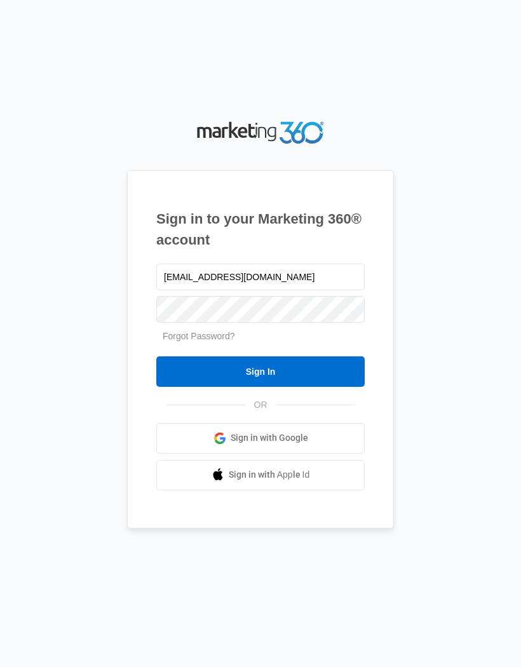
type input "[EMAIL_ADDRESS][DOMAIN_NAME]"
click at [306, 366] on input "Sign In" at bounding box center [260, 371] width 208 height 30
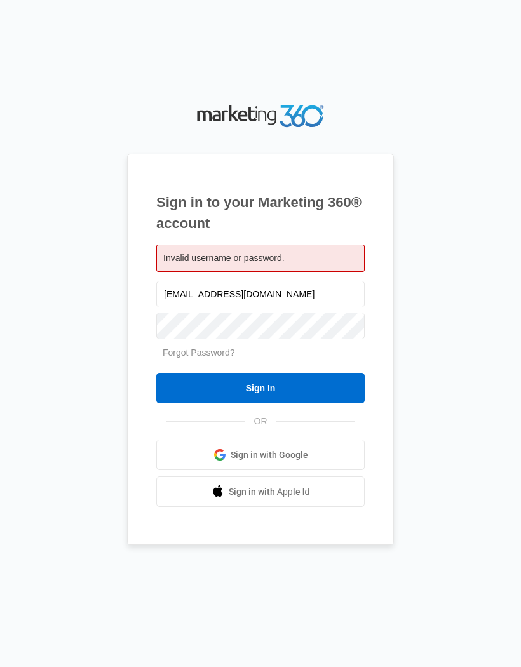
click at [295, 381] on input "Sign In" at bounding box center [260, 388] width 208 height 30
click at [312, 375] on input "Sign In" at bounding box center [260, 388] width 208 height 30
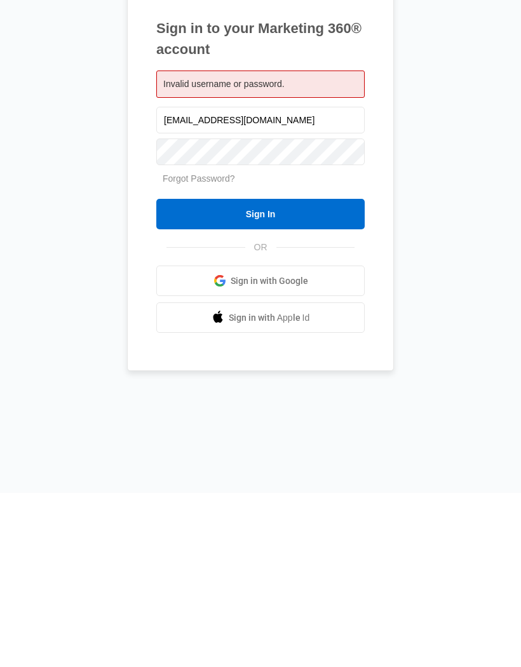
click at [312, 439] on link "Sign in with Google" at bounding box center [260, 454] width 208 height 30
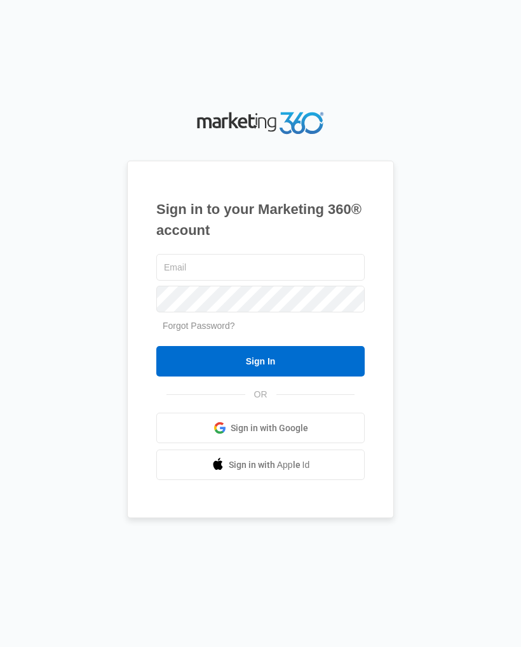
click at [351, 269] on input "text" at bounding box center [260, 267] width 208 height 27
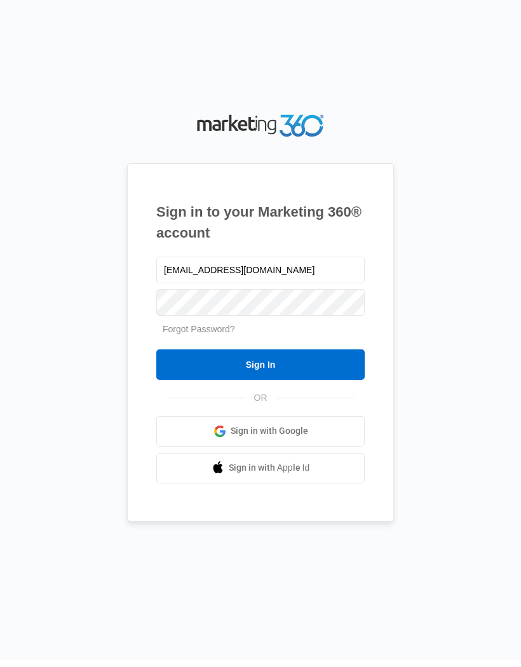
type input "[EMAIL_ADDRESS][DOMAIN_NAME]"
click at [312, 361] on input "Sign In" at bounding box center [260, 371] width 208 height 30
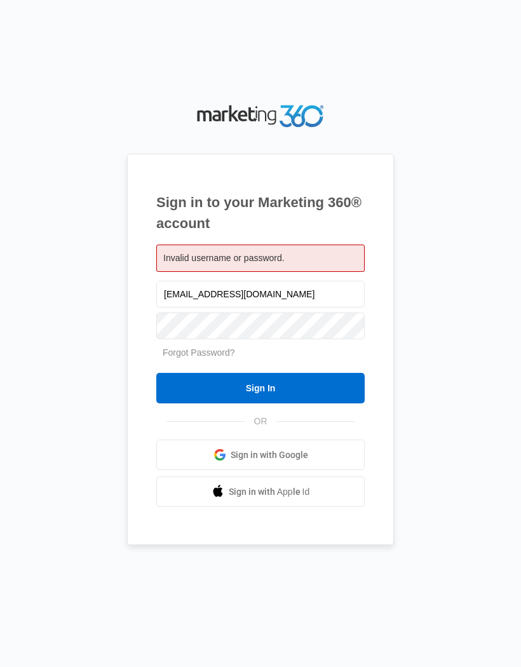
click at [308, 387] on input "Sign In" at bounding box center [260, 388] width 208 height 30
click at [312, 386] on input "Sign In" at bounding box center [260, 388] width 208 height 30
click at [336, 378] on input "Sign In" at bounding box center [260, 388] width 208 height 30
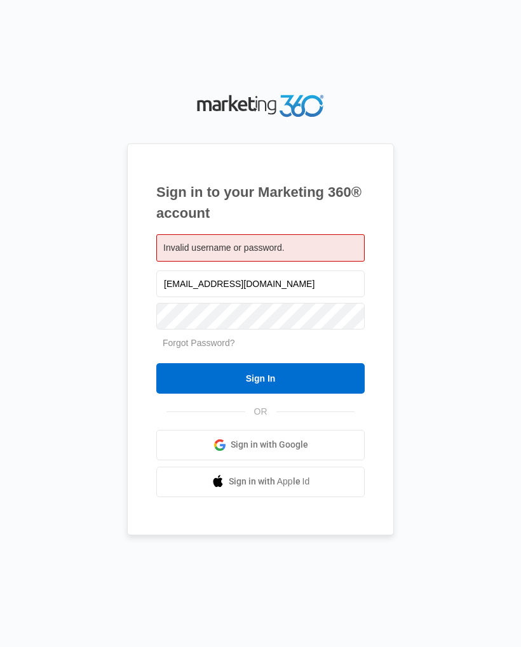
click at [234, 297] on input "leecompany25@gmail.com" at bounding box center [260, 283] width 208 height 27
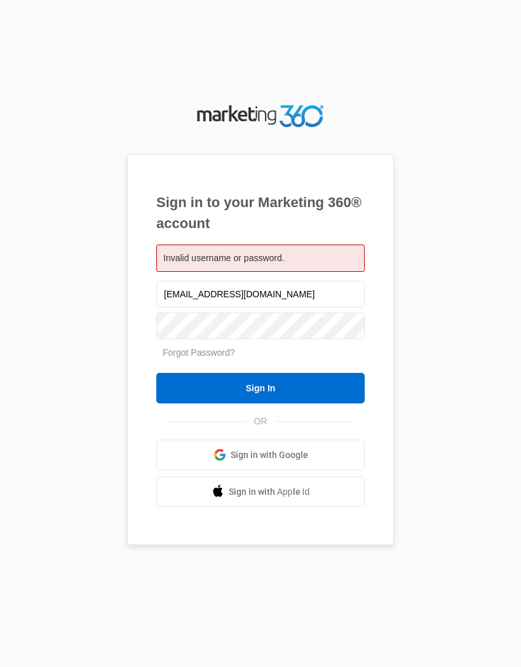
click at [222, 350] on link "Forgot Password?" at bounding box center [198, 352] width 72 height 10
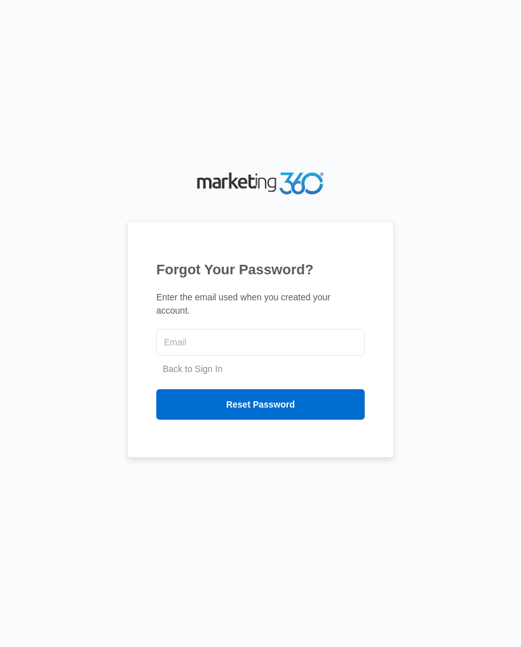
click at [266, 347] on input "text" at bounding box center [260, 342] width 208 height 27
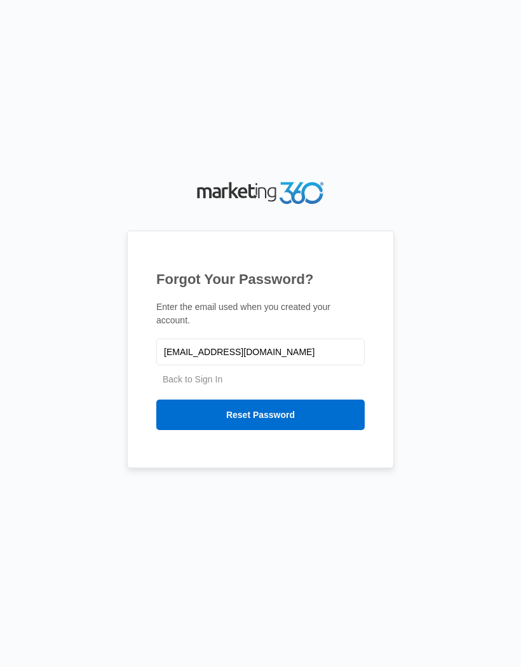
type input "[EMAIL_ADDRESS][DOMAIN_NAME]"
click at [307, 415] on input "Reset Password" at bounding box center [260, 414] width 208 height 30
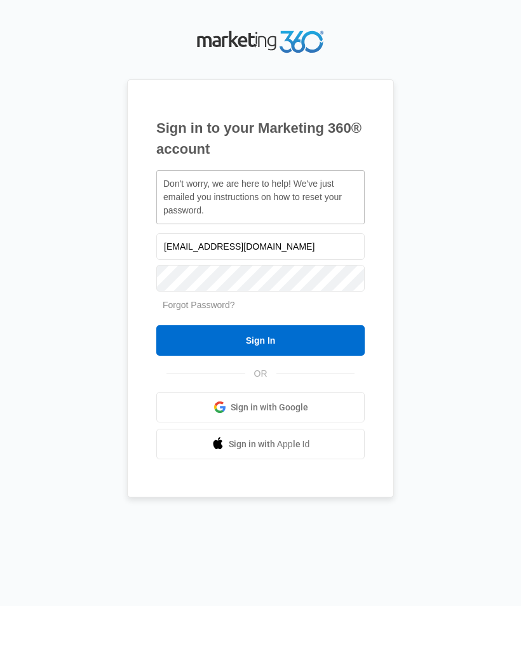
click at [315, 386] on input "Sign In" at bounding box center [260, 401] width 208 height 30
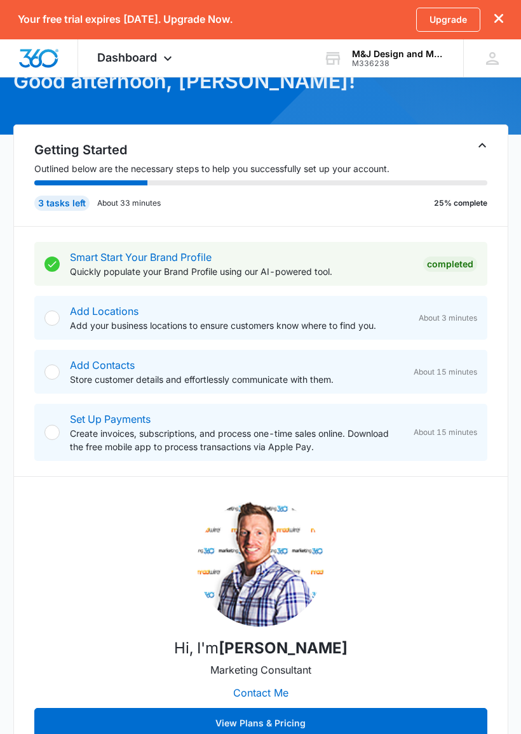
scroll to position [133, 0]
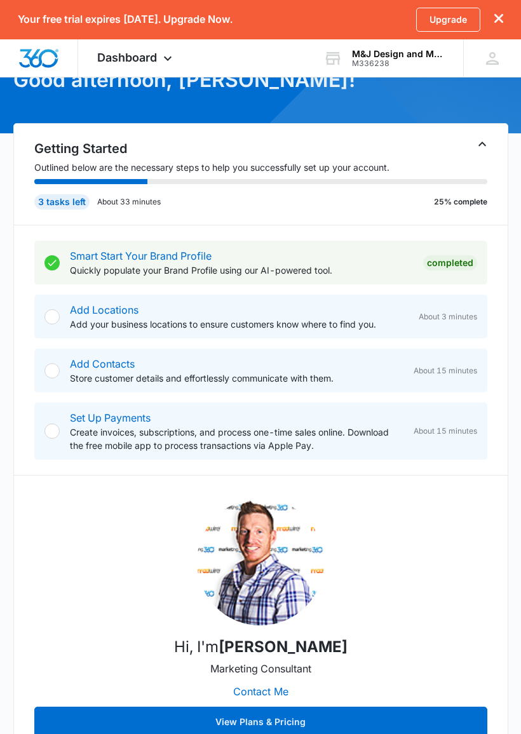
click at [52, 317] on div at bounding box center [51, 316] width 15 height 15
click at [84, 310] on link "Add Locations" at bounding box center [104, 309] width 69 height 13
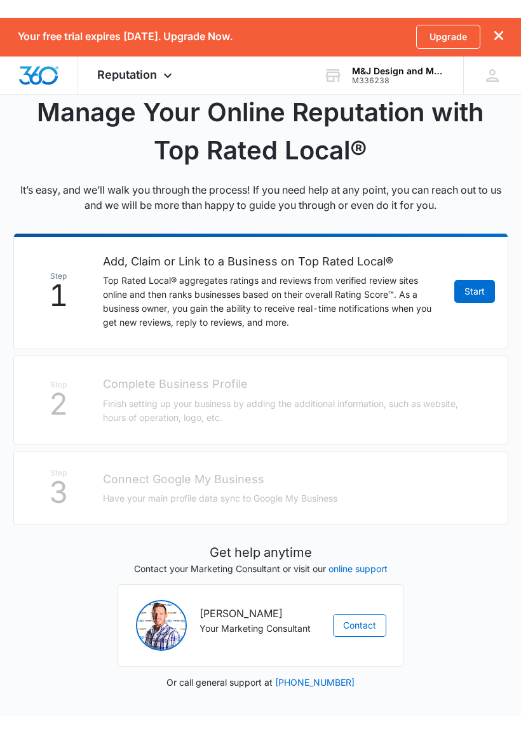
scroll to position [82, 0]
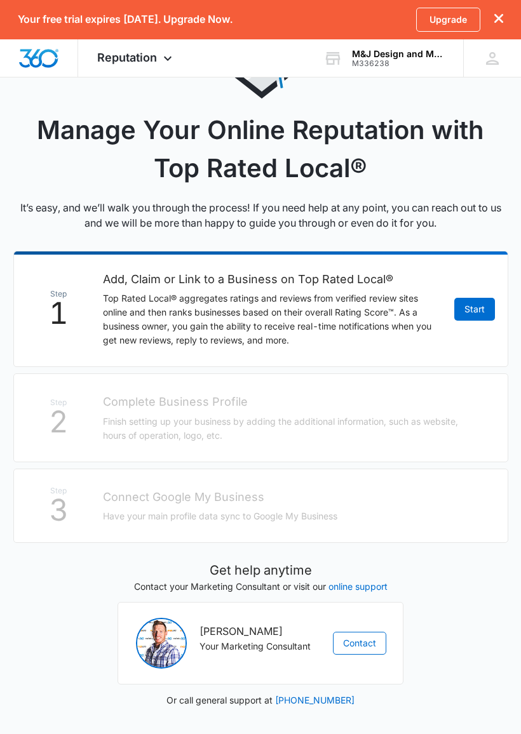
click at [483, 311] on link "Start" at bounding box center [474, 309] width 41 height 23
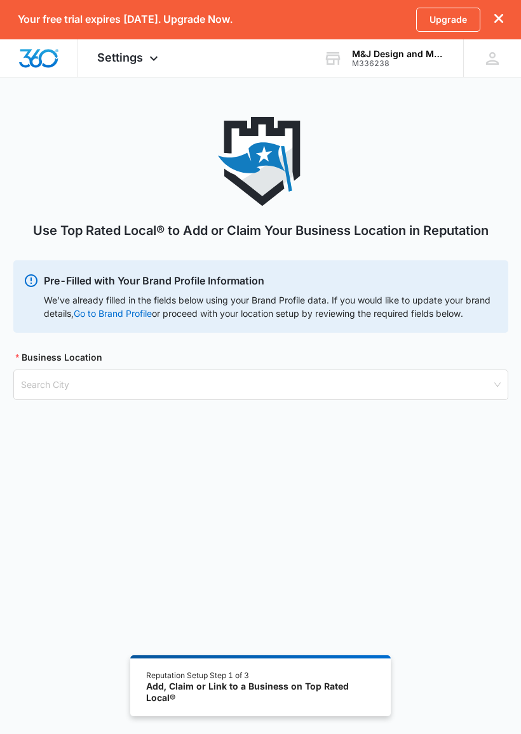
click at [37, 380] on input "search" at bounding box center [256, 384] width 470 height 29
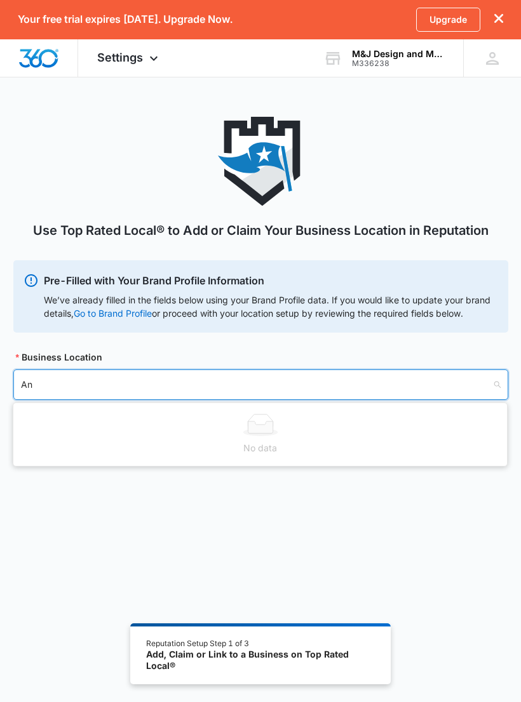
type input "[PERSON_NAME]"
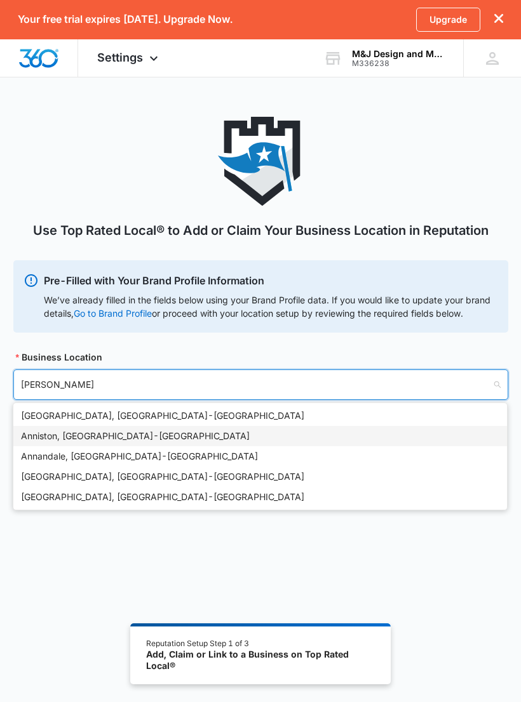
click at [69, 435] on div "Anniston, [GEOGRAPHIC_DATA] - [GEOGRAPHIC_DATA]" at bounding box center [260, 436] width 478 height 14
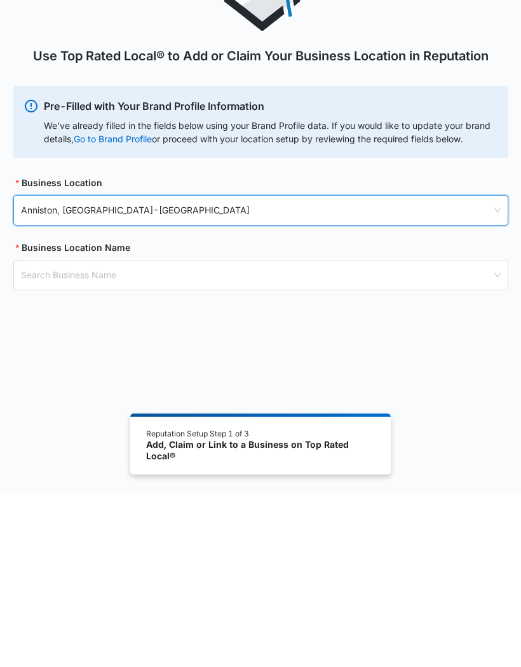
click at [144, 435] on input "search" at bounding box center [256, 449] width 470 height 29
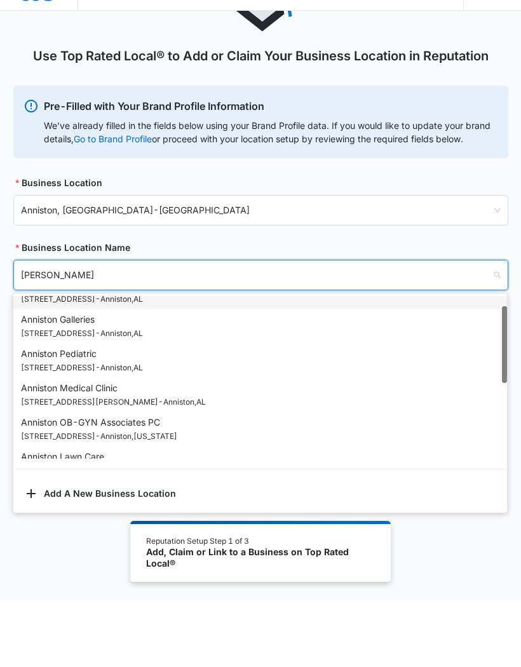
scroll to position [22, 0]
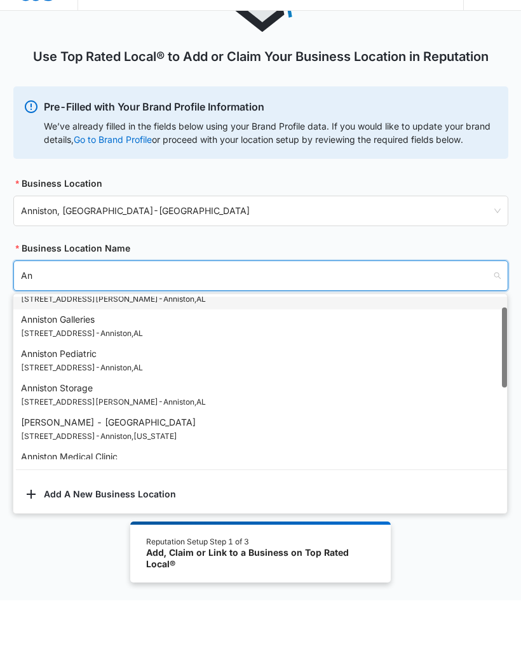
type input "A"
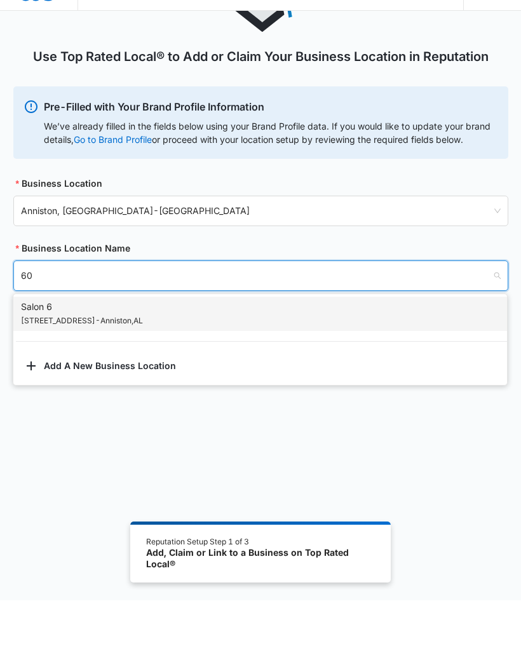
scroll to position [0, 0]
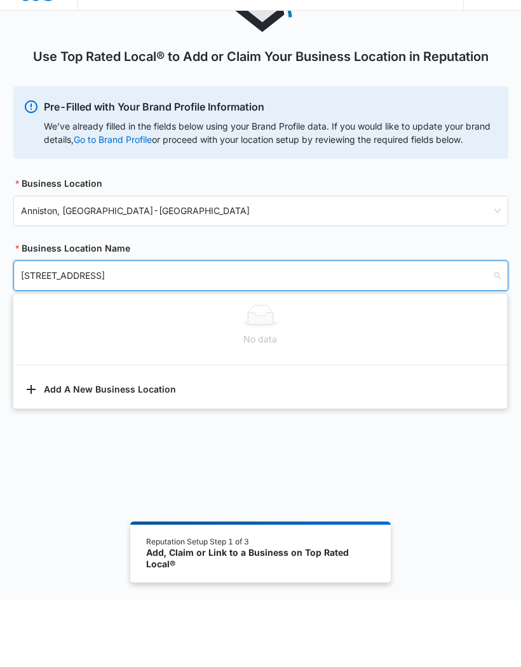
click at [434, 328] on input "[STREET_ADDRESS]" at bounding box center [256, 342] width 470 height 29
click at [465, 328] on input "[STREET_ADDRESS]" at bounding box center [256, 342] width 470 height 29
type input "6"
type input "6024"
click at [40, 442] on button "Add A New Business Location" at bounding box center [259, 457] width 493 height 30
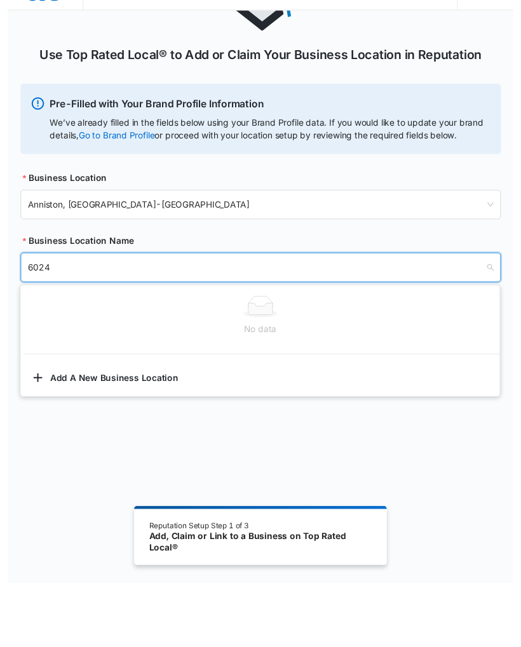
scroll to position [107, 0]
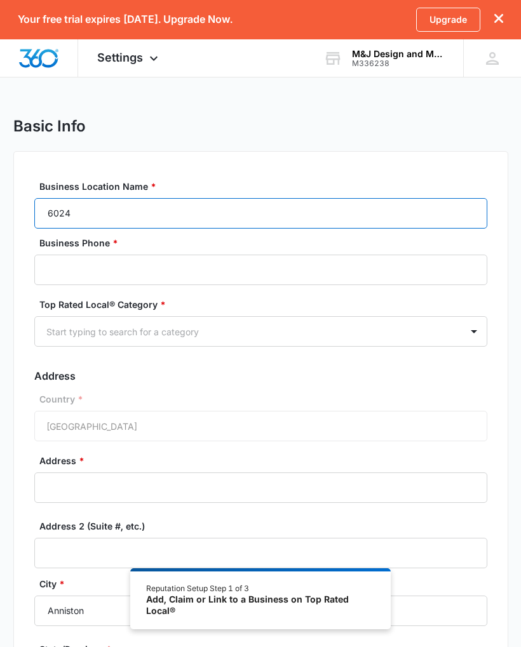
click at [114, 211] on input "6024" at bounding box center [260, 213] width 453 height 30
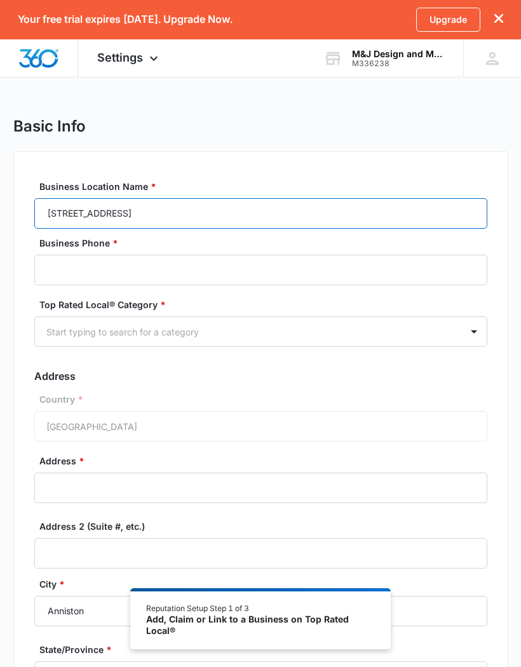
type input "[STREET_ADDRESS]"
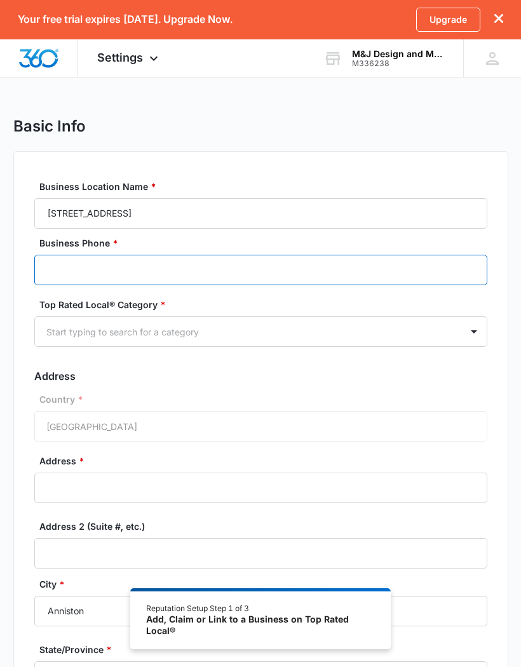
click at [124, 262] on input "Business Phone *" at bounding box center [260, 270] width 453 height 30
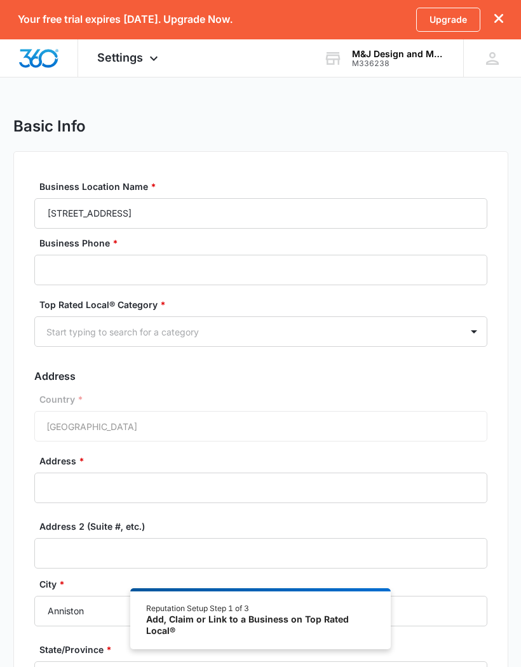
type input "2562824837"
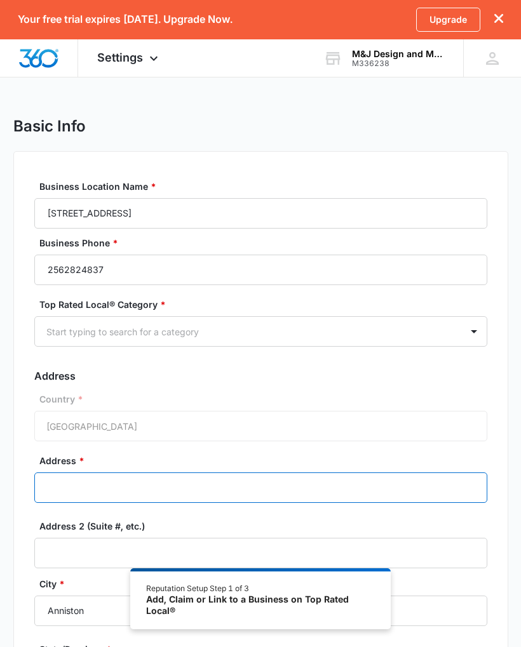
type input "[STREET_ADDRESS]"
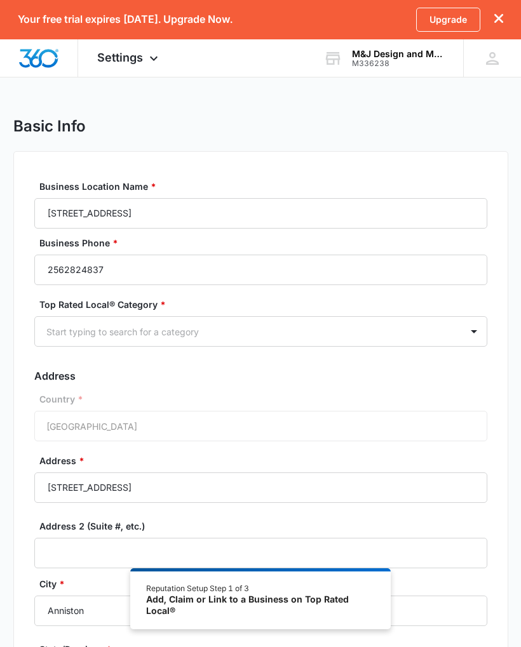
type input "36206"
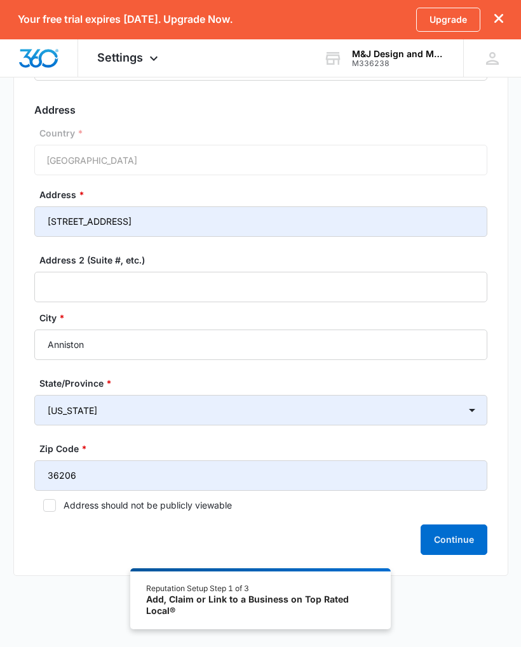
scroll to position [275, 0]
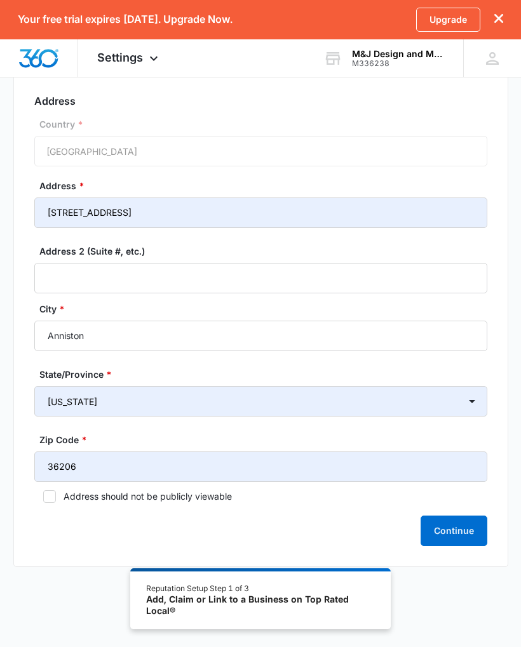
click at [44, 498] on icon at bounding box center [49, 496] width 11 height 11
click at [43, 498] on input "Address should not be publicly viewable" at bounding box center [38, 496] width 9 height 9
checkbox input "true"
click at [444, 532] on button "Continue" at bounding box center [453, 530] width 67 height 30
type input "[PHONE_NUMBER]"
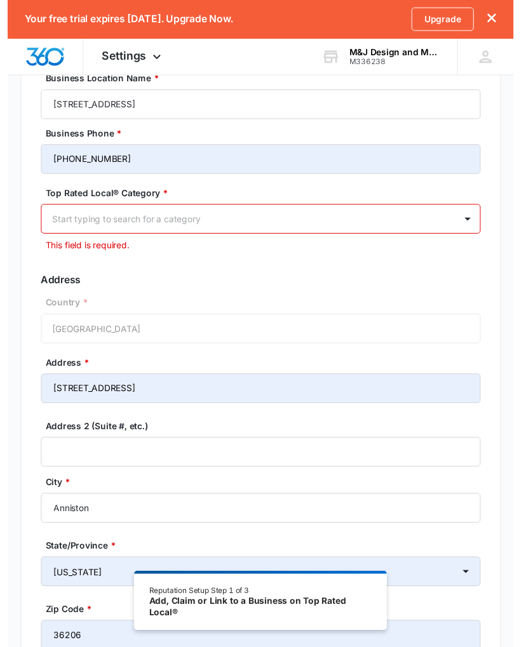
scroll to position [102, 0]
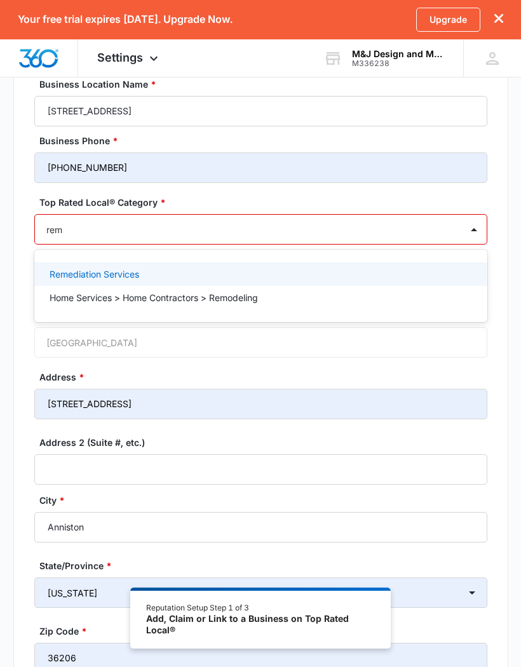
click at [251, 288] on div "Home Services > Home Contractors > Remodeling" at bounding box center [260, 297] width 453 height 23
type input "rem"
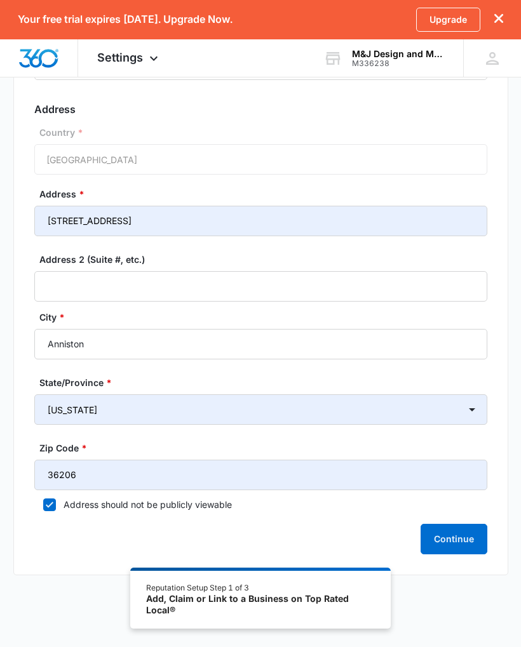
scroll to position [276, 0]
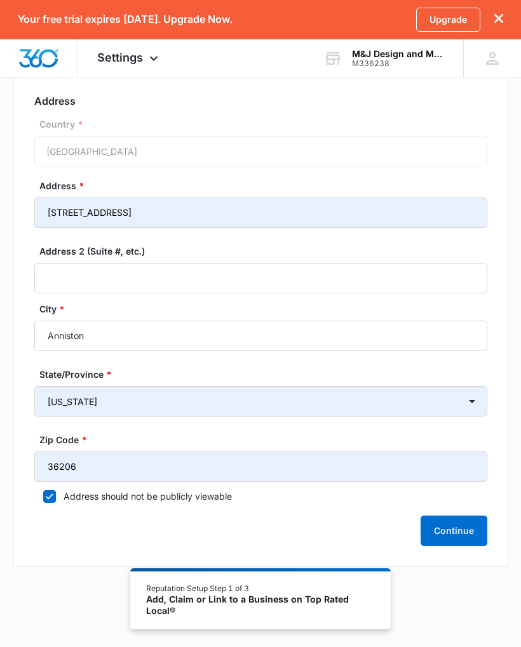
click at [462, 530] on button "Continue" at bounding box center [453, 530] width 67 height 30
click at [460, 524] on button "Continue" at bounding box center [453, 530] width 67 height 30
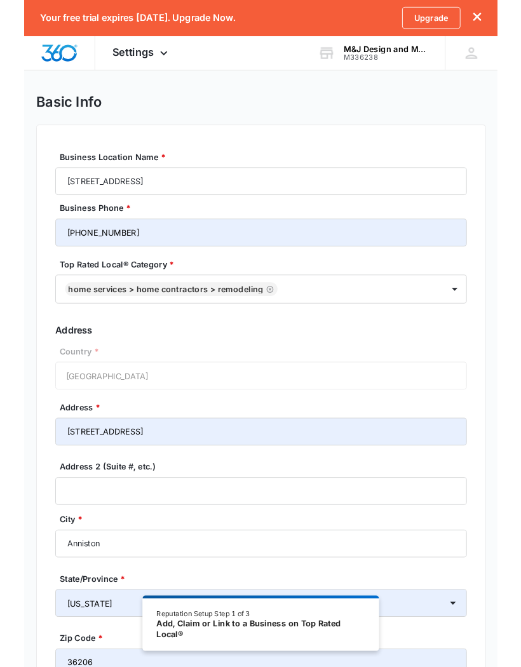
scroll to position [13, 0]
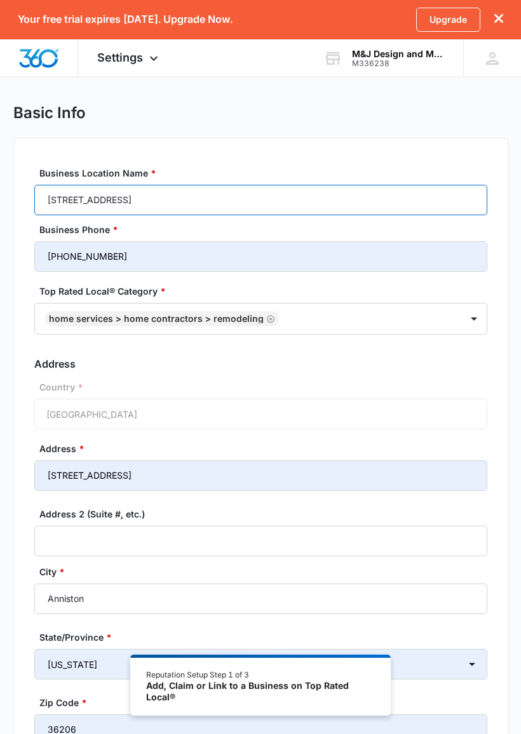
click at [451, 201] on input "[STREET_ADDRESS]" at bounding box center [260, 200] width 453 height 30
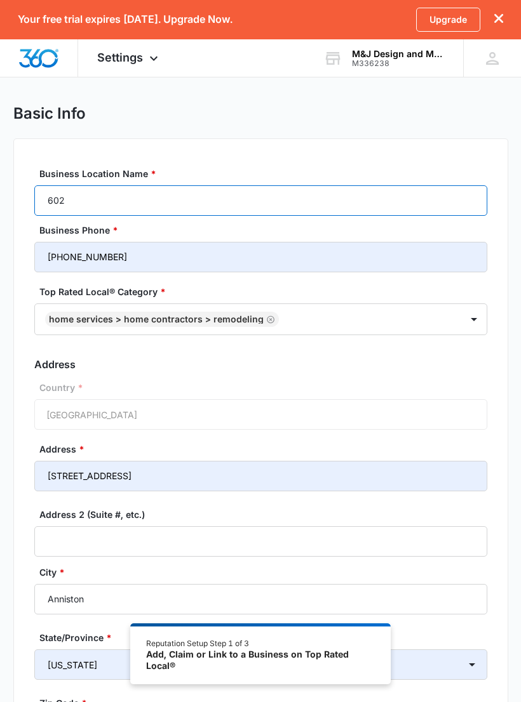
type input "60"
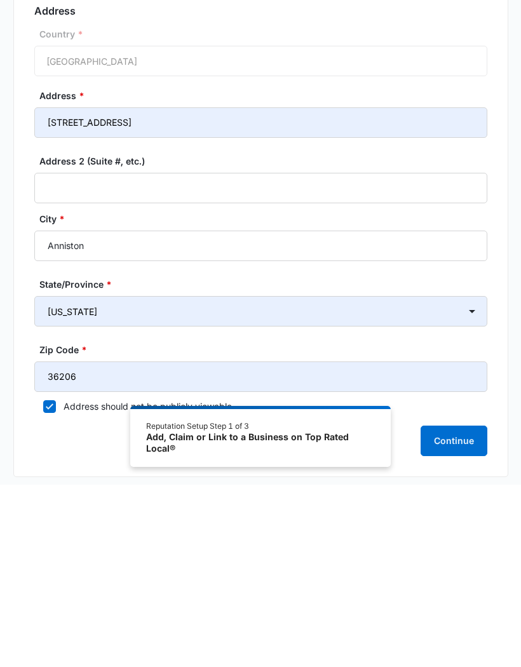
scroll to position [256, 0]
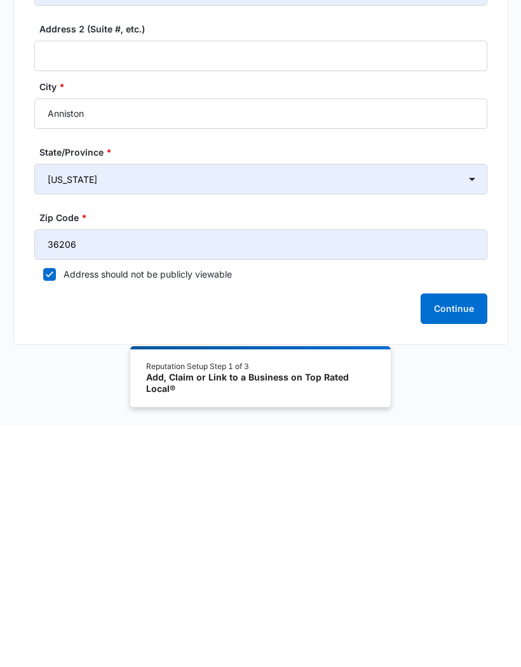
type input "M&J Design and Makers"
click at [463, 535] on button "Continue" at bounding box center [453, 550] width 67 height 30
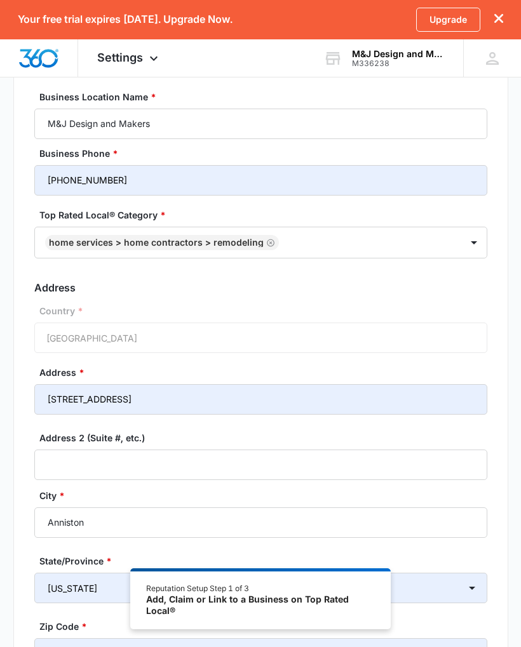
scroll to position [0, 0]
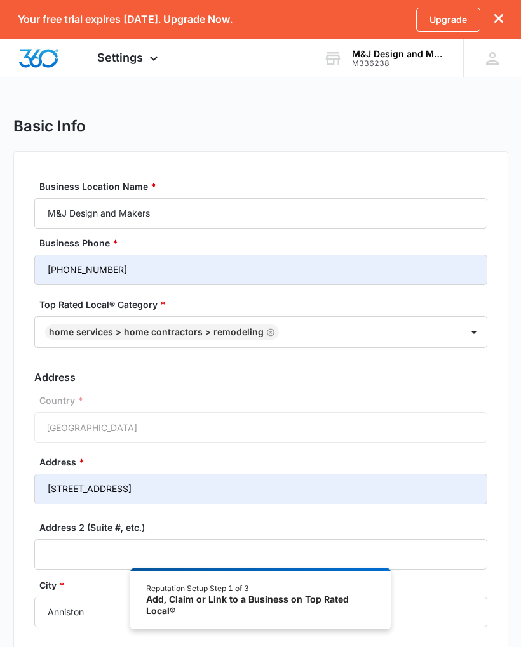
click at [434, 417] on div "Country * [GEOGRAPHIC_DATA]" at bounding box center [260, 418] width 453 height 49
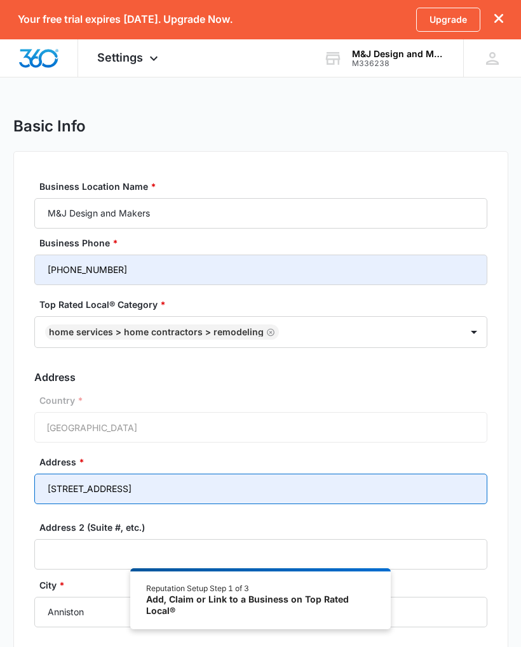
click at [450, 477] on input "[STREET_ADDRESS]" at bounding box center [260, 489] width 453 height 30
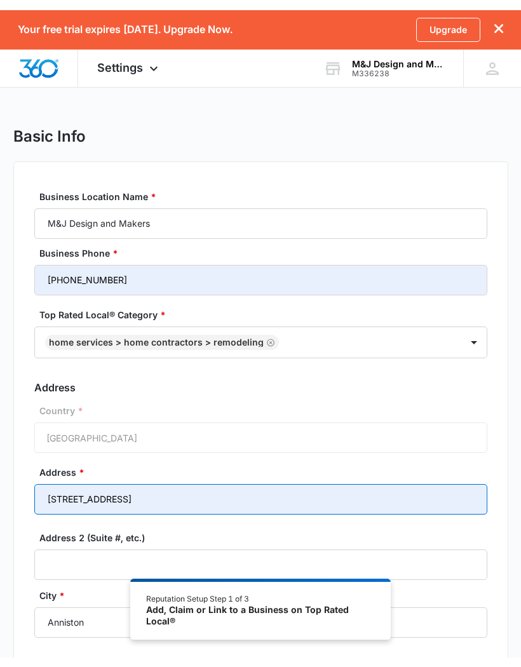
scroll to position [64, 0]
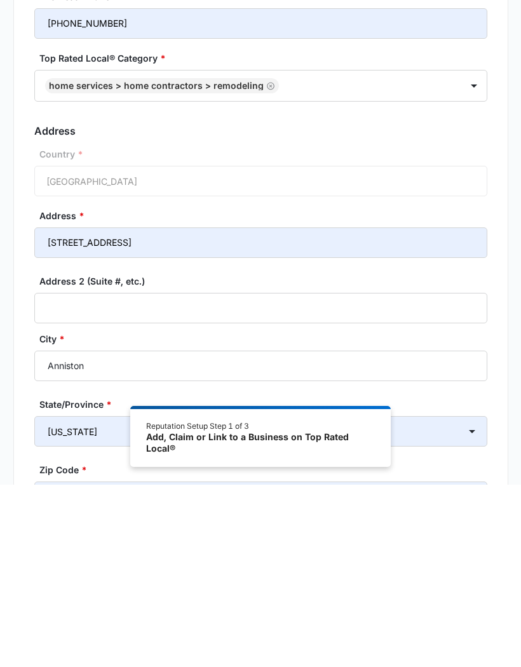
click at [448, 533] on input "Anniston" at bounding box center [260, 548] width 453 height 30
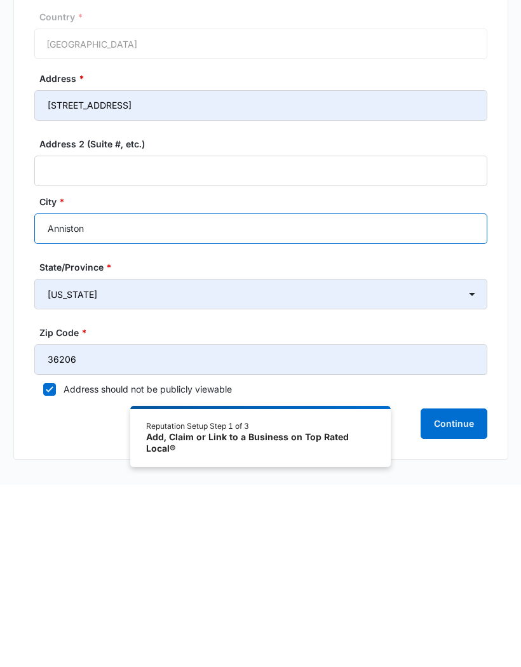
type input "Anniston"
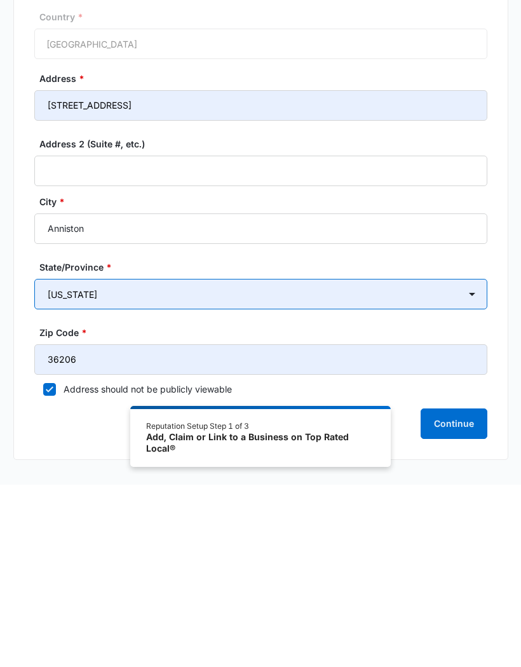
click at [279, 461] on select "[US_STATE] [US_STATE] [US_STATE] [US_STATE] [US_STATE] [US_STATE] [US_STATE] [U…" at bounding box center [260, 476] width 453 height 30
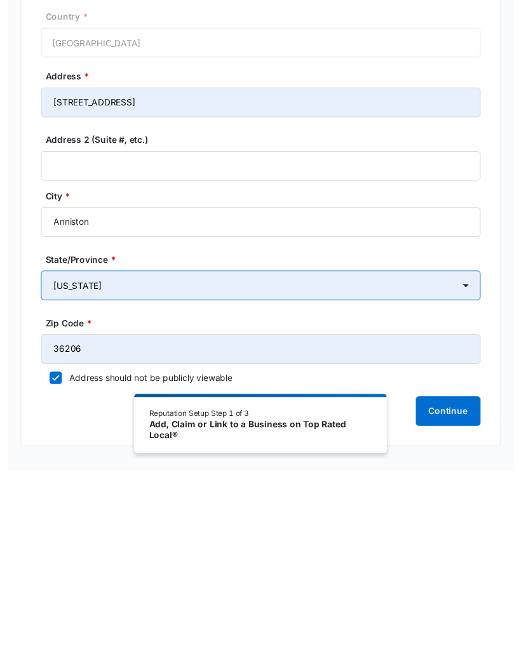
scroll to position [276, 0]
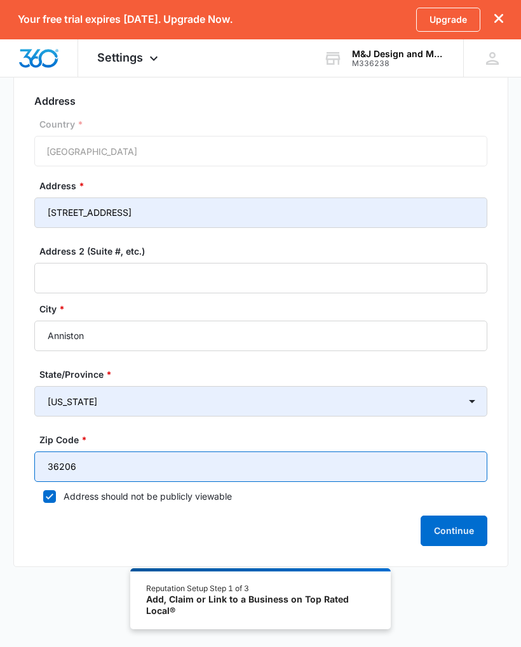
click at [133, 464] on input "36206" at bounding box center [260, 466] width 453 height 30
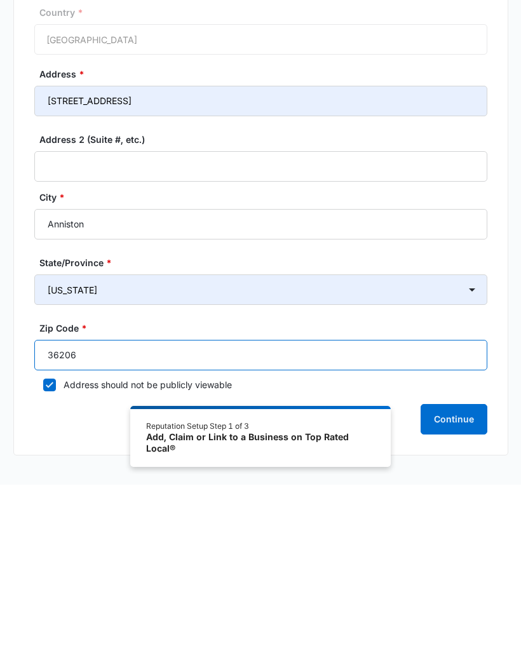
scroll to position [256, 0]
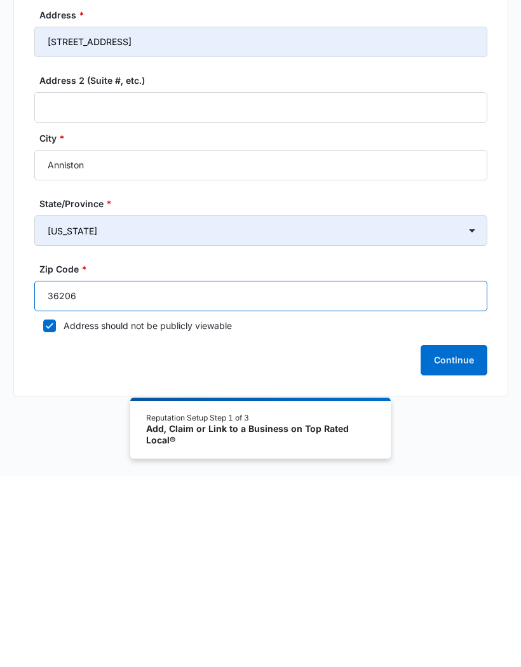
type input "36206"
click at [447, 535] on button "Continue" at bounding box center [453, 550] width 67 height 30
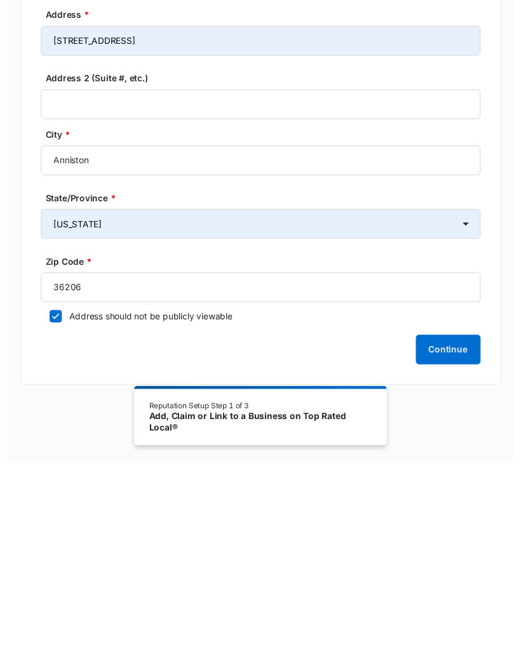
scroll to position [276, 0]
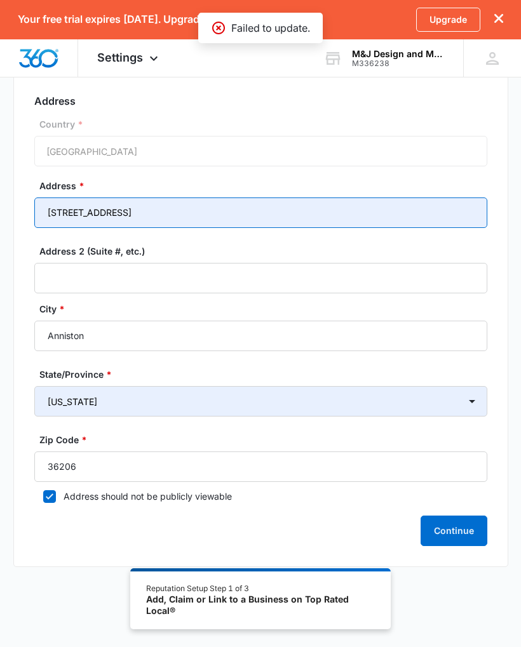
click at [109, 212] on input "[STREET_ADDRESS]" at bounding box center [260, 212] width 453 height 30
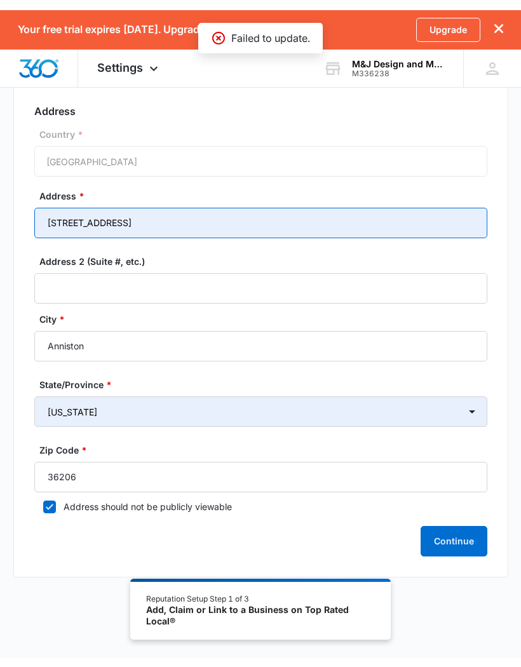
scroll to position [256, 0]
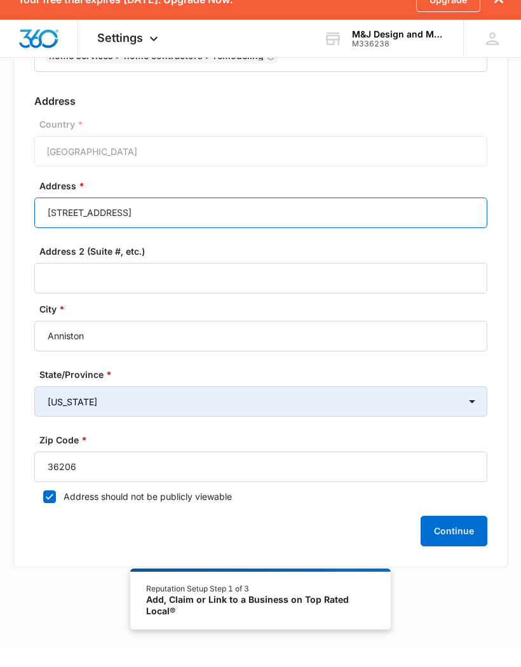
click at [189, 220] on input "[STREET_ADDRESS]" at bounding box center [260, 232] width 453 height 30
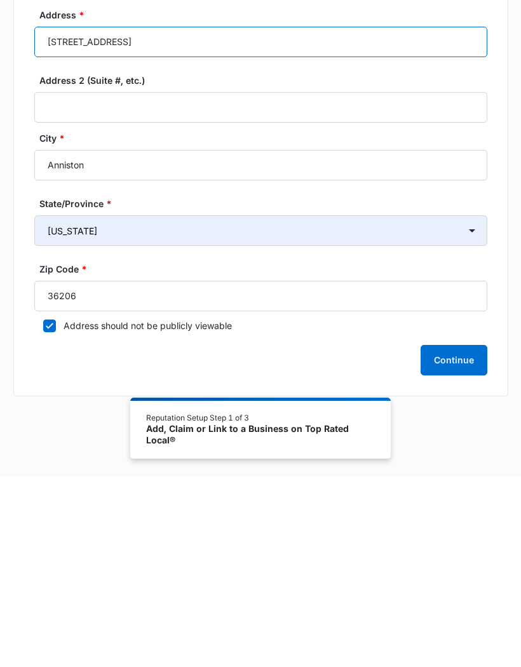
type input "[STREET_ADDRESS]"
click at [456, 535] on button "Continue" at bounding box center [453, 550] width 67 height 30
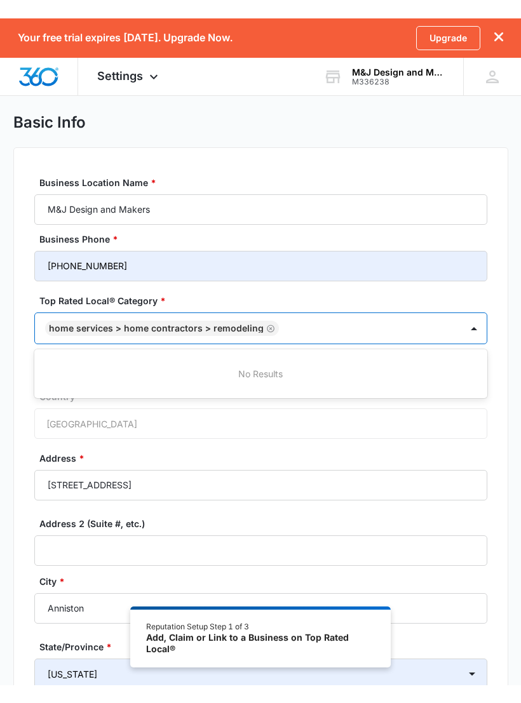
scroll to position [23, 0]
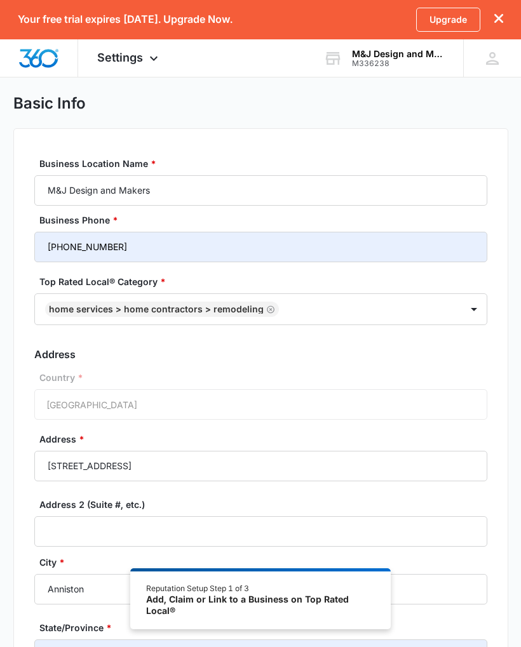
click at [468, 409] on div "Country * [GEOGRAPHIC_DATA]" at bounding box center [260, 395] width 453 height 49
click at [465, 402] on div "Country * [GEOGRAPHIC_DATA]" at bounding box center [260, 395] width 453 height 49
click at [138, 401] on div "Country * [GEOGRAPHIC_DATA]" at bounding box center [260, 395] width 453 height 49
click at [118, 403] on div "Country * [GEOGRAPHIC_DATA]" at bounding box center [260, 395] width 453 height 49
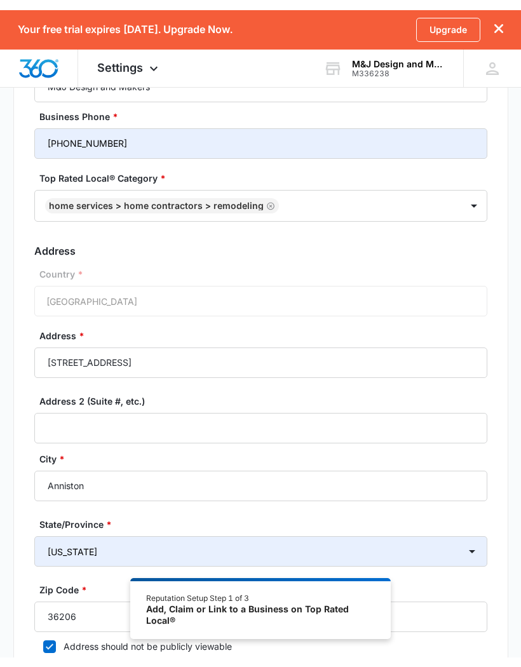
scroll to position [135, 0]
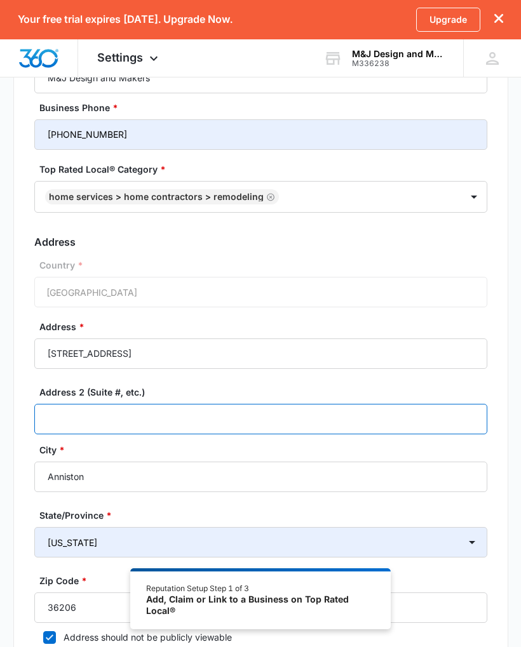
click at [460, 418] on input "Address 2 (Suite #, etc.)" at bounding box center [260, 419] width 453 height 30
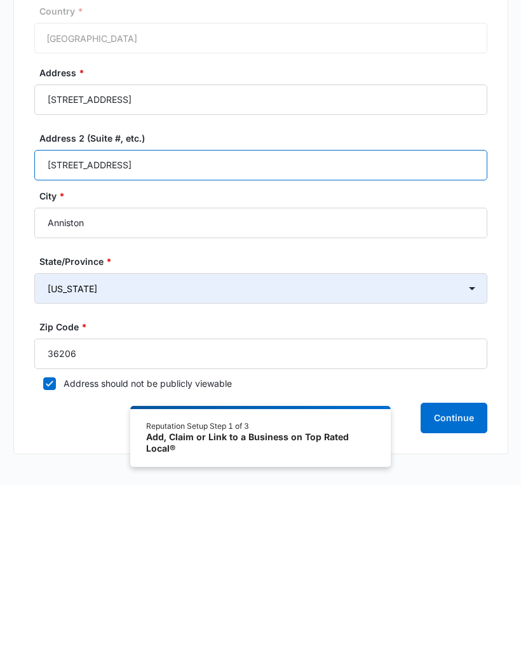
type input "[STREET_ADDRESS]"
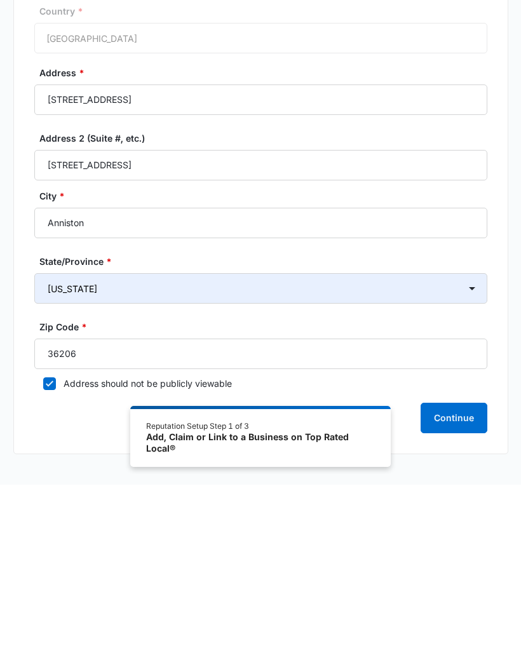
click at [461, 585] on button "Continue" at bounding box center [453, 600] width 67 height 30
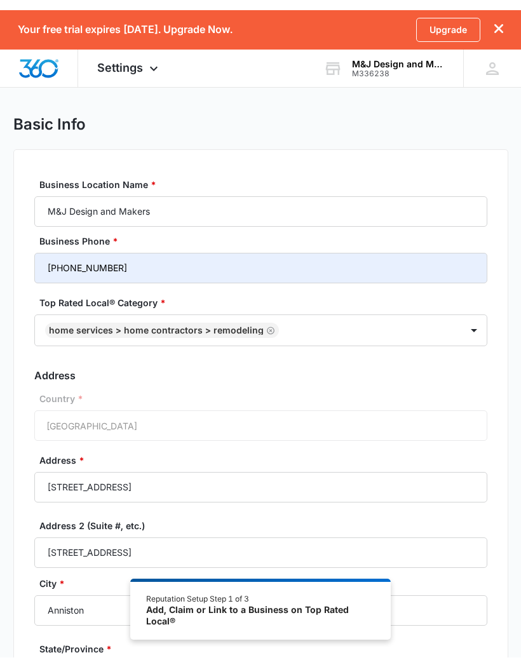
scroll to position [0, 0]
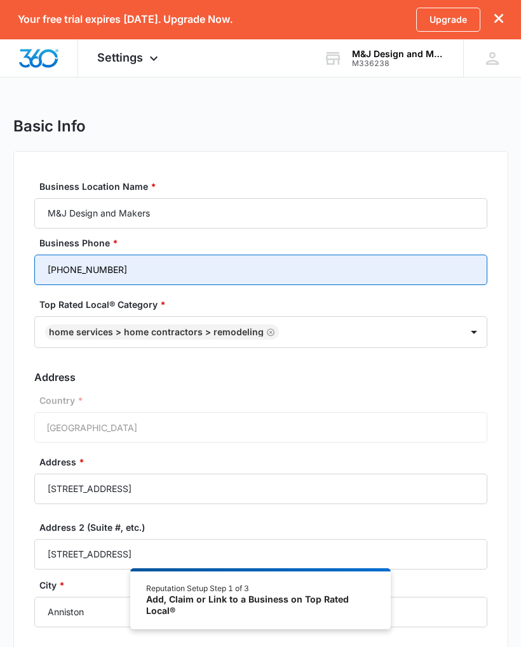
click at [458, 263] on input "[PHONE_NUMBER]" at bounding box center [260, 270] width 453 height 30
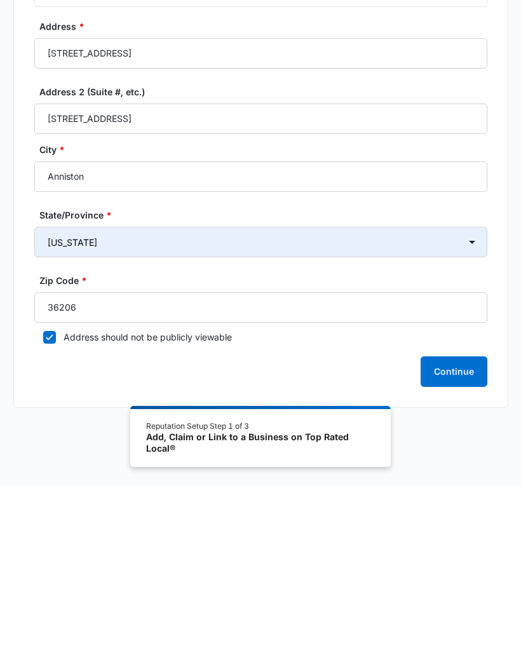
scroll to position [256, 0]
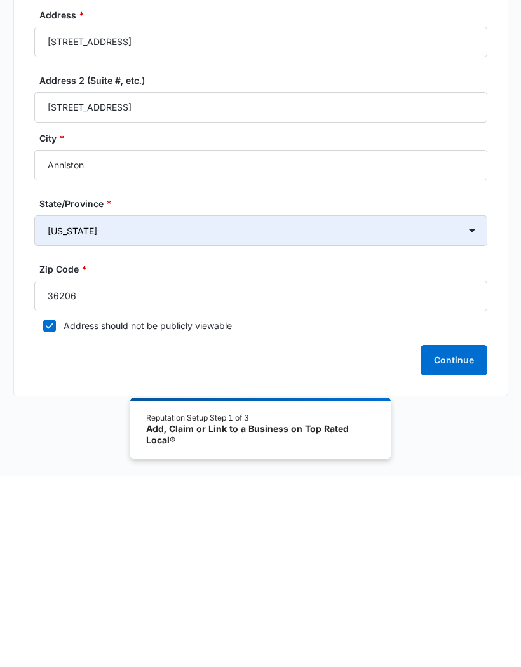
click at [342, 613] on div "Add, Claim or Link to a Business on Top Rated Local®" at bounding box center [260, 624] width 229 height 22
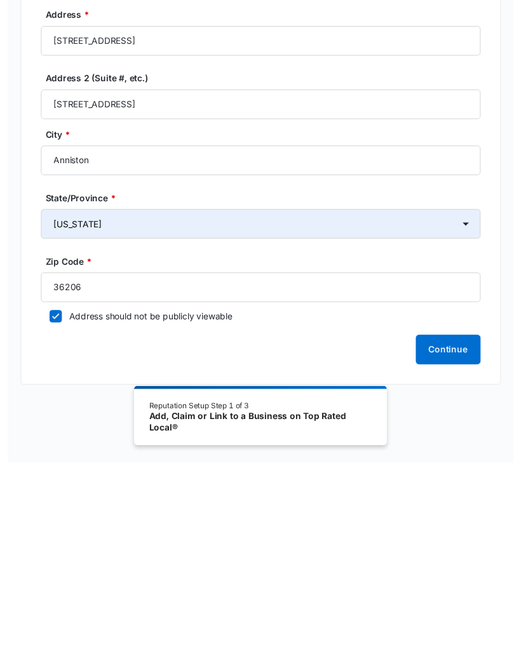
scroll to position [276, 0]
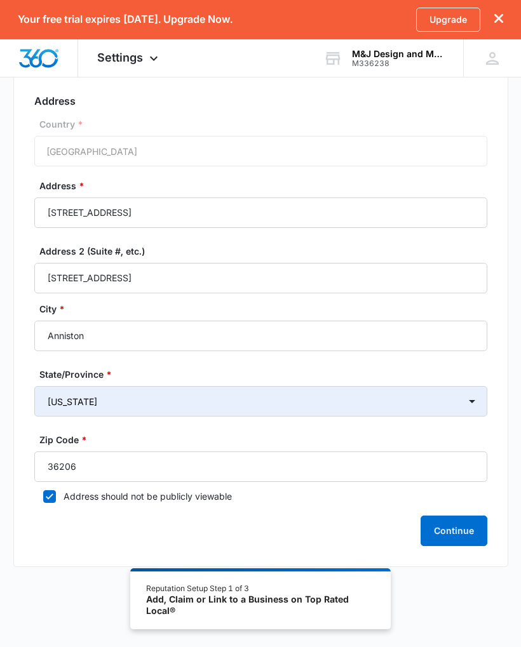
click at [284, 600] on div "Add, Claim or Link to a Business on Top Rated Local®" at bounding box center [260, 605] width 229 height 22
click at [323, 587] on div "Reputation Setup Step 1 of 3" at bounding box center [260, 588] width 229 height 11
click at [467, 535] on button "Continue" at bounding box center [453, 530] width 67 height 30
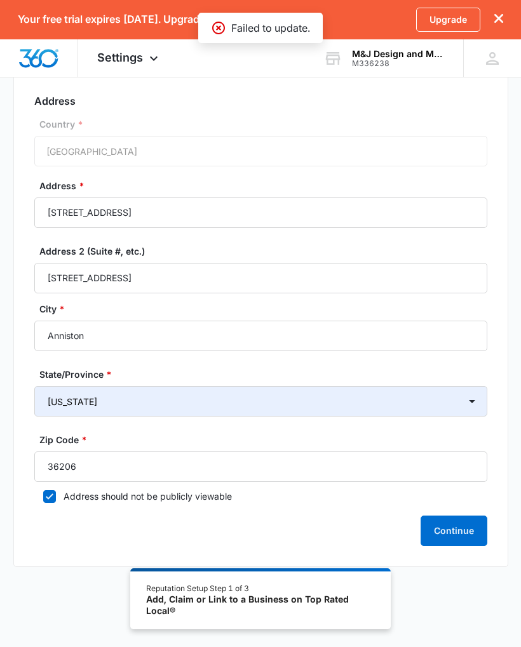
click at [281, 22] on p "Failed to update." at bounding box center [270, 27] width 79 height 15
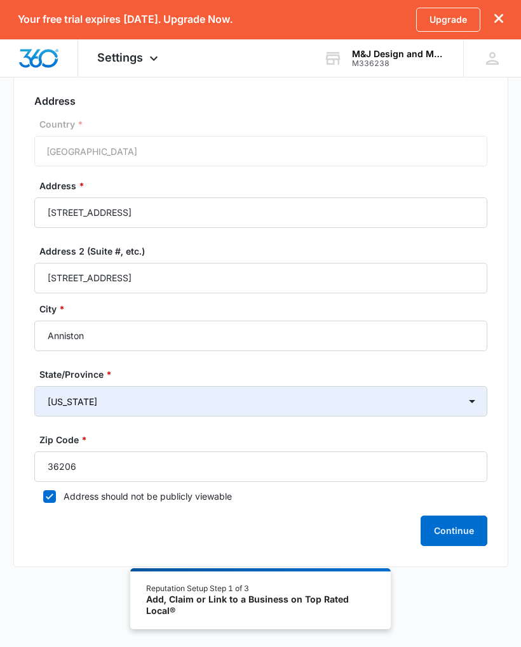
click at [465, 529] on button "Continue" at bounding box center [453, 530] width 67 height 30
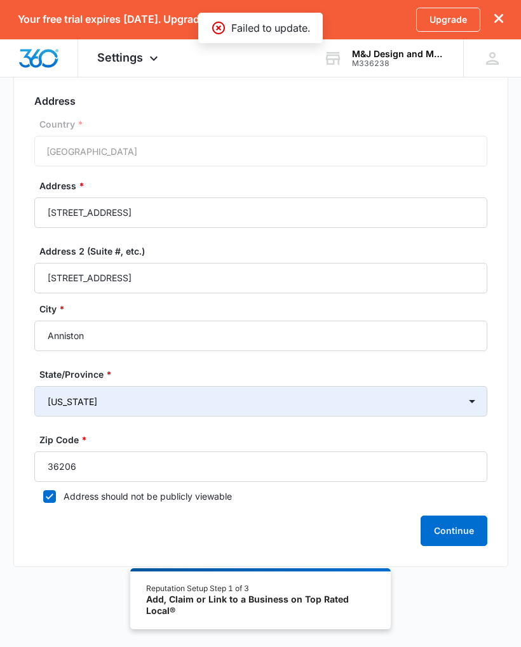
click at [458, 525] on button "Continue" at bounding box center [453, 530] width 67 height 30
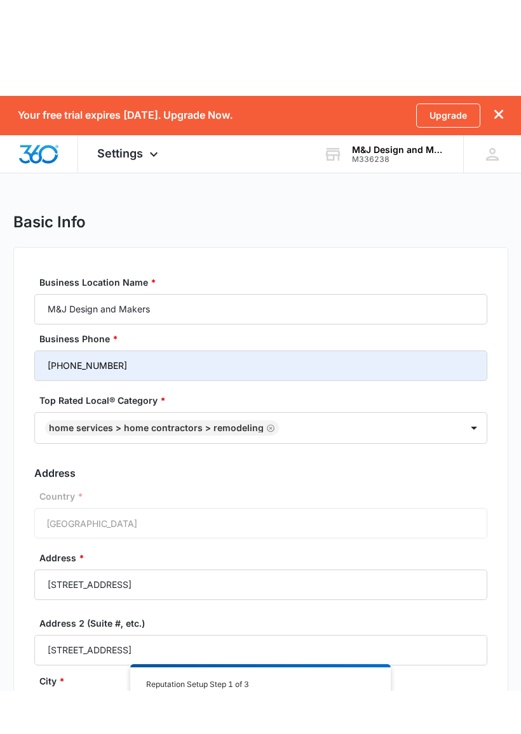
scroll to position [1, 0]
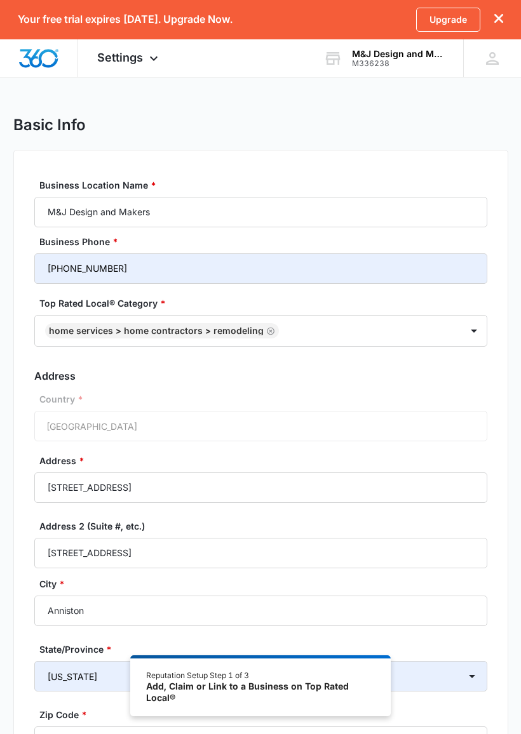
click at [149, 58] on icon at bounding box center [153, 58] width 15 height 15
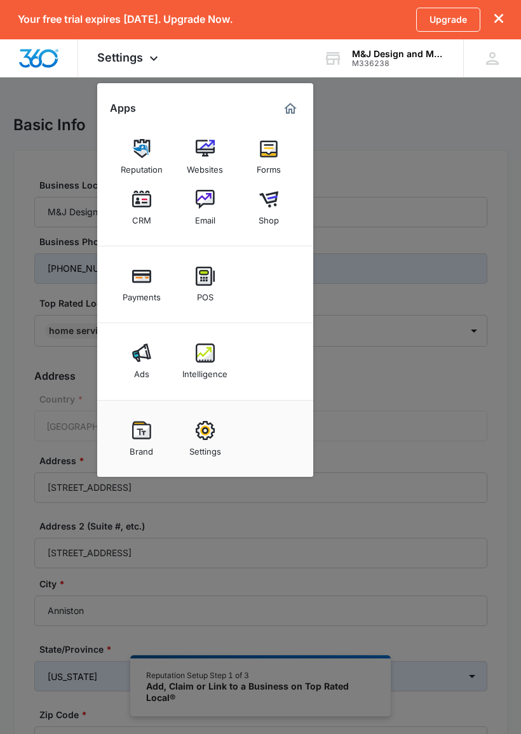
click at [433, 147] on div at bounding box center [260, 367] width 521 height 734
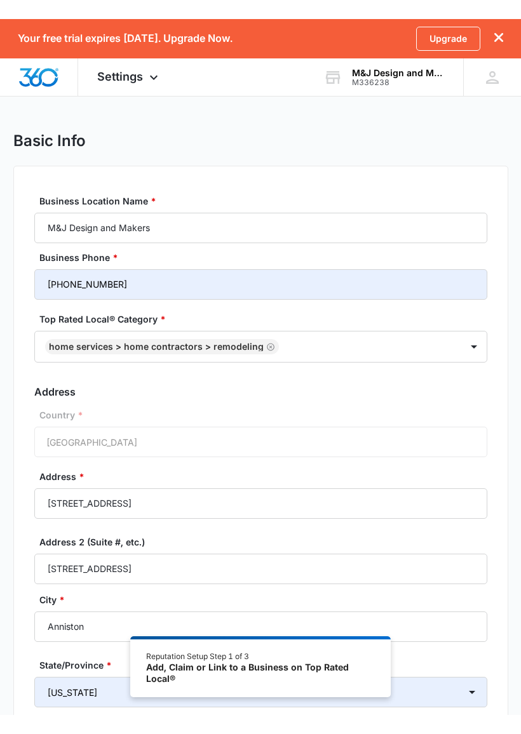
scroll to position [0, 0]
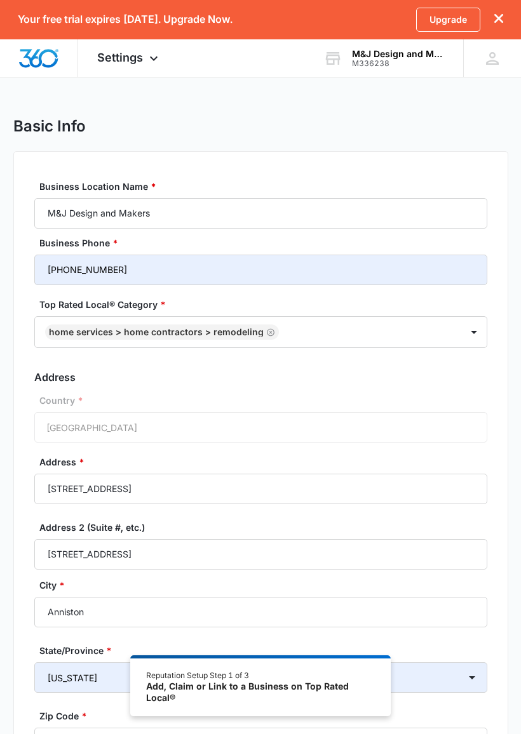
click at [453, 17] on link "Upgrade" at bounding box center [448, 20] width 64 height 24
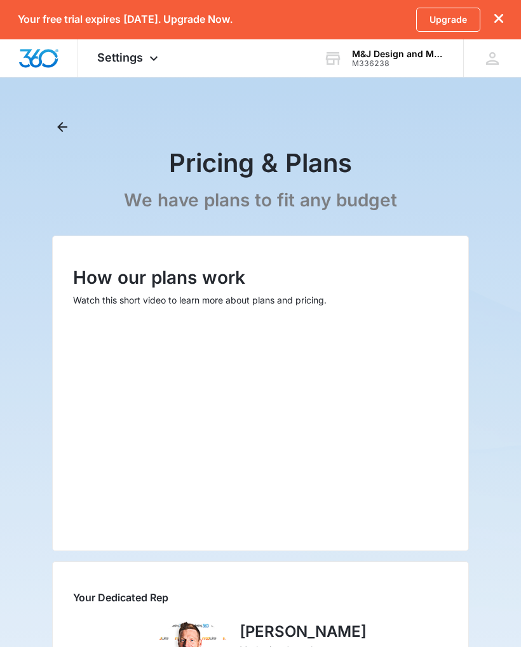
click at [496, 48] on div "[PERSON_NAME] [EMAIL_ADDRESS][DOMAIN_NAME] My Profile Notifications Support Log…" at bounding box center [492, 57] width 58 height 37
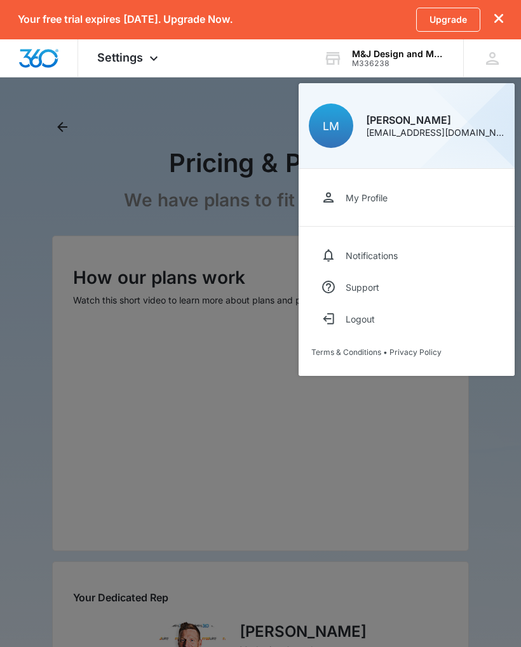
click at [398, 190] on link "My Profile" at bounding box center [406, 198] width 190 height 32
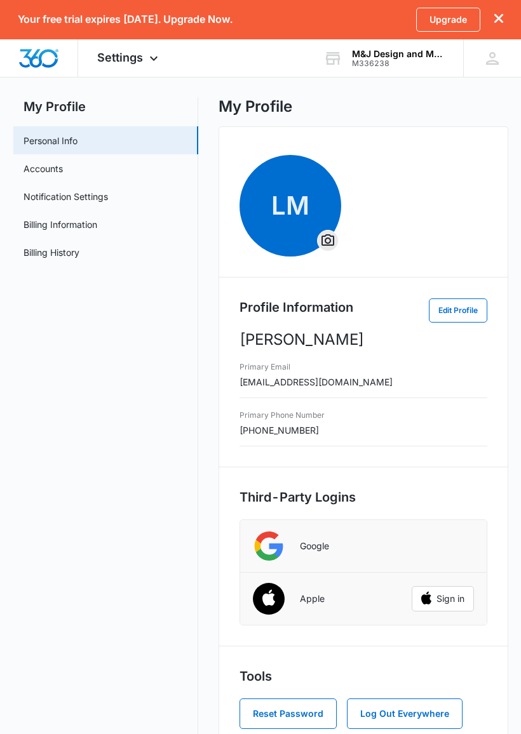
scroll to position [21, 0]
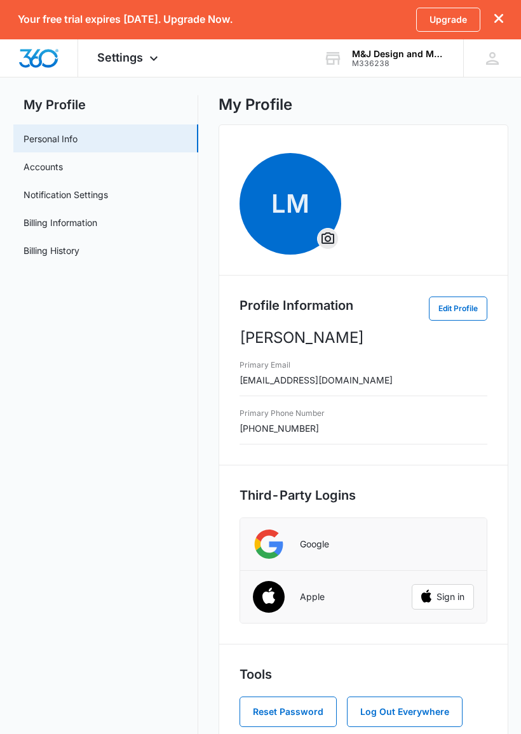
click at [54, 255] on link "Billing History" at bounding box center [51, 250] width 56 height 13
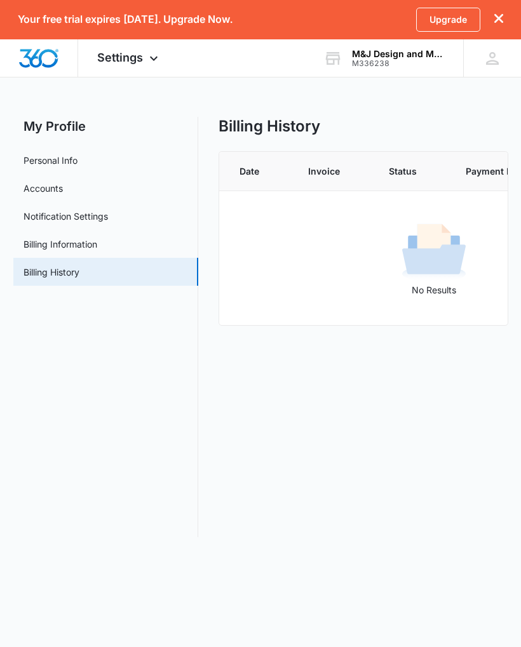
click at [76, 251] on link "Billing Information" at bounding box center [60, 243] width 74 height 13
